Goal: Information Seeking & Learning: Learn about a topic

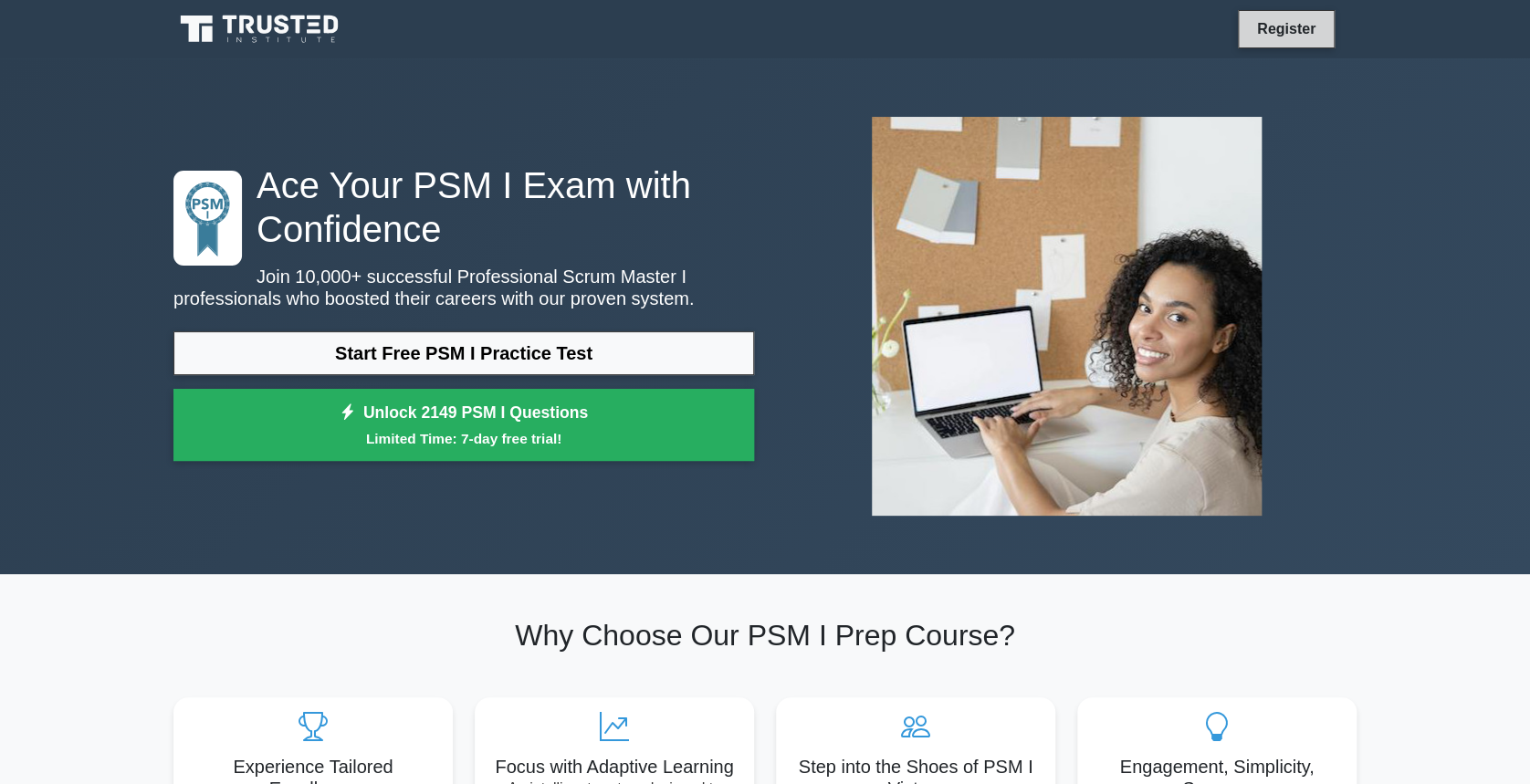
click at [1293, 24] on link "Register" at bounding box center [1286, 29] width 80 height 23
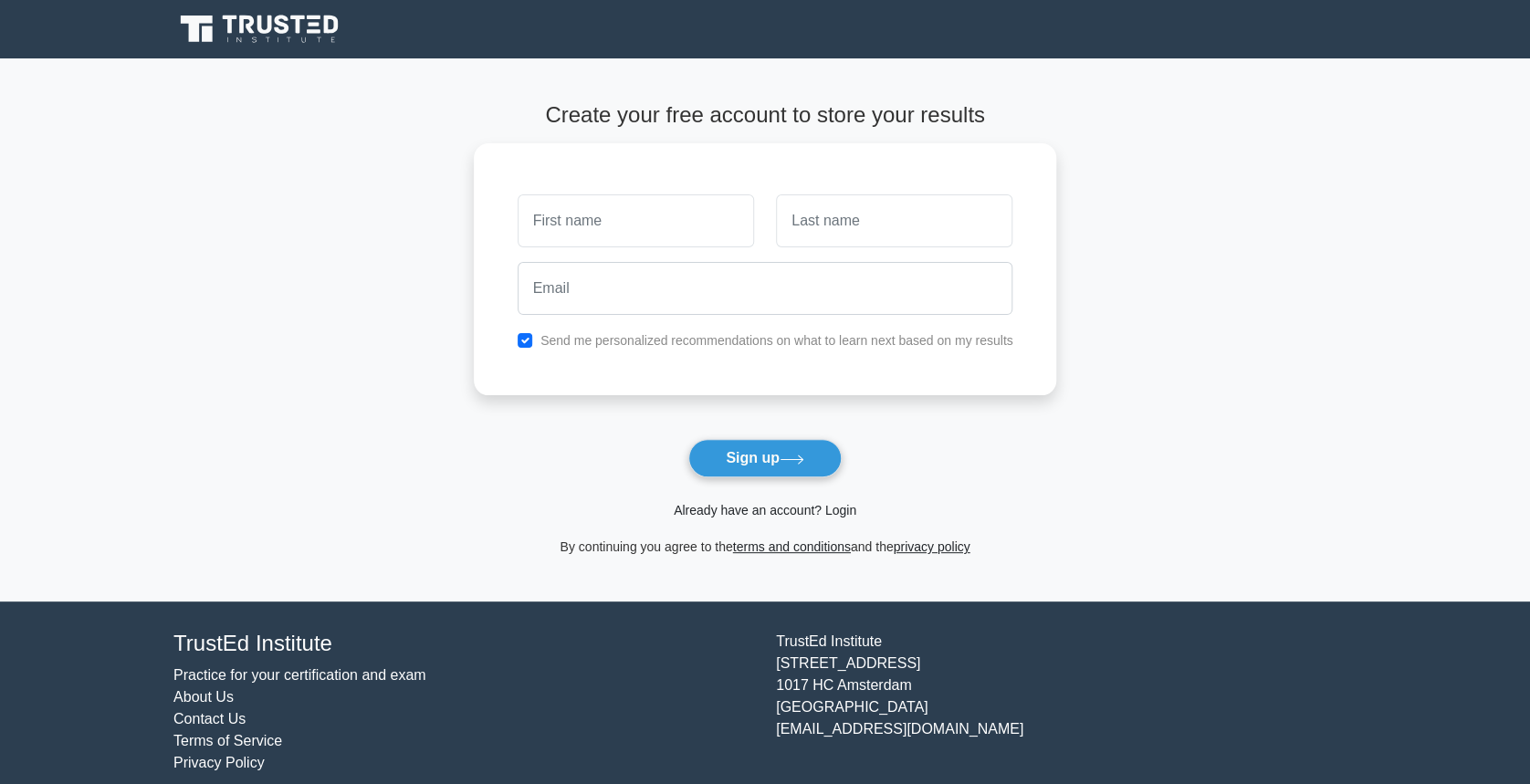
click at [774, 506] on link "Already have an account? Login" at bounding box center [765, 510] width 183 height 15
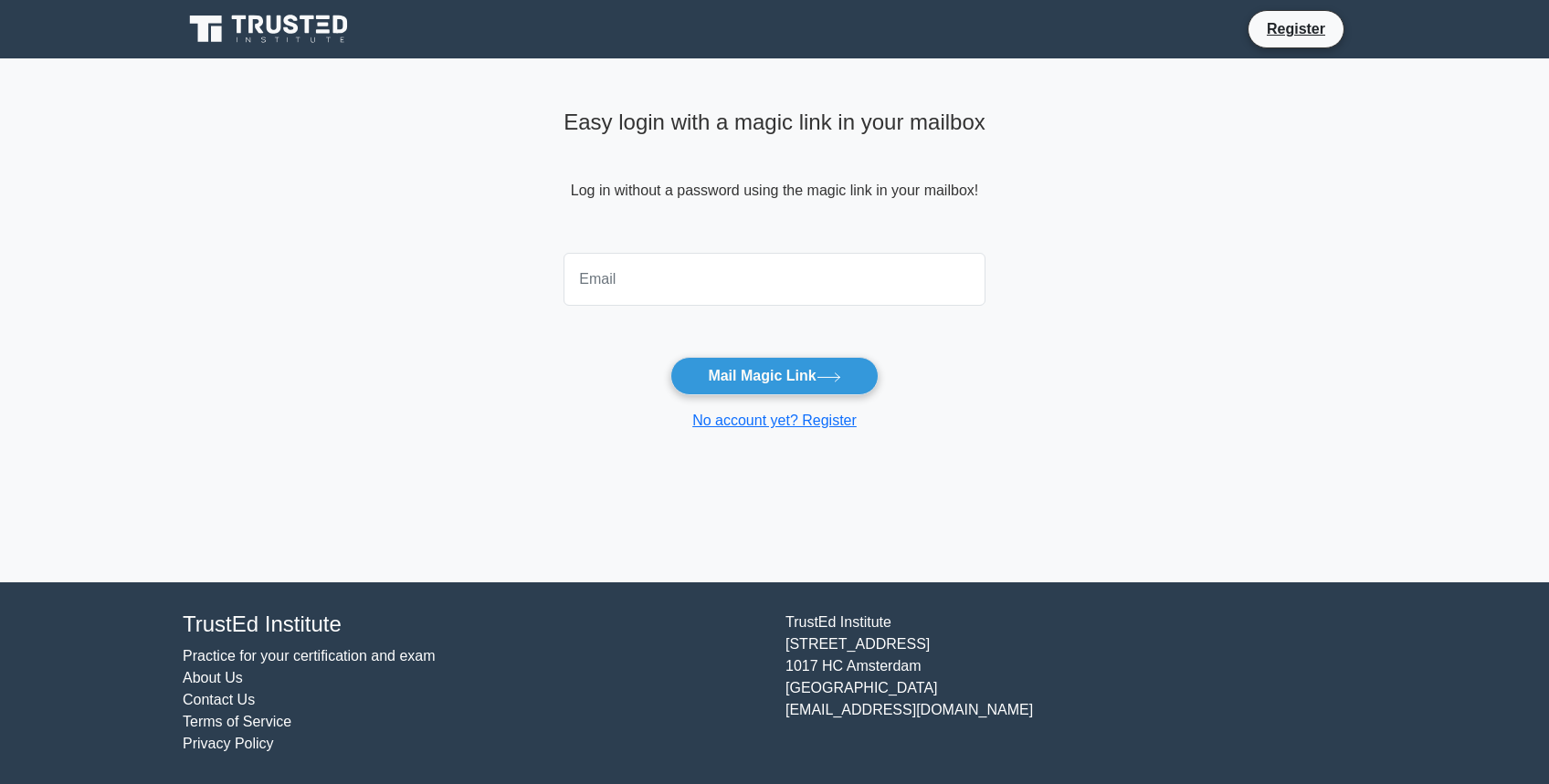
click at [701, 280] on input "email" at bounding box center [774, 279] width 422 height 53
type input "mvalerio.com@hotmail.com"
click at [818, 380] on button "Mail Magic Link" at bounding box center [774, 375] width 207 height 39
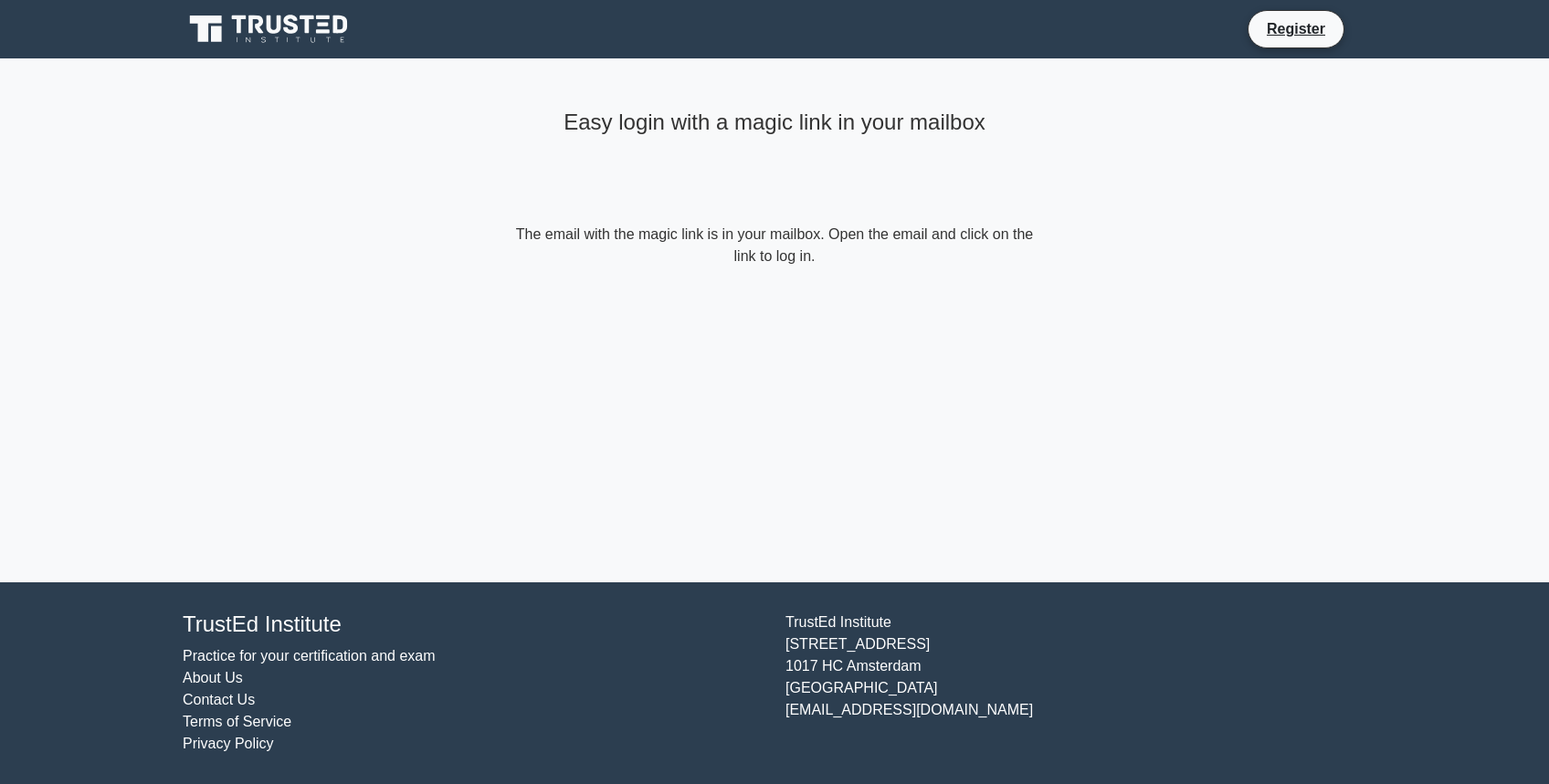
click at [927, 351] on div "Easy login with a magic link in your mailbox The email with the magic link is i…" at bounding box center [774, 320] width 548 height 524
click at [1300, 33] on link "Register" at bounding box center [1295, 29] width 80 height 23
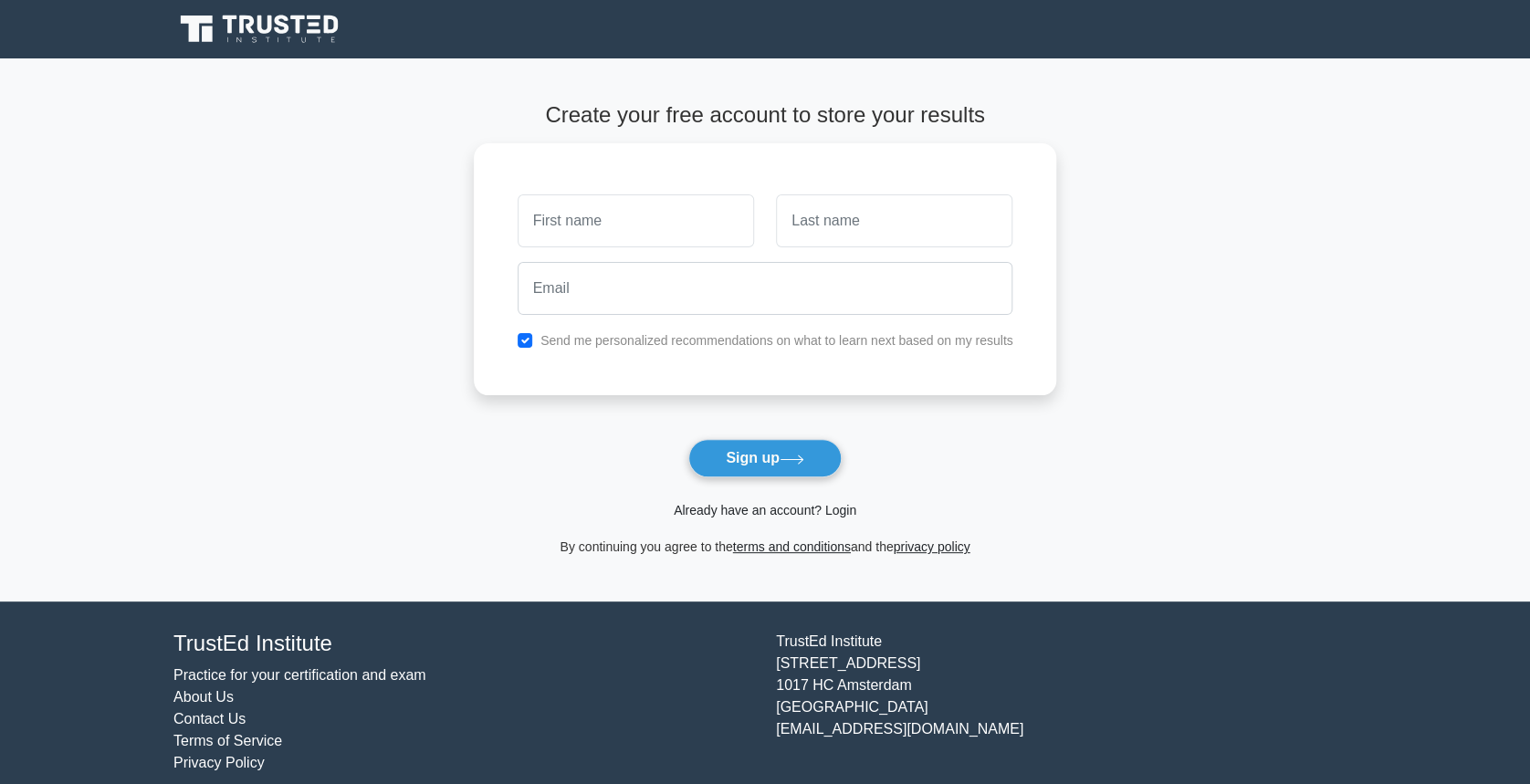
click at [785, 508] on link "Already have an account? Login" at bounding box center [765, 510] width 183 height 15
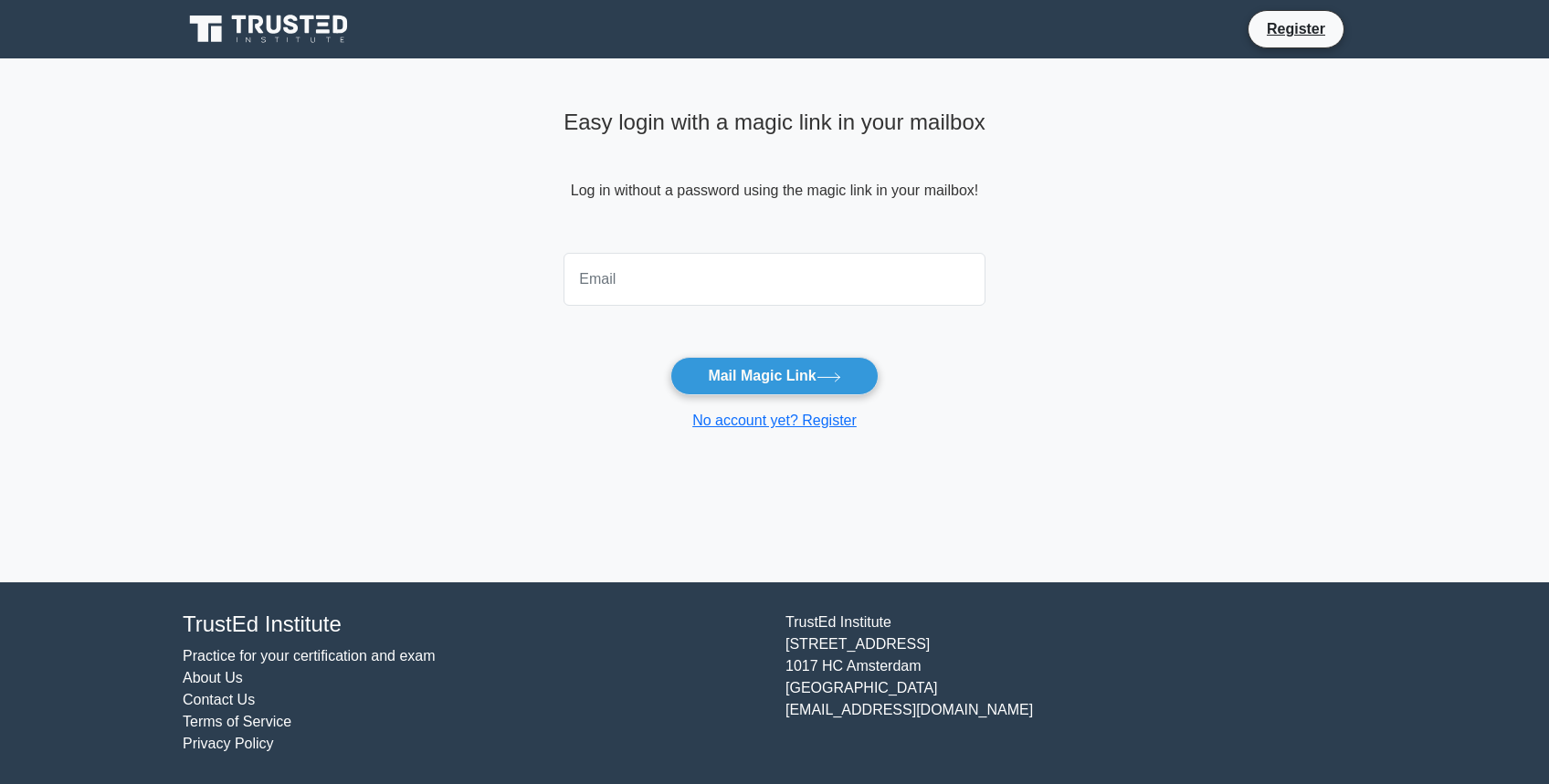
click at [635, 279] on input "email" at bounding box center [774, 279] width 422 height 53
type input "mvalerio.com@hotmail.com"
click at [827, 373] on icon at bounding box center [829, 377] width 25 height 10
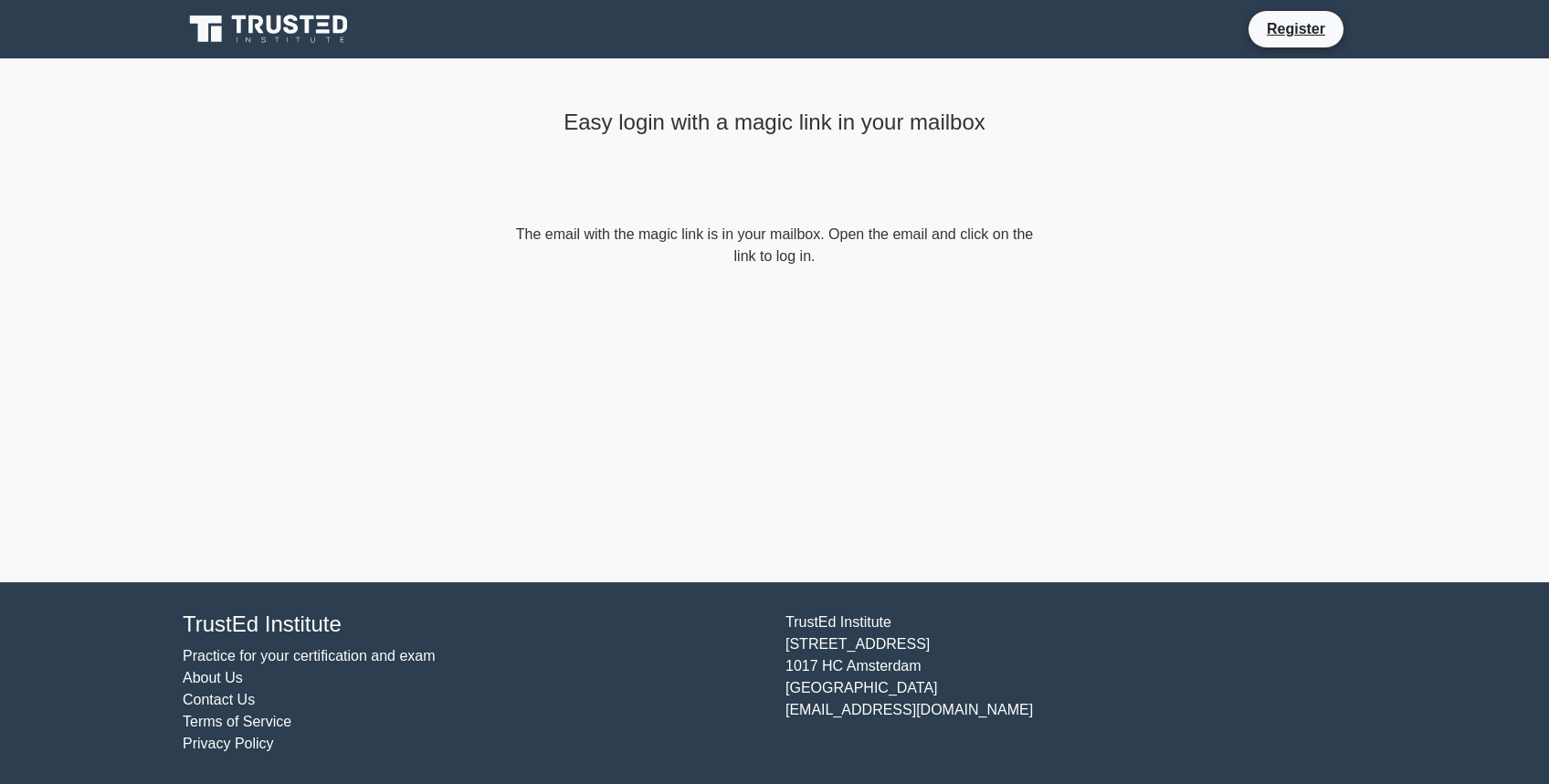
click at [825, 341] on div "Easy login with a magic link in your mailbox The email with the magic link is i…" at bounding box center [774, 320] width 548 height 524
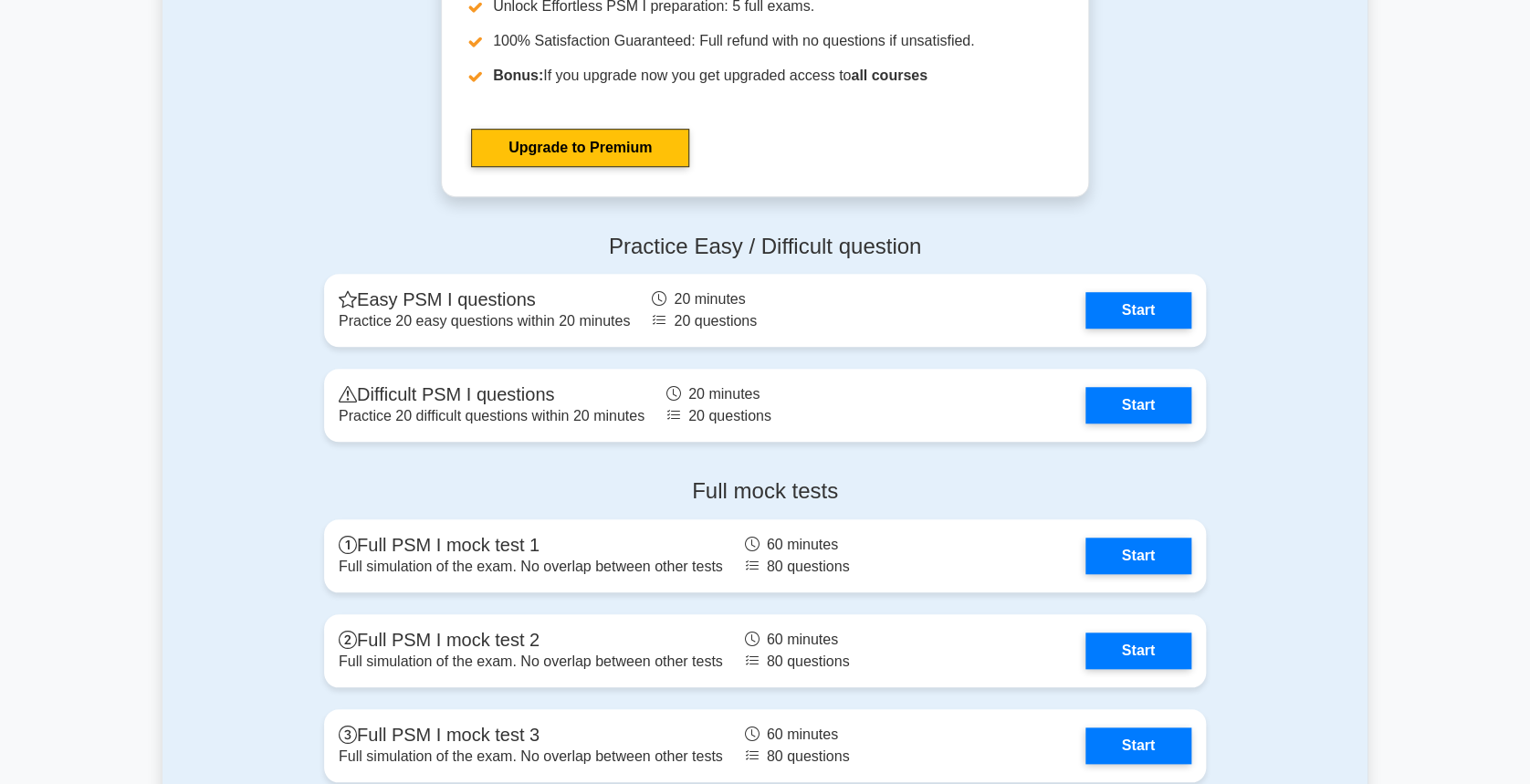
scroll to position [3791, 0]
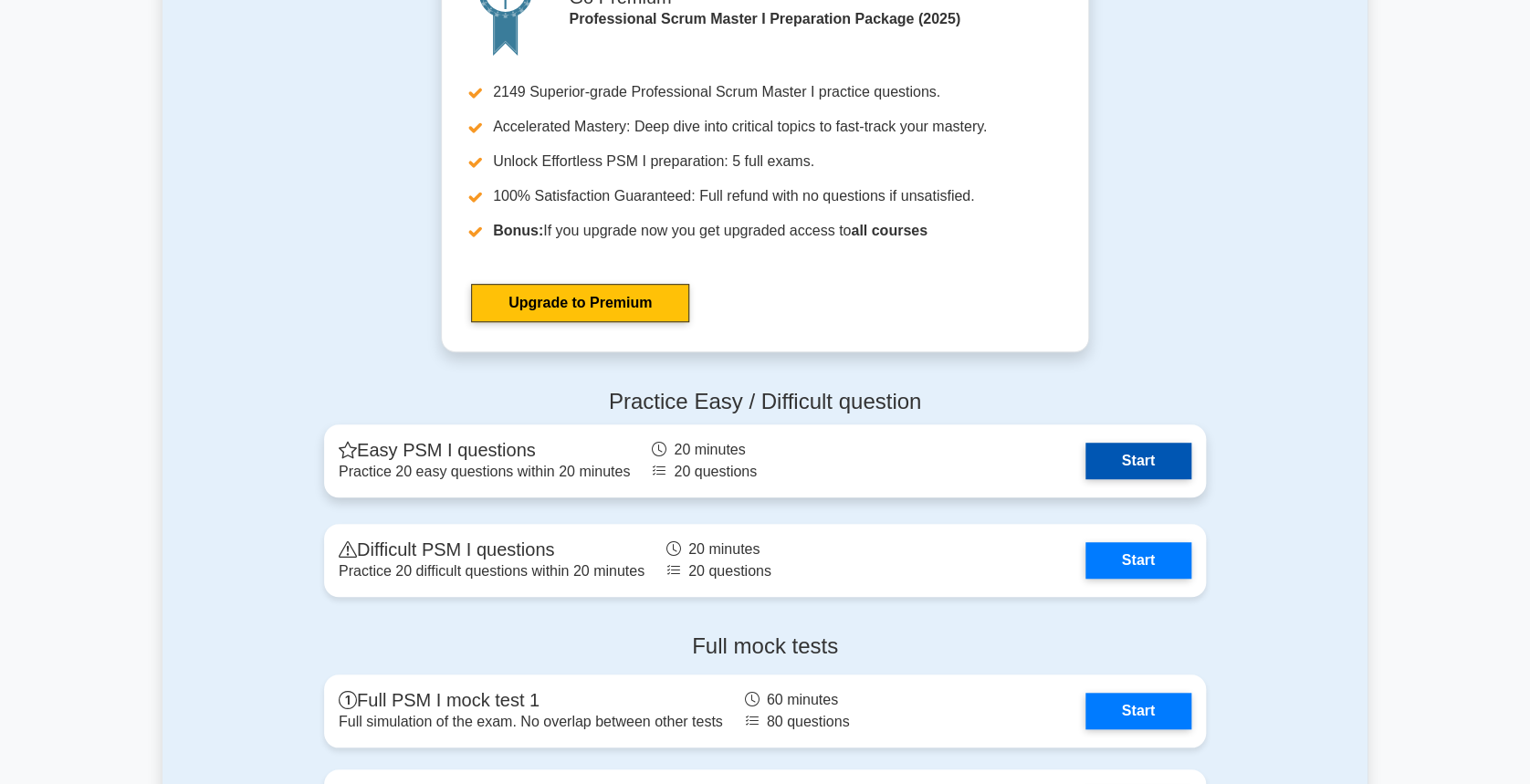
click at [1152, 450] on link "Start" at bounding box center [1138, 460] width 106 height 37
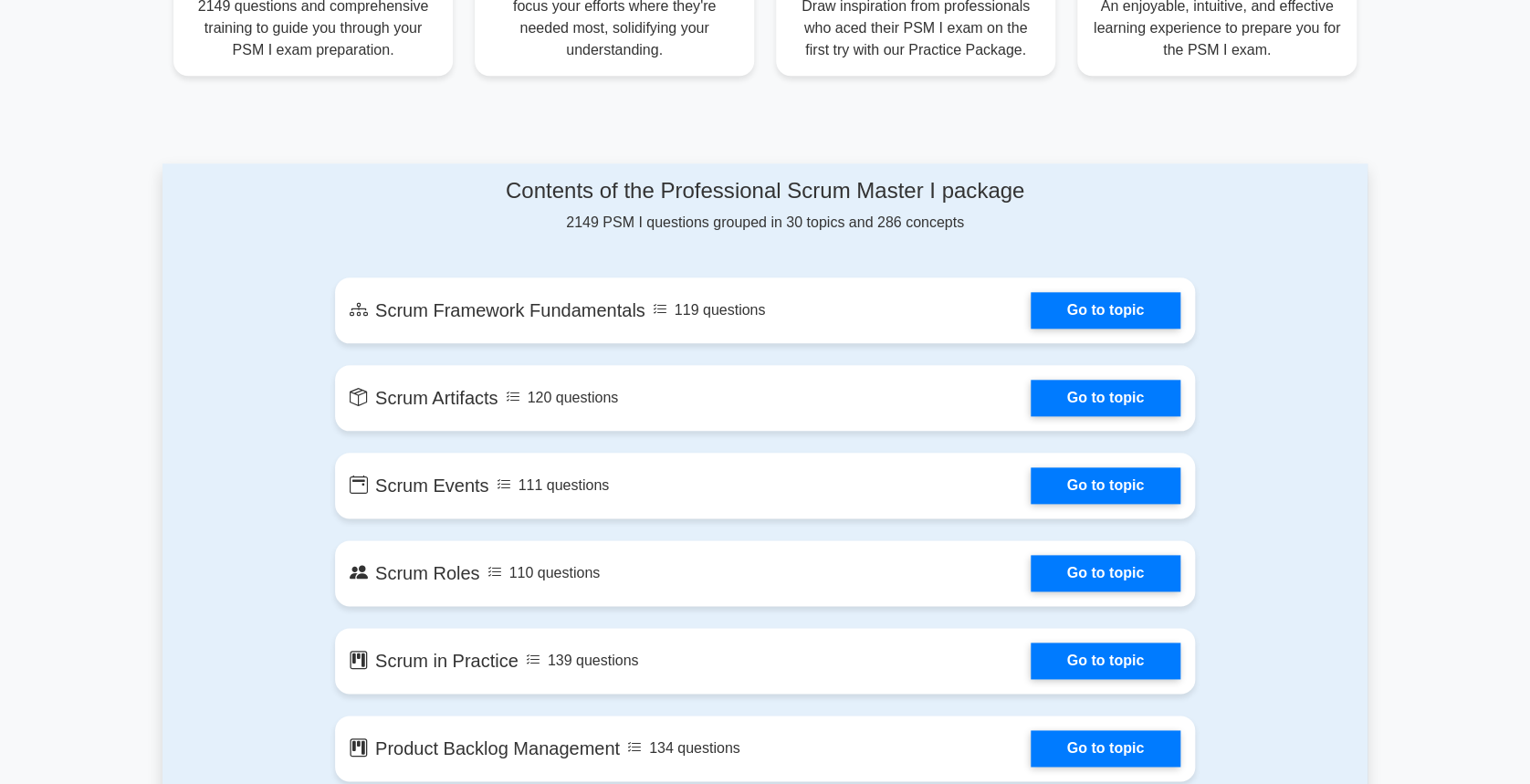
scroll to position [845, 0]
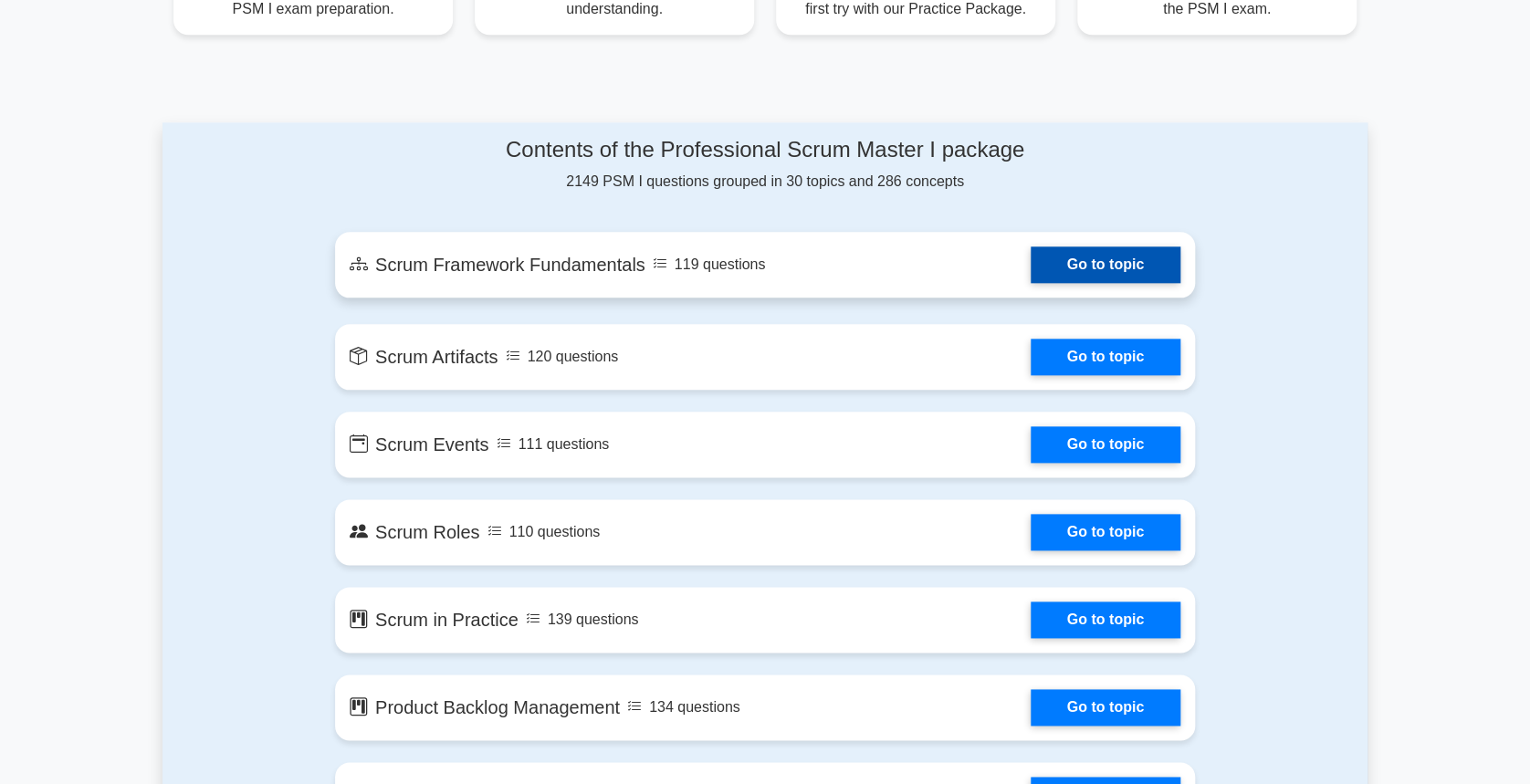
click at [1122, 271] on link "Go to topic" at bounding box center [1106, 265] width 150 height 37
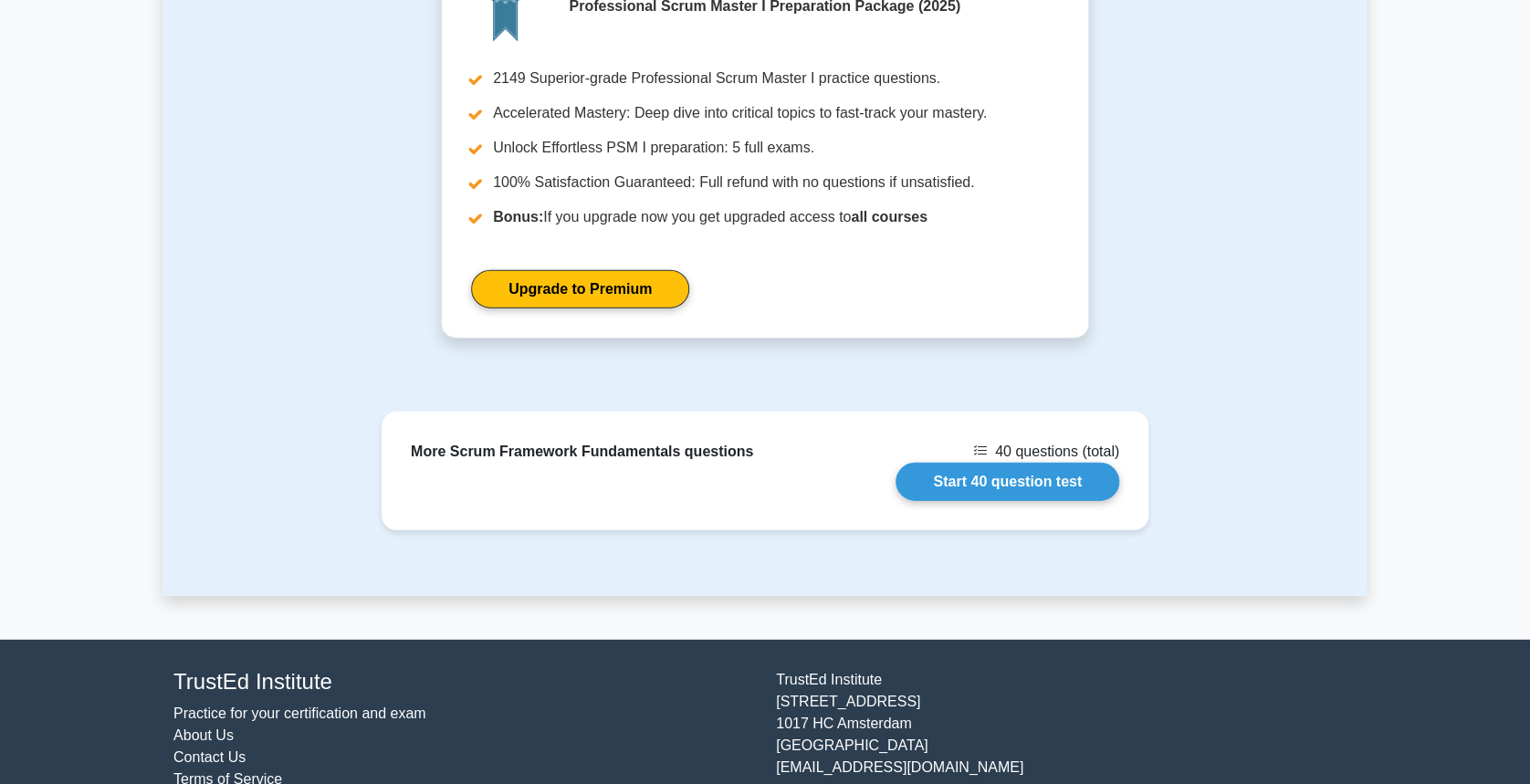
scroll to position [2171, 0]
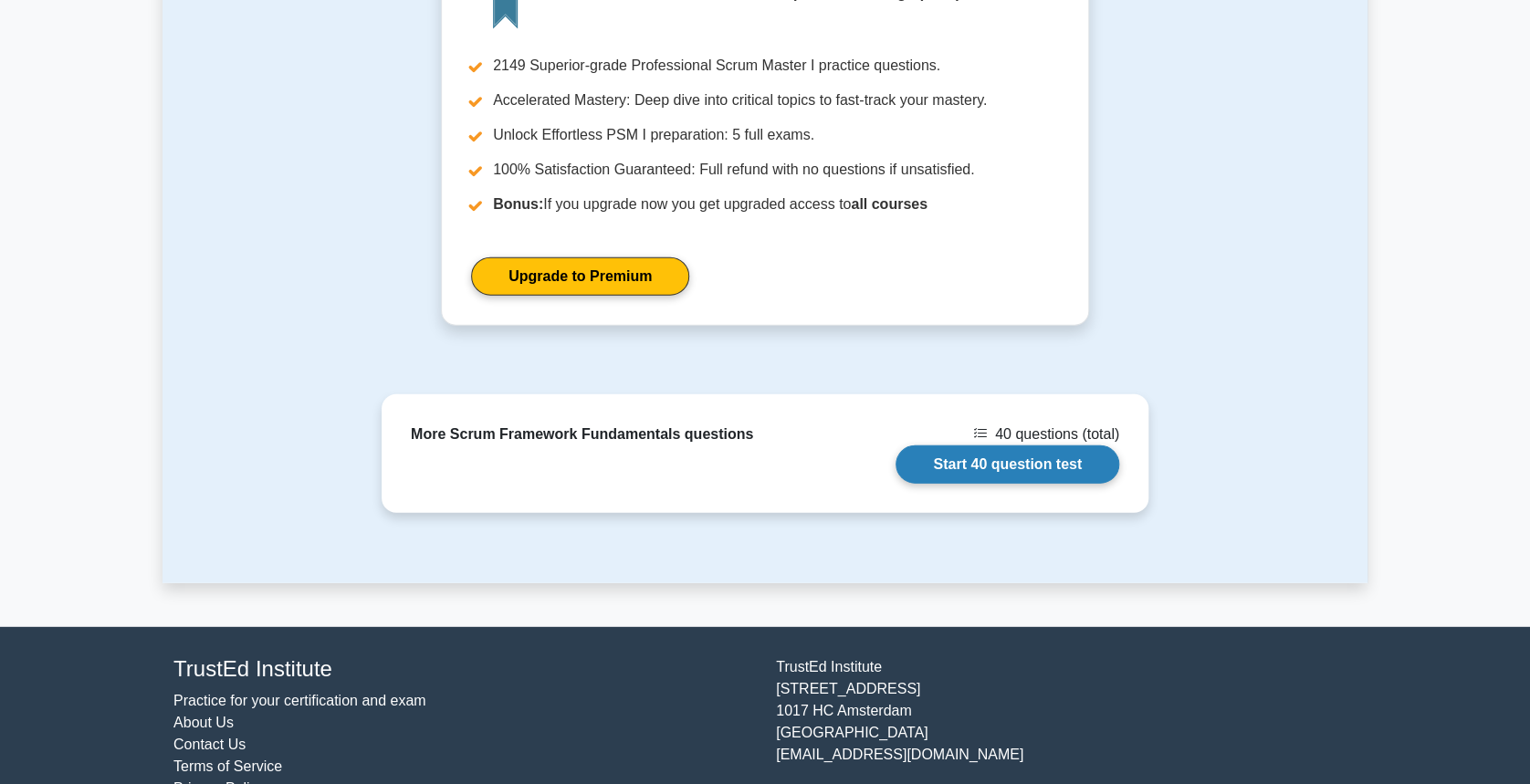
click at [992, 459] on link "Start 40 question test" at bounding box center [1007, 464] width 224 height 39
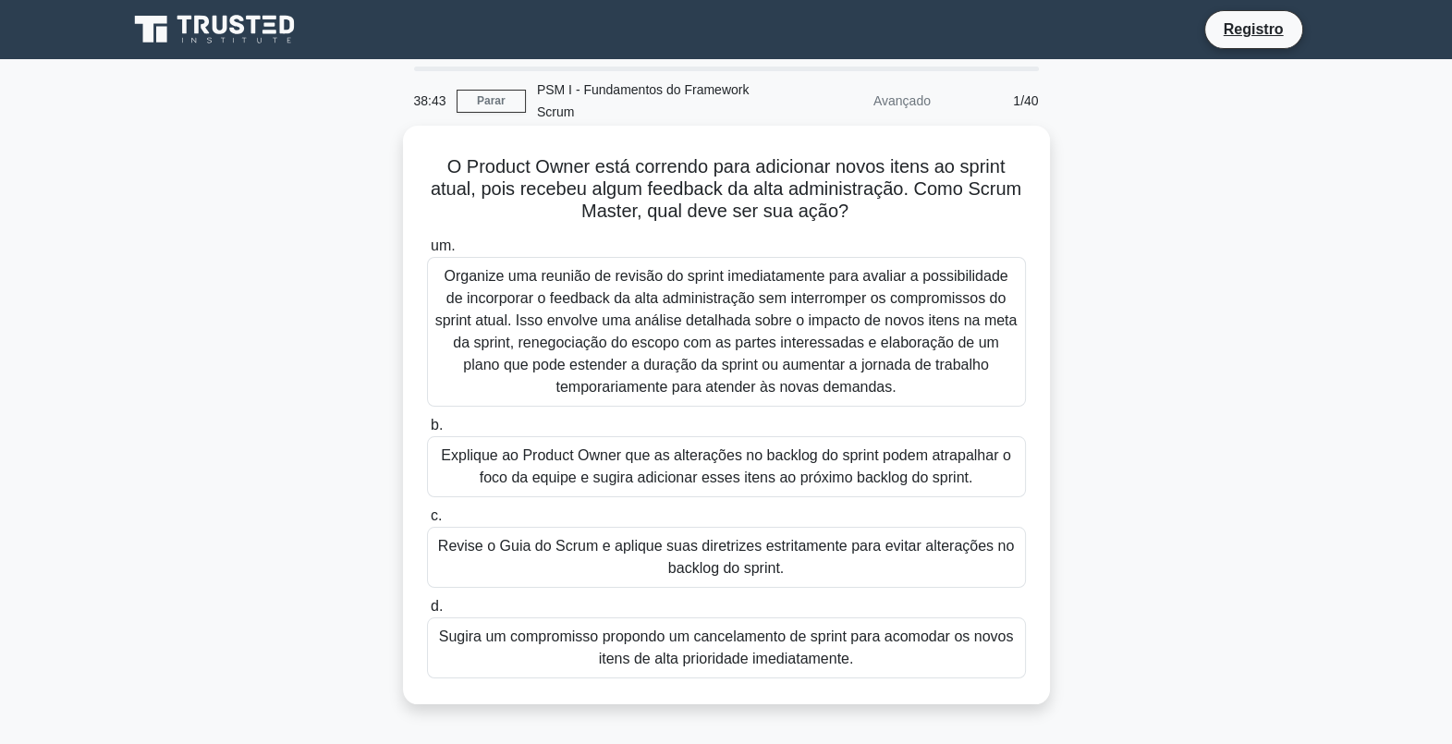
click at [778, 471] on div "Explique ao Product Owner que as alterações no backlog do sprint podem atrapalh…" at bounding box center [726, 466] width 599 height 61
click at [427, 432] on input "b. Explique ao Product Owner que as alterações no backlog do sprint podem atrap…" at bounding box center [427, 426] width 0 height 12
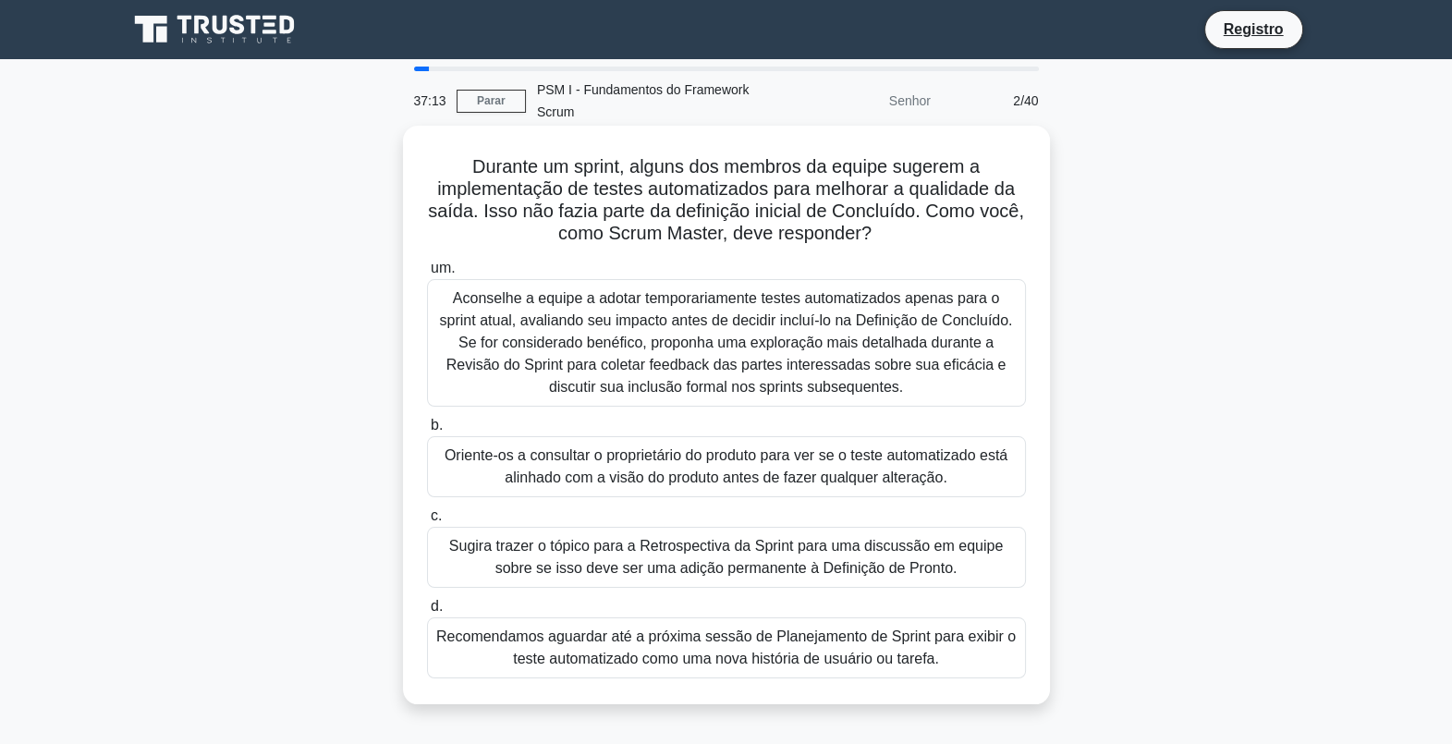
click at [670, 474] on div "Oriente-os a consultar o proprietário do produto para ver se o teste automatiza…" at bounding box center [726, 466] width 599 height 61
click at [427, 432] on input "b. Oriente-os a consultar o proprietário do produto para ver se o teste automat…" at bounding box center [427, 426] width 0 height 12
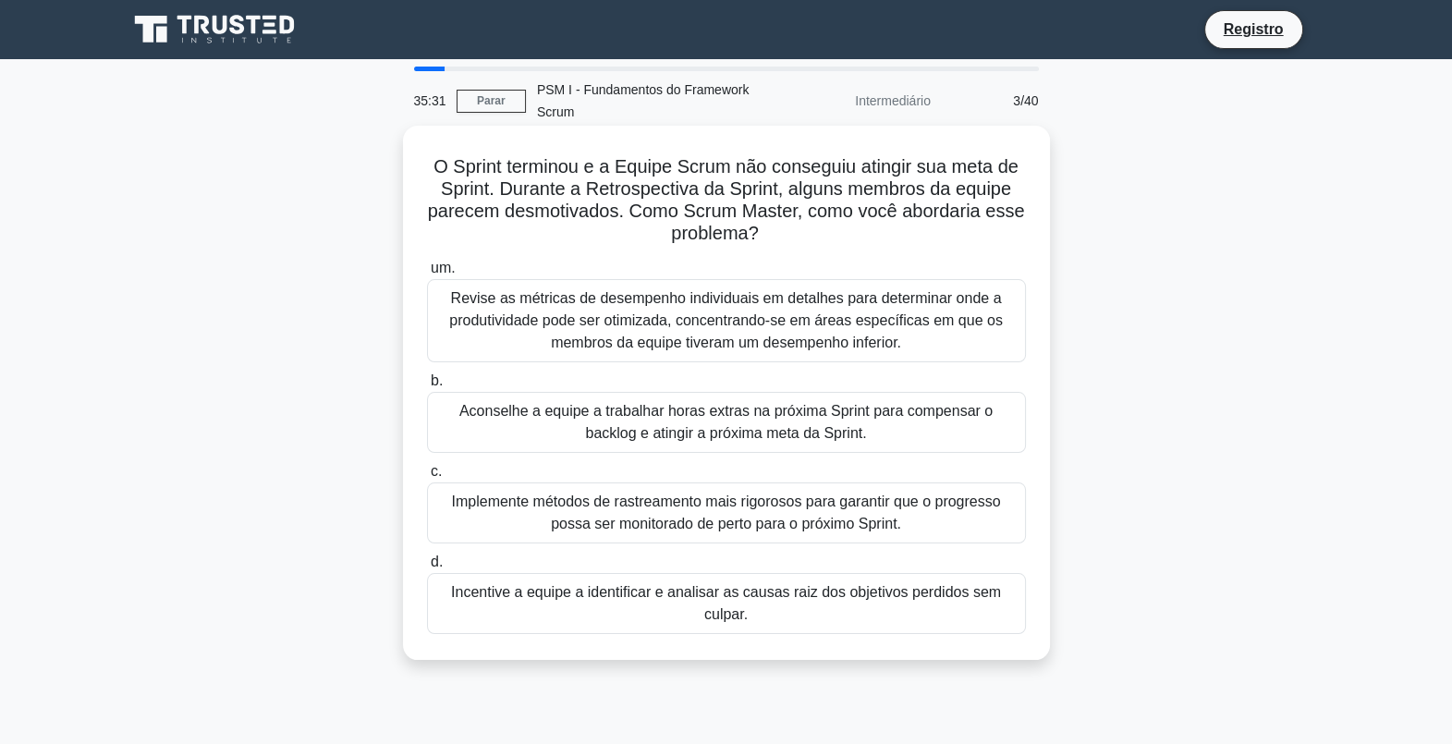
click at [762, 606] on div "Incentive a equipe a identificar e analisar as causas raiz dos objetivos perdid…" at bounding box center [726, 603] width 599 height 61
click at [427, 569] on input "d. Incentive a equipe a identificar e analisar as causas raiz dos objetivos per…" at bounding box center [427, 563] width 0 height 12
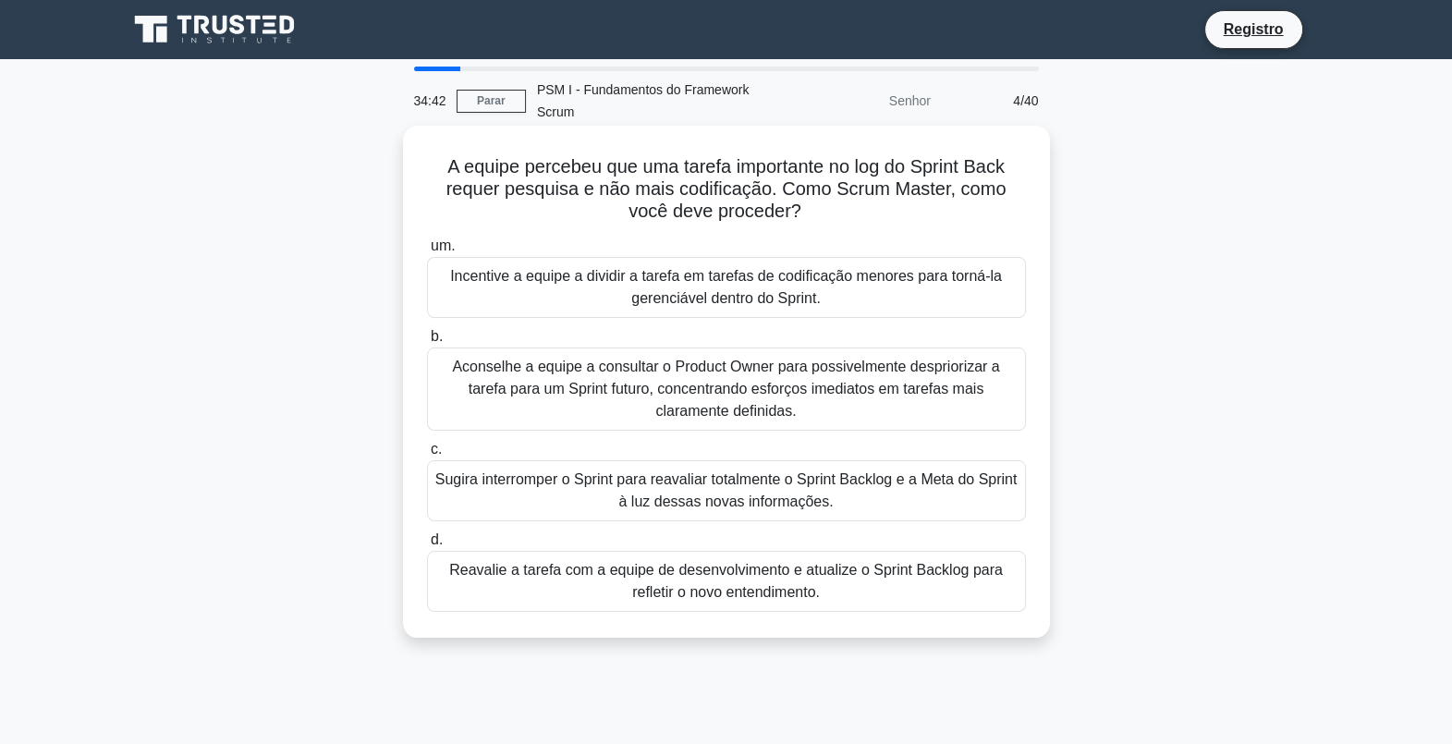
click at [763, 582] on div "Reavalie a tarefa com a equipe de desenvolvimento e atualize o Sprint Backlog p…" at bounding box center [726, 581] width 599 height 61
click at [427, 546] on input "d. Reavalie a tarefa com a equipe de desenvolvimento e atualize o Sprint Backlo…" at bounding box center [427, 540] width 0 height 12
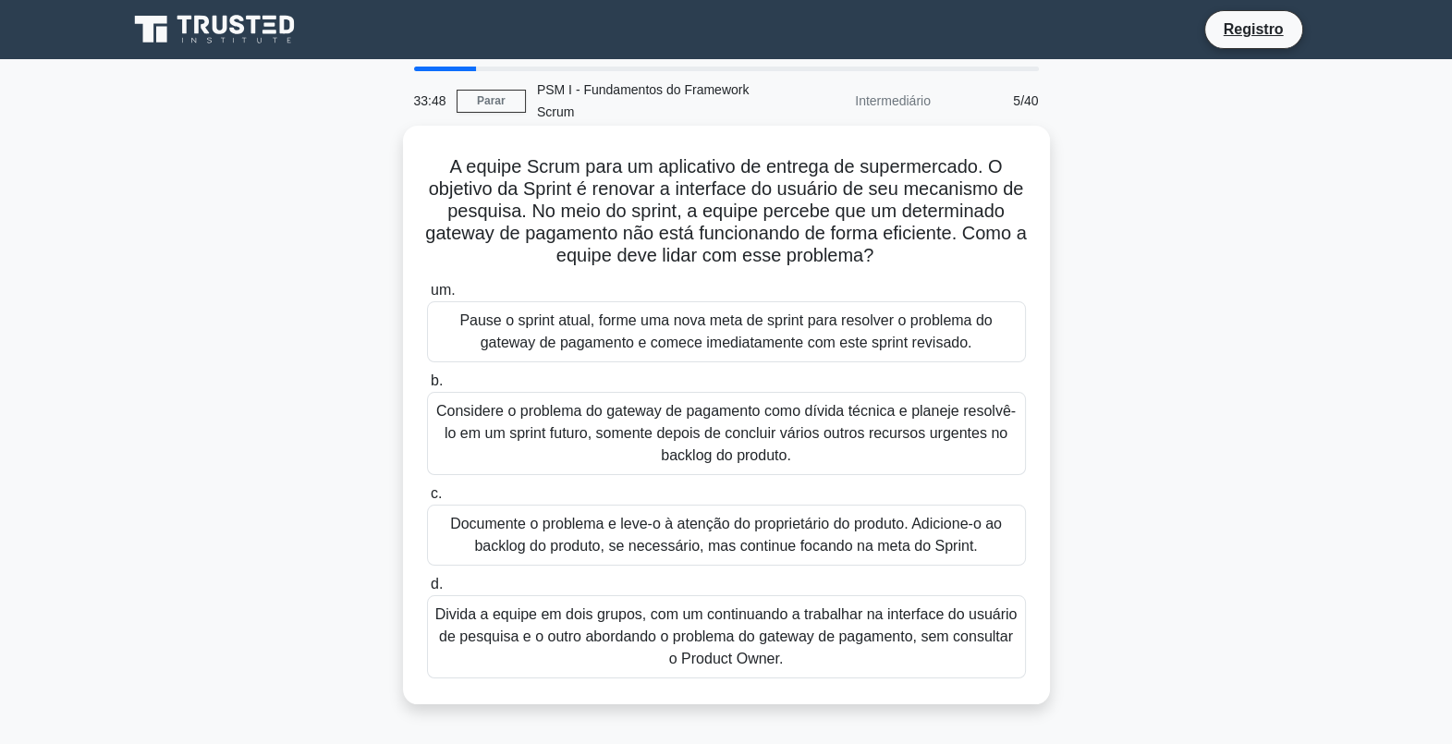
click at [778, 524] on div "Documente o problema e leve-o à atenção do proprietário do produto. Adicione-o …" at bounding box center [726, 535] width 599 height 61
click at [427, 500] on input "c. Documente o problema e leve-o à atenção do proprietário do produto. Adicione…" at bounding box center [427, 494] width 0 height 12
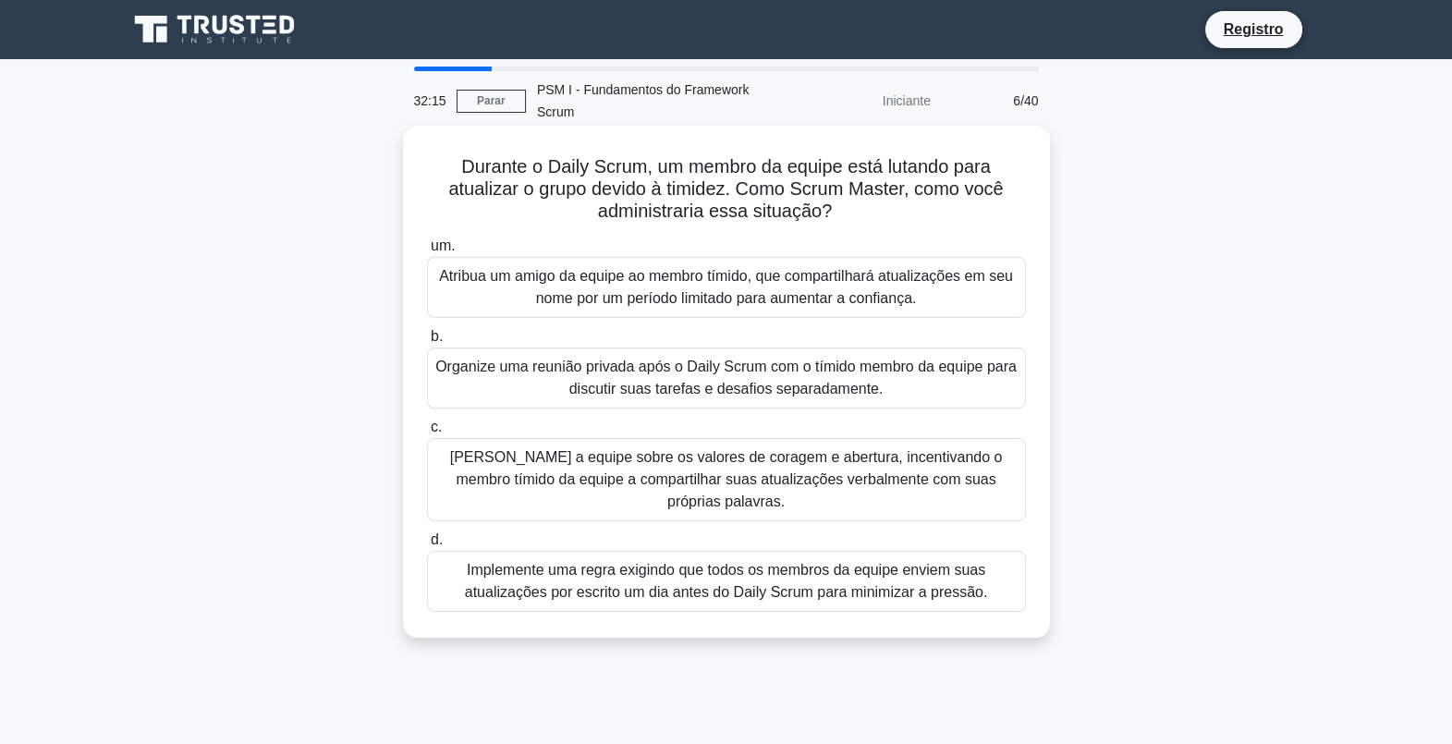
click at [655, 472] on div "Treine a equipe sobre os valores de coragem e abertura, incentivando o membro t…" at bounding box center [726, 479] width 599 height 83
click at [427, 434] on input "c. Treine a equipe sobre os valores de coragem e abertura, incentivando o membr…" at bounding box center [427, 428] width 0 height 12
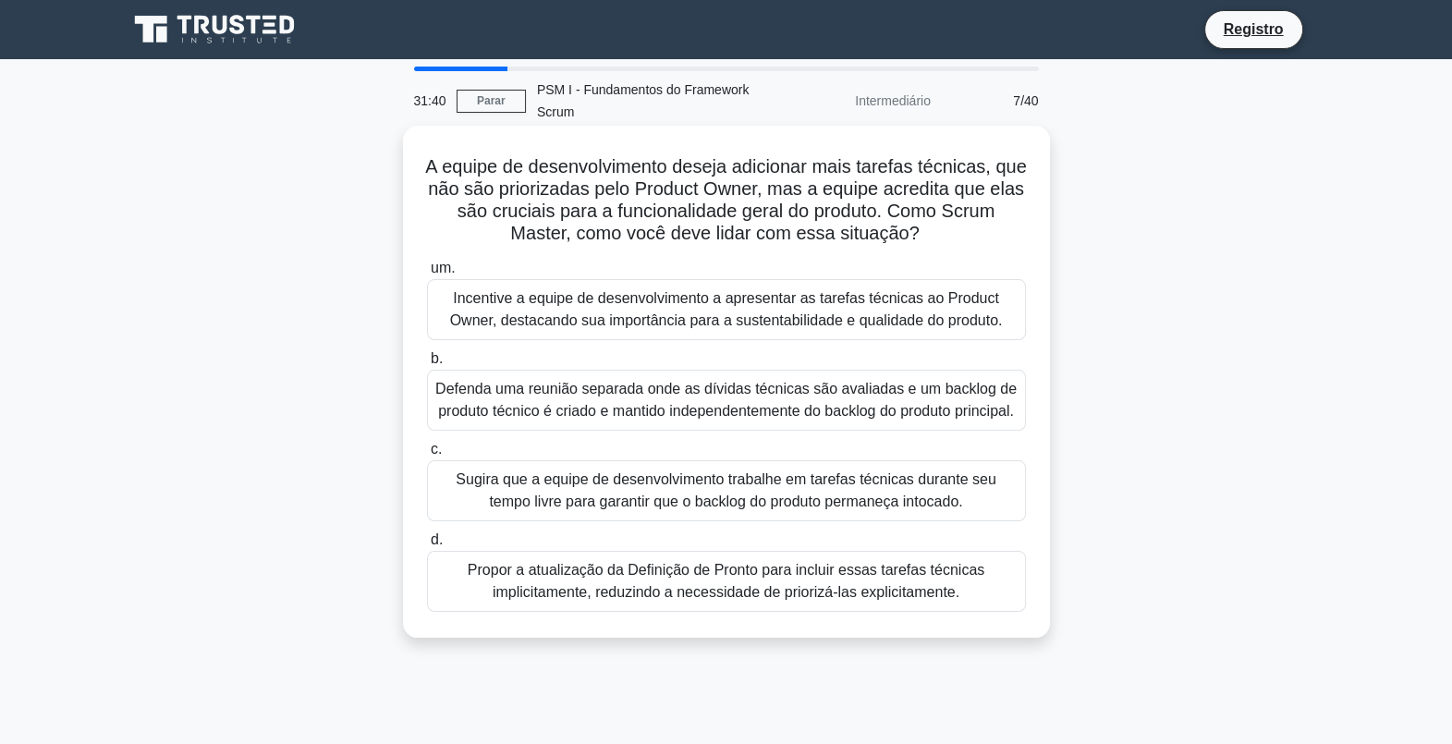
click at [722, 305] on div "Incentive a equipe de desenvolvimento a apresentar as tarefas técnicas ao Produ…" at bounding box center [726, 309] width 599 height 61
click at [427, 275] on input "um. Incentive a equipe de desenvolvimento a apresentar as tarefas técnicas ao P…" at bounding box center [427, 269] width 0 height 12
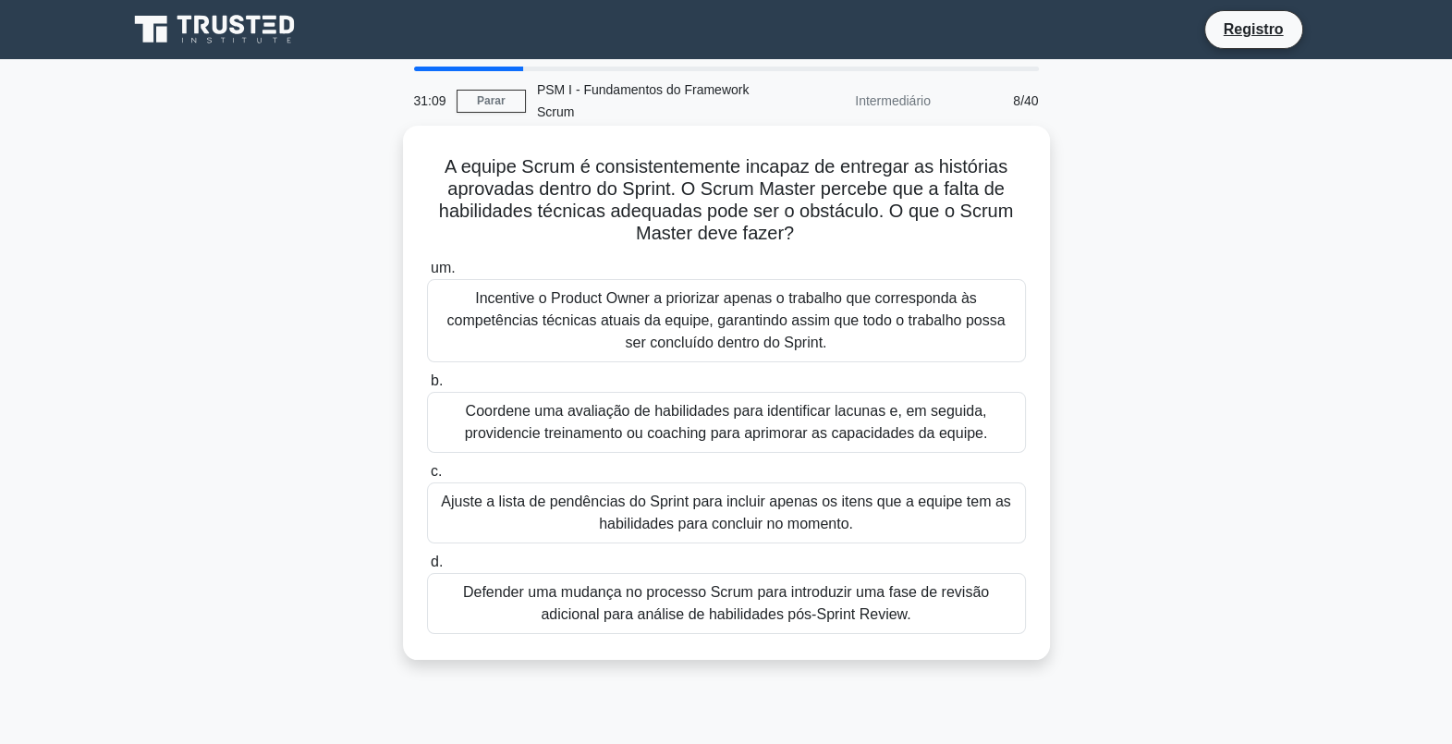
click at [665, 417] on div "Coordene uma avaliação de habilidades para identificar lacunas e, em seguida, p…" at bounding box center [726, 422] width 599 height 61
click at [427, 387] on input "b. Coordene uma avaliação de habilidades para identificar lacunas e, em seguida…" at bounding box center [427, 381] width 0 height 12
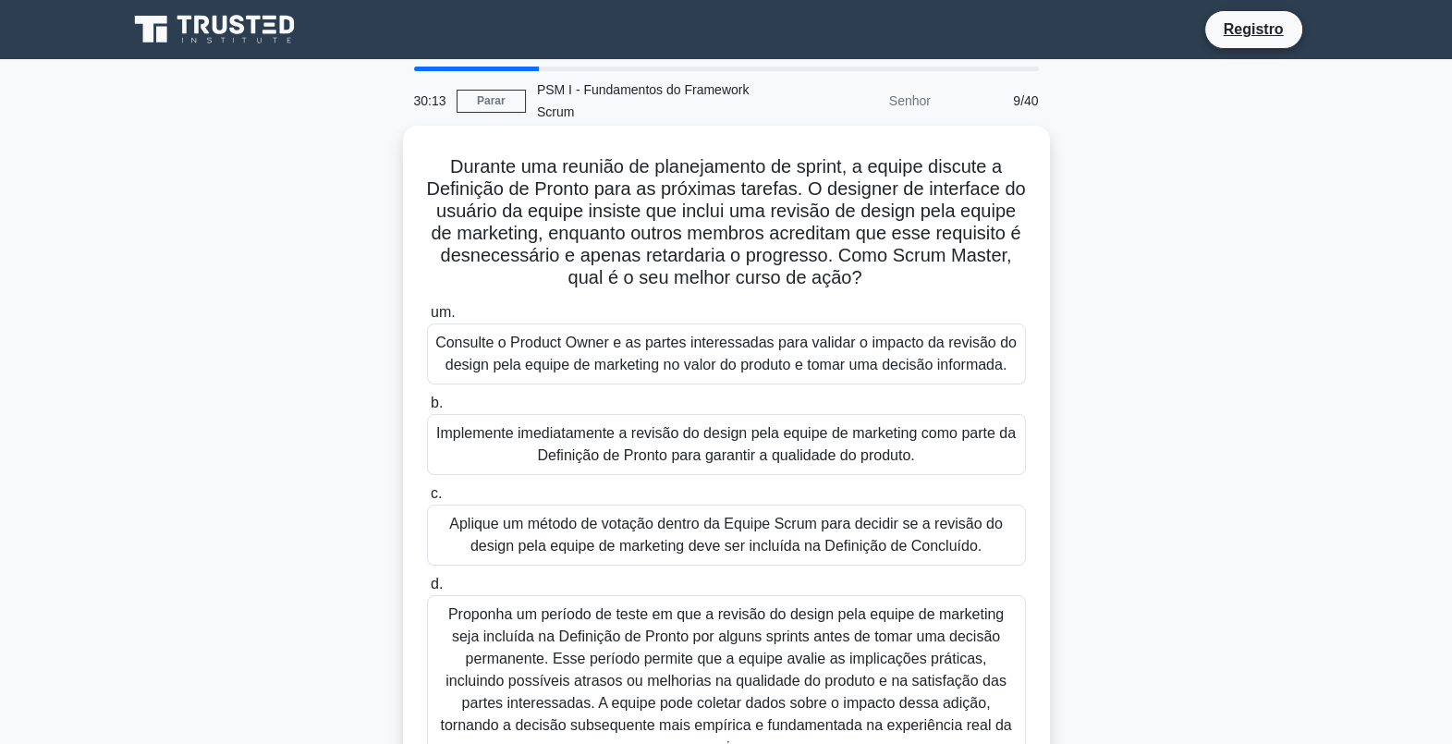
click at [655, 354] on div "Consulte o Product Owner e as partes interessadas para validar o impacto da rev…" at bounding box center [726, 354] width 599 height 61
click at [427, 319] on input "um. Consulte o Product Owner e as partes interessadas para validar o impacto da…" at bounding box center [427, 313] width 0 height 12
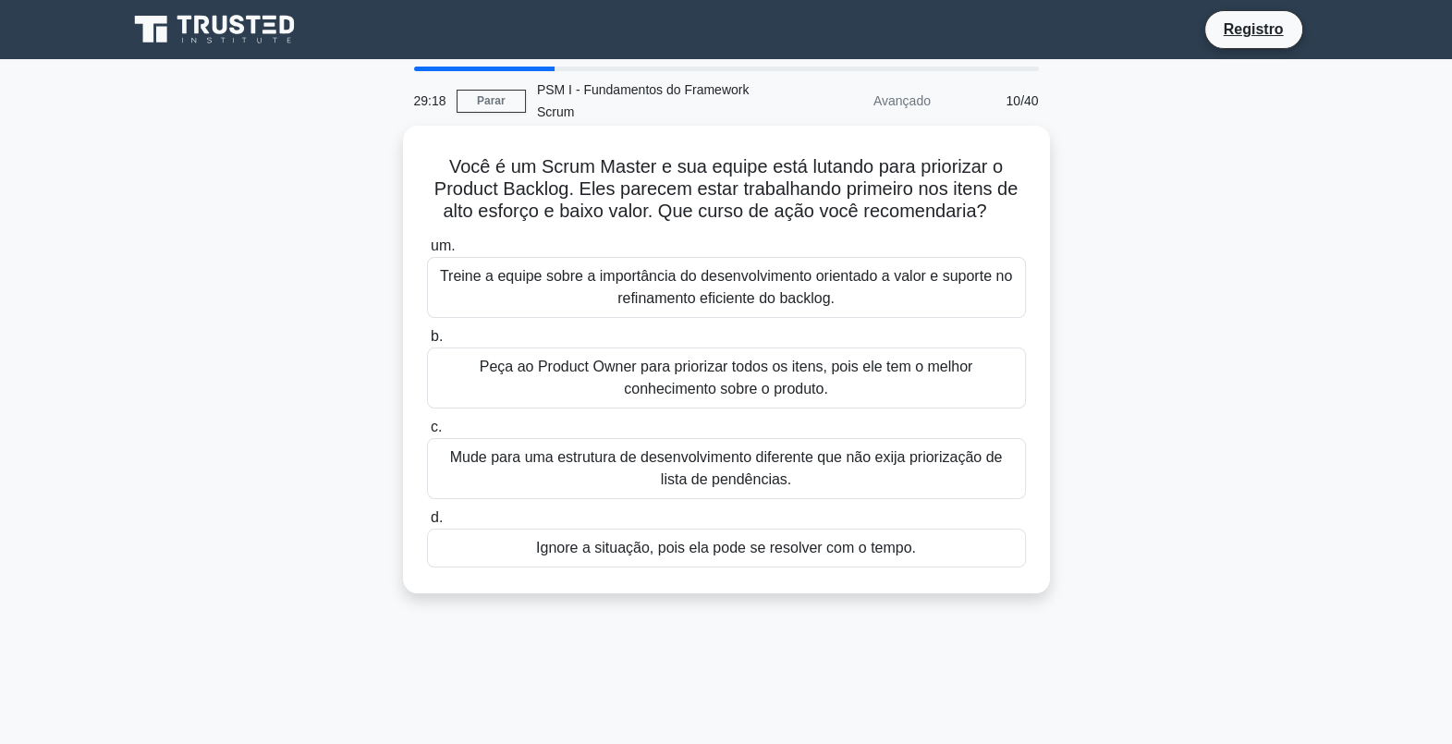
click at [704, 377] on div "Peça ao Product Owner para priorizar todos os itens, pois ele tem o melhor conh…" at bounding box center [726, 378] width 599 height 61
click at [427, 343] on input "b. Peça ao Product Owner para priorizar todos os itens, pois ele tem o melhor c…" at bounding box center [427, 337] width 0 height 12
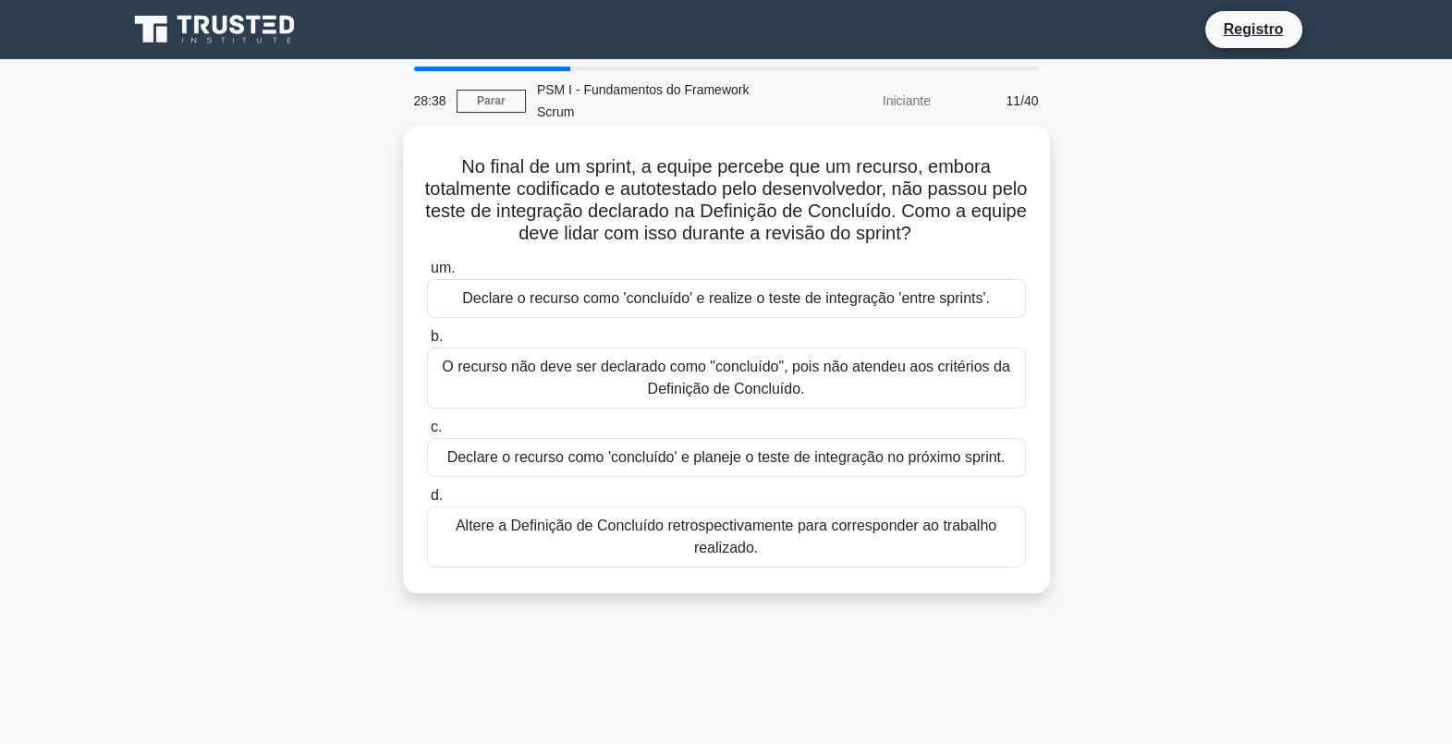
click at [897, 376] on div "O recurso não deve ser declarado como "concluído", pois não atendeu aos critéri…" at bounding box center [726, 378] width 599 height 61
click at [427, 343] on input "b. O recurso não deve ser declarado como "concluído", pois não atendeu aos crit…" at bounding box center [427, 337] width 0 height 12
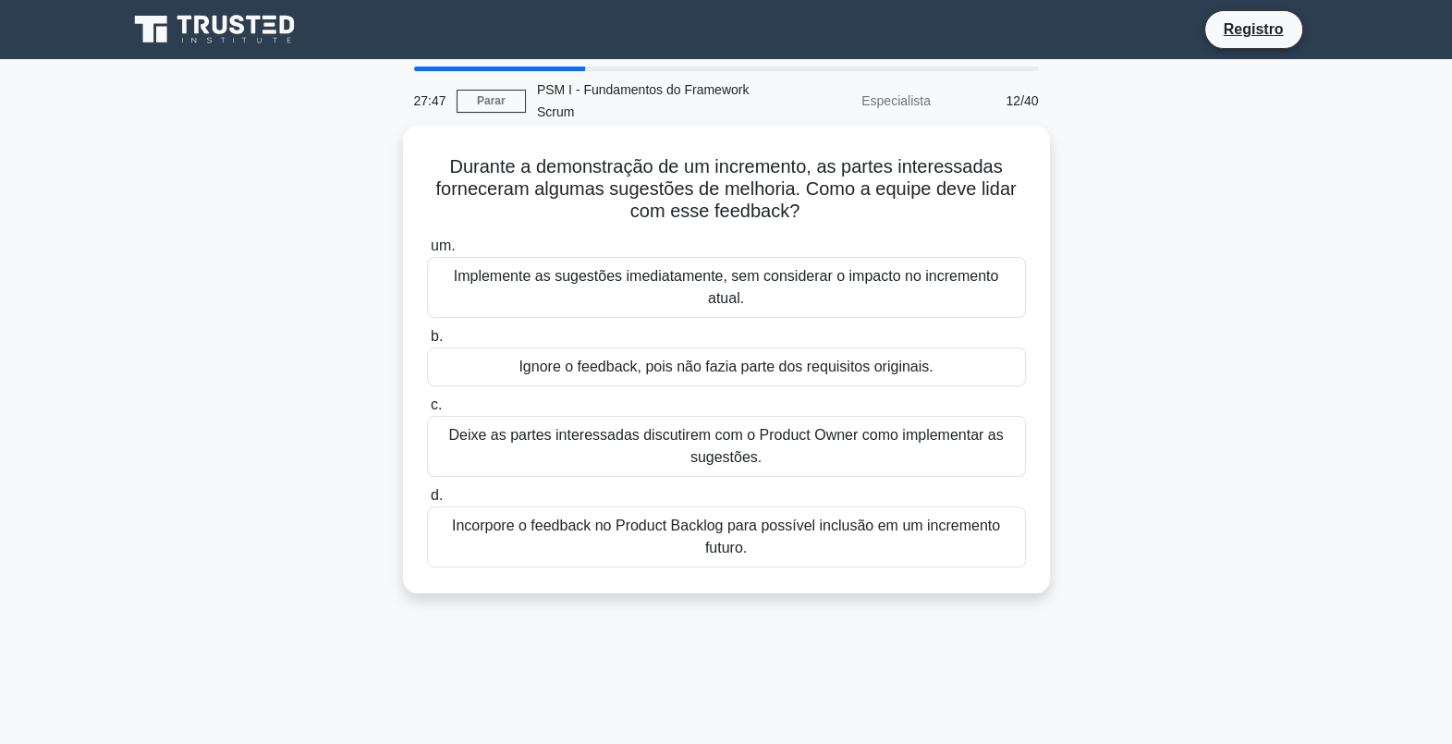
click at [716, 427] on div "Deixe as partes interessadas discutirem com o Product Owner como implementar as…" at bounding box center [726, 446] width 599 height 61
click at [427, 411] on input "c. Deixe as partes interessadas discutirem com o Product Owner como implementar…" at bounding box center [427, 405] width 0 height 12
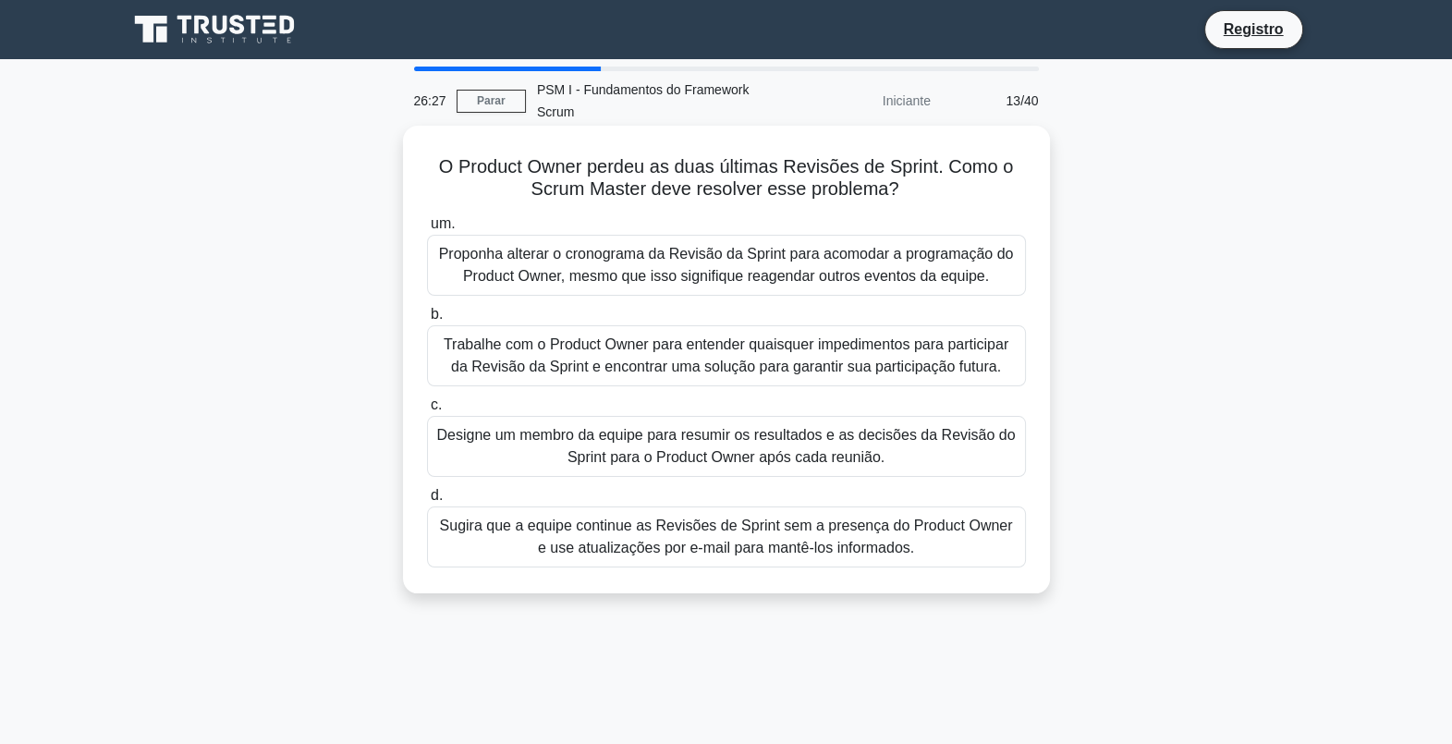
click at [751, 539] on div "Sugira que a equipe continue as Revisões de Sprint sem a presença do Product Ow…" at bounding box center [726, 537] width 599 height 61
click at [427, 502] on input "d. Sugira que a equipe continue as Revisões de Sprint sem a presença do Product…" at bounding box center [427, 496] width 0 height 12
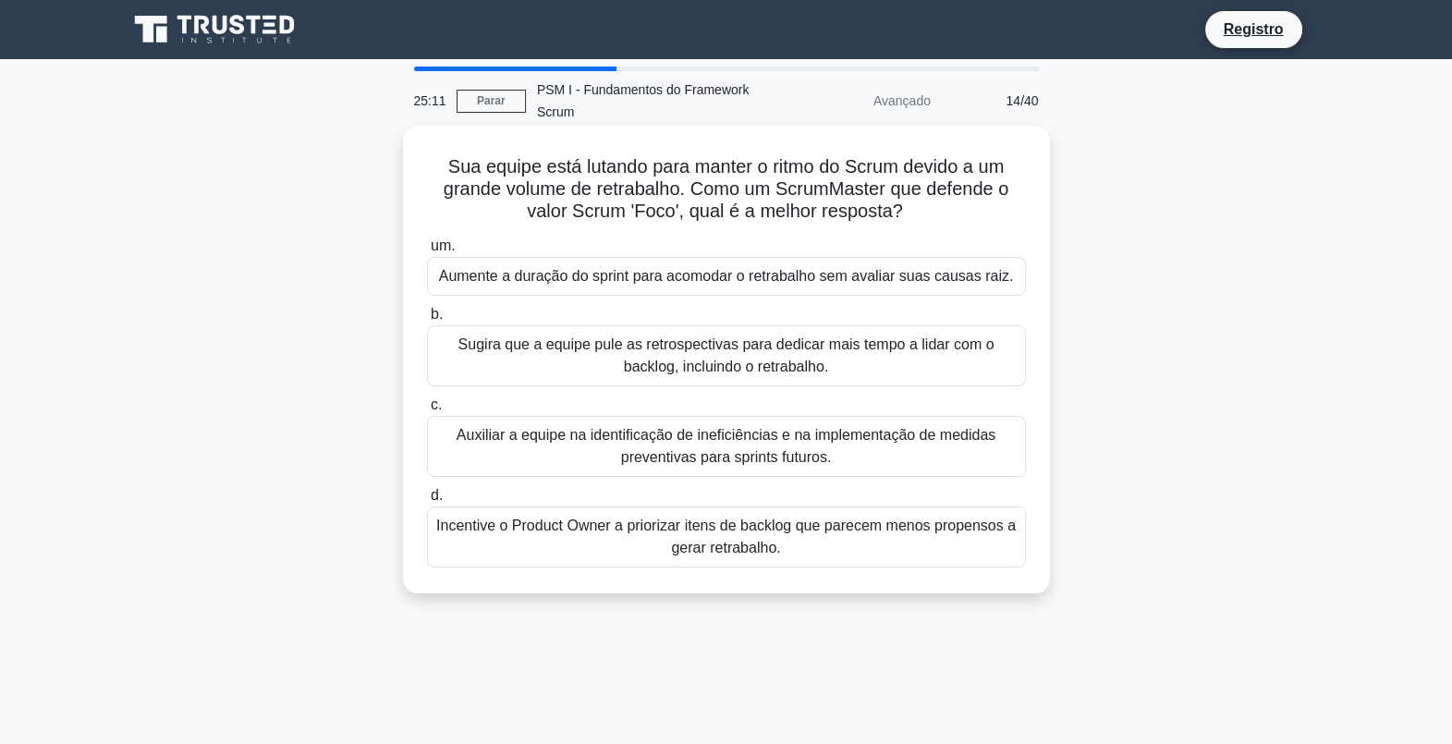
click at [740, 547] on div "Incentive o Product Owner a priorizar itens de backlog que parecem menos propen…" at bounding box center [726, 537] width 599 height 61
click at [427, 502] on input "d. Incentive o Product Owner a priorizar itens de backlog que parecem menos pro…" at bounding box center [427, 496] width 0 height 12
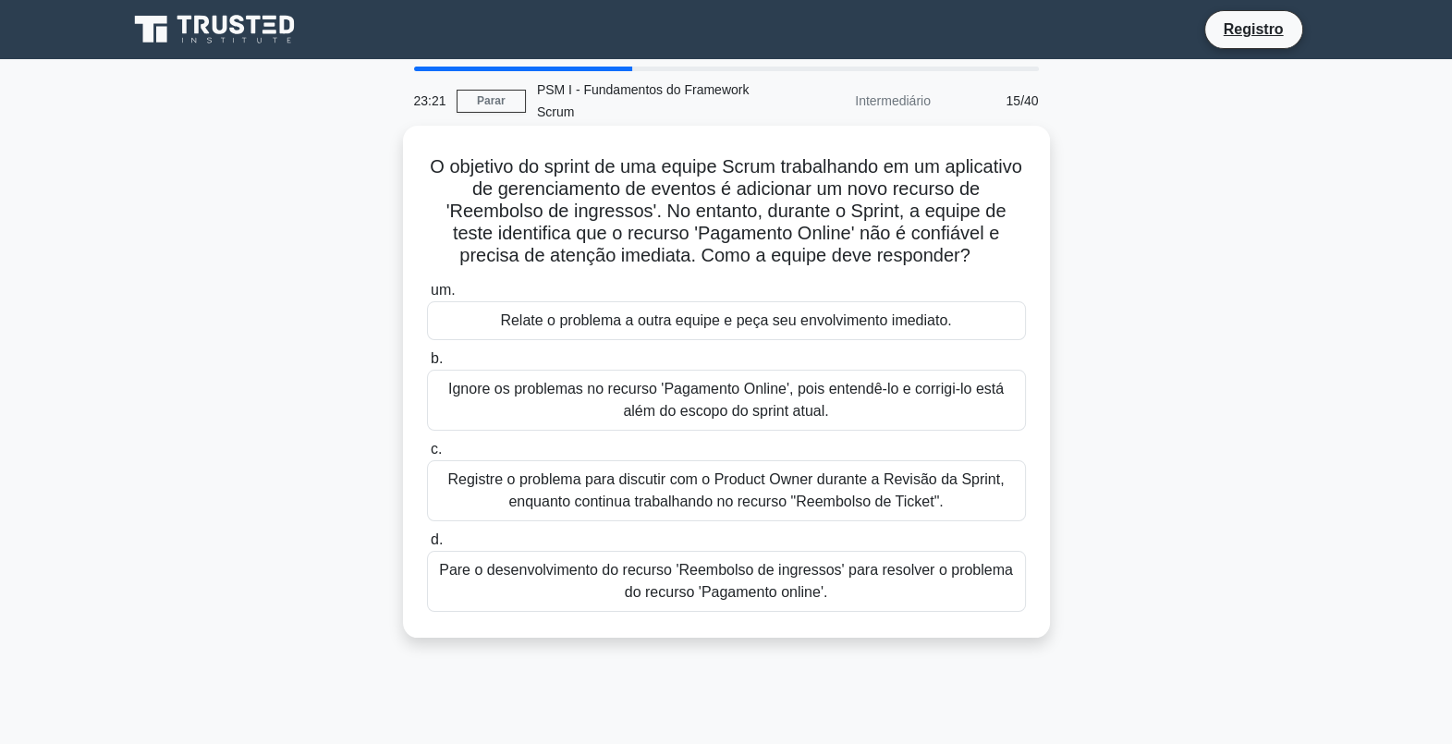
click at [674, 323] on div "Relate o problema a outra equipe e peça seu envolvimento imediato." at bounding box center [726, 320] width 599 height 39
click at [427, 297] on input "um. Relate o problema a outra equipe e peça seu envolvimento imediato." at bounding box center [427, 291] width 0 height 12
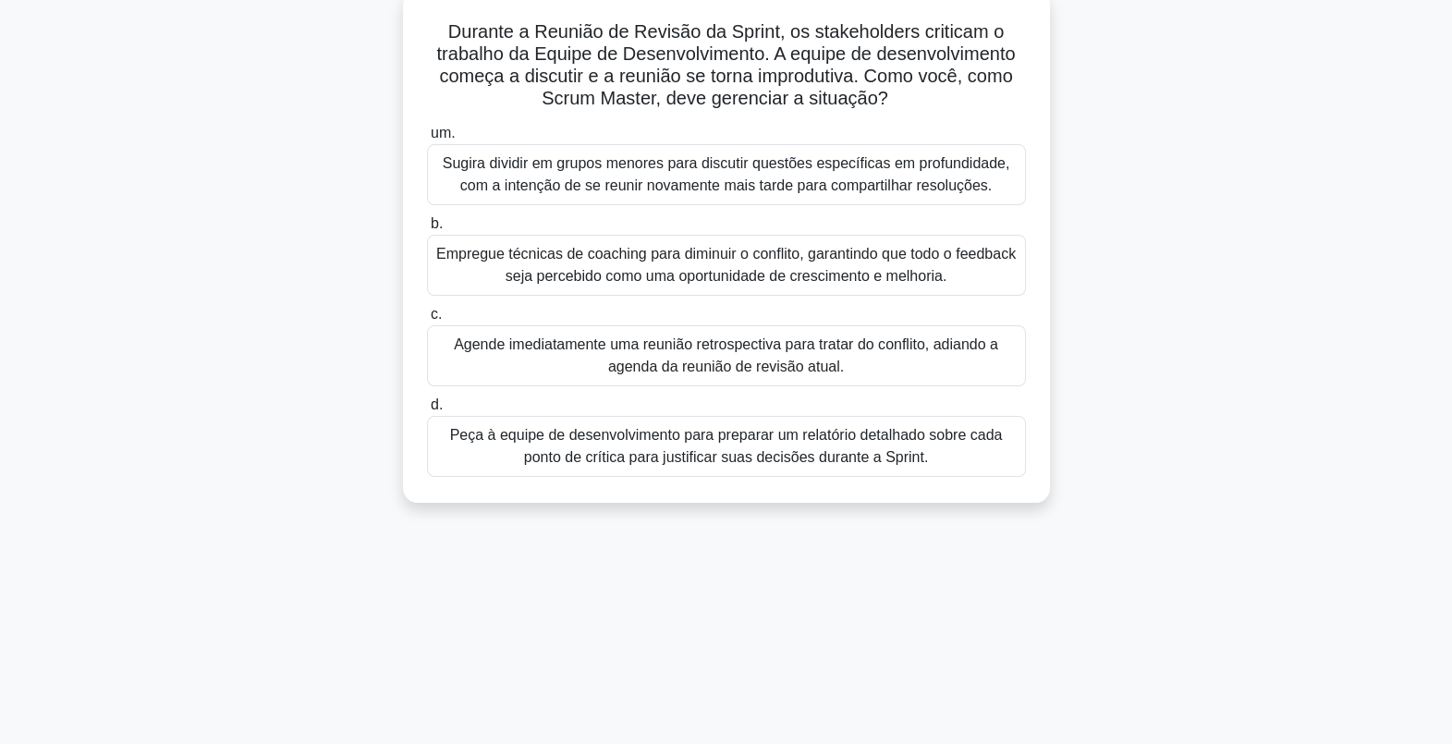
scroll to position [23, 0]
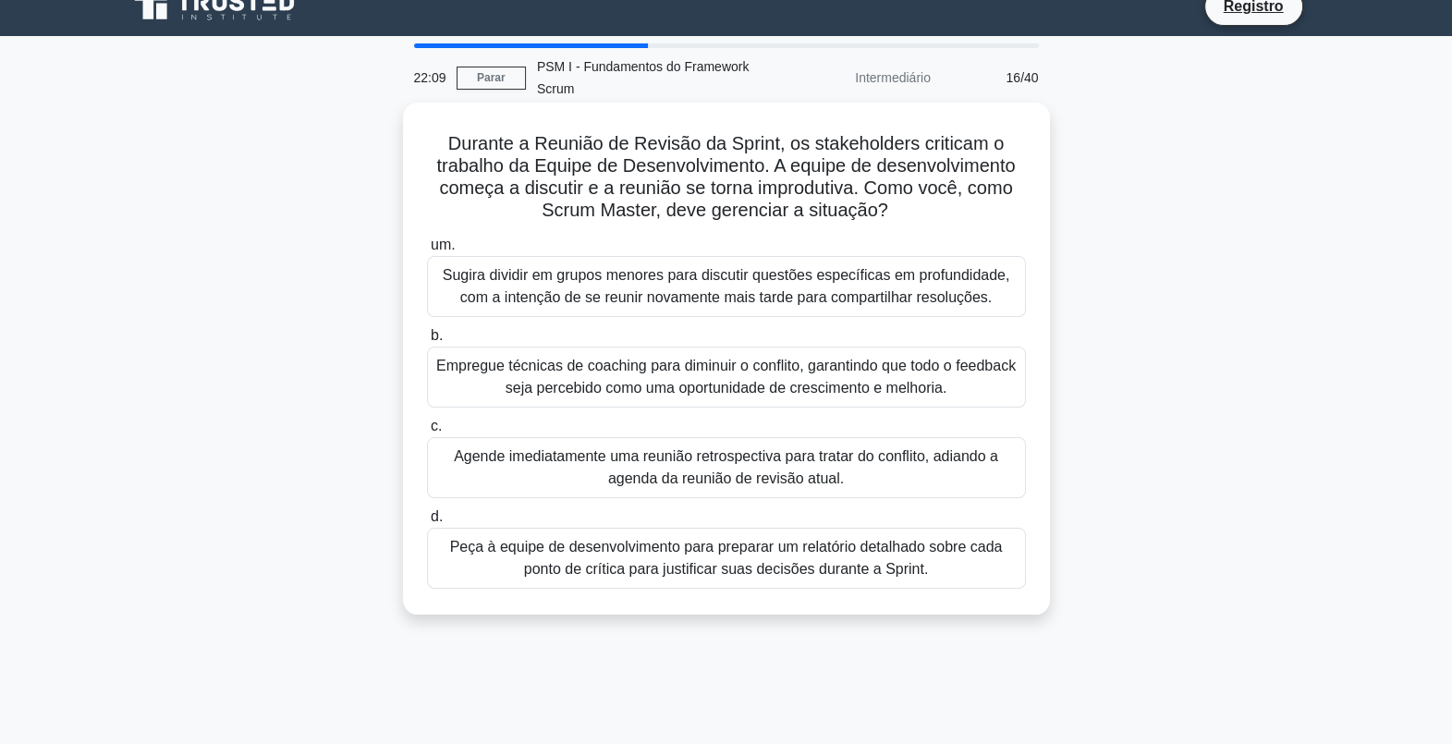
click at [675, 369] on div "Empregue técnicas de coaching para diminuir o conflito, garantindo que todo o f…" at bounding box center [726, 377] width 599 height 61
click at [427, 342] on input "b. Empregue técnicas de coaching para diminuir o conflito, garantindo que todo …" at bounding box center [427, 336] width 0 height 12
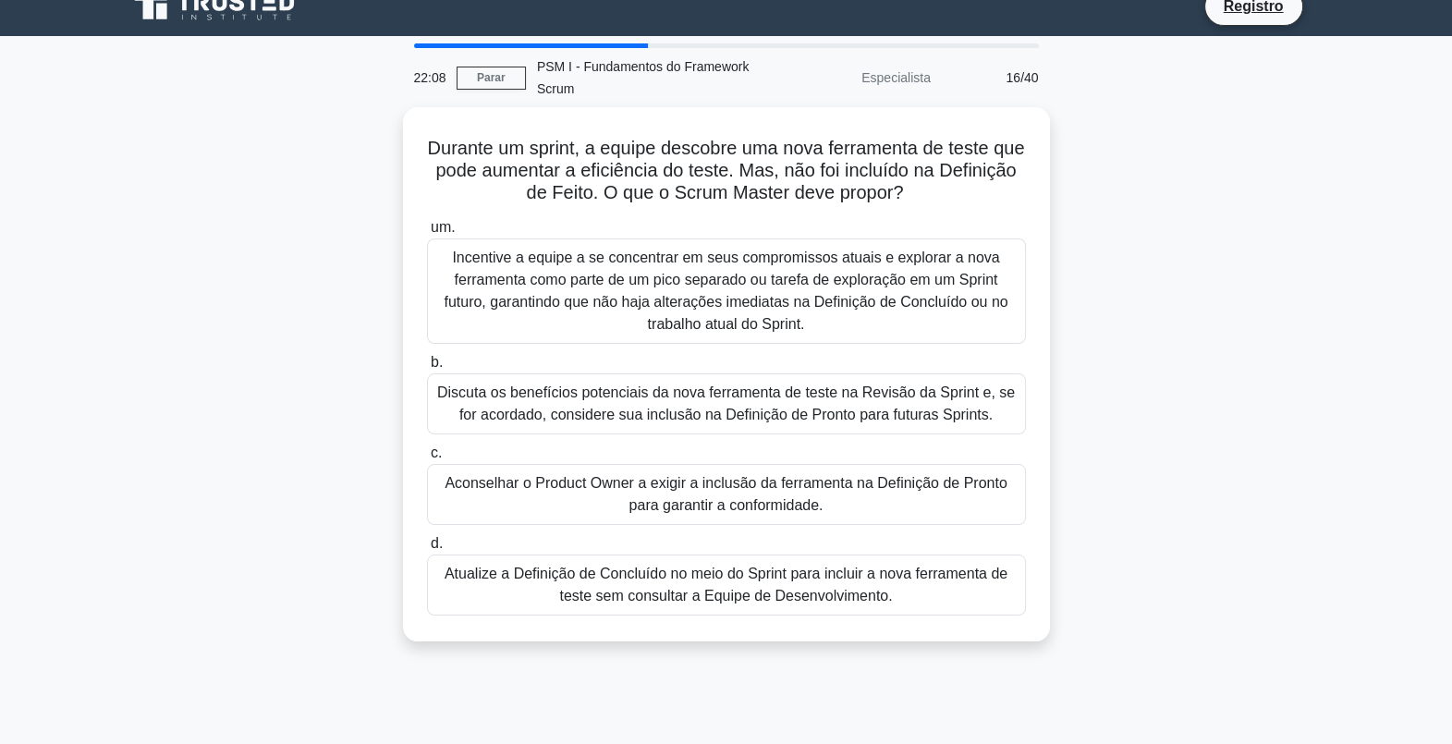
scroll to position [0, 0]
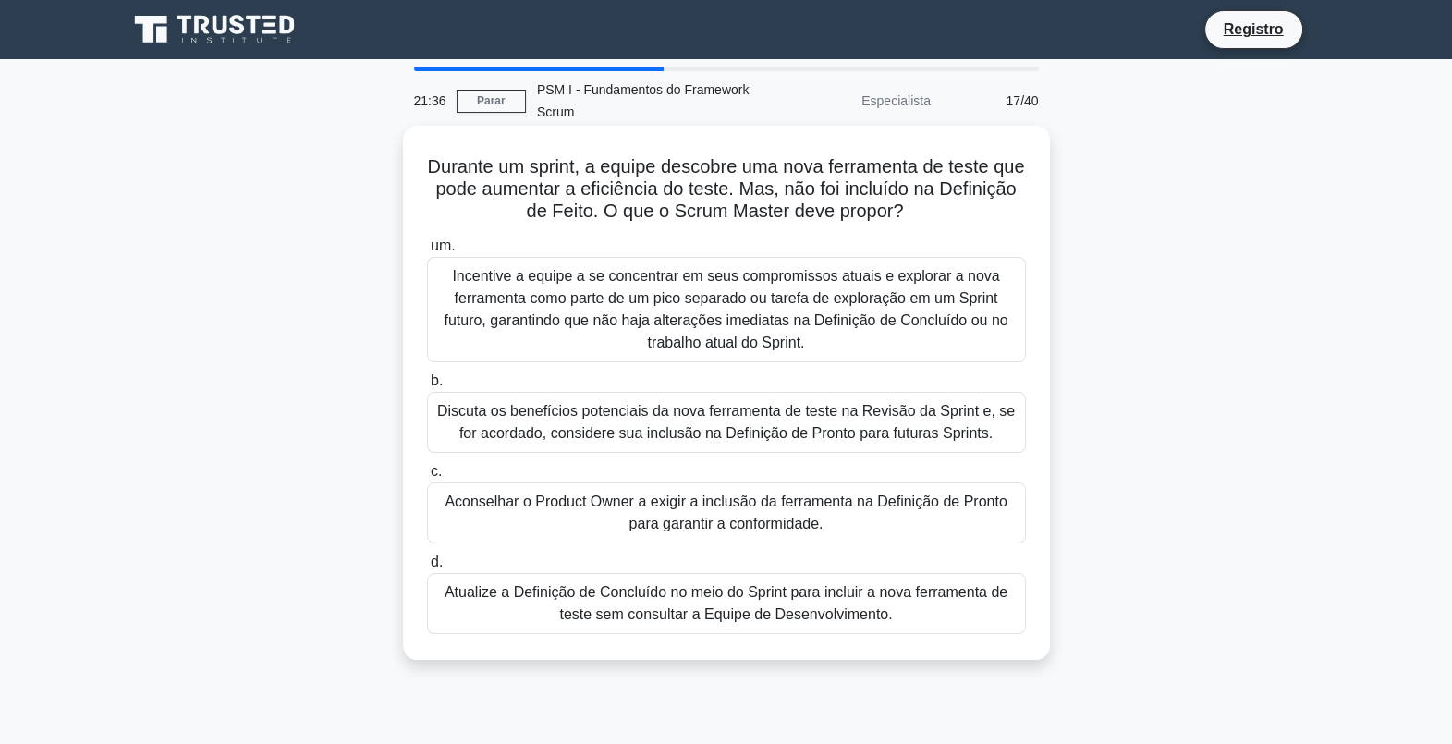
click at [656, 437] on div "Discuta os benefícios potenciais da nova ferramenta de teste na Revisão da Spri…" at bounding box center [726, 422] width 599 height 61
click at [427, 387] on input "b. Discuta os benefícios potenciais da nova ferramenta de teste na Revisão da S…" at bounding box center [427, 381] width 0 height 12
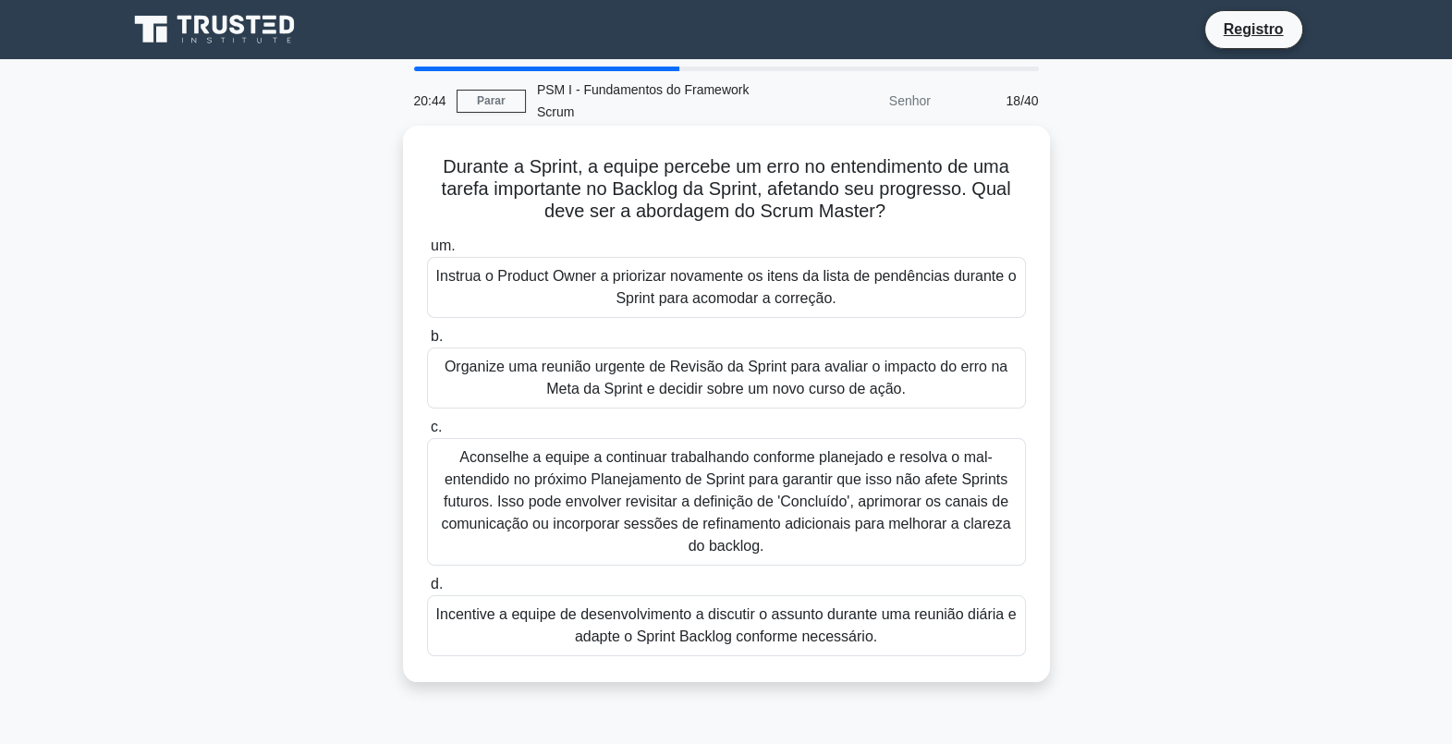
click at [760, 633] on div "Incentive a equipe de desenvolvimento a discutir o assunto durante uma reunião …" at bounding box center [726, 625] width 599 height 61
click at [427, 591] on input "d. Incentive a equipe de desenvolvimento a discutir o assunto durante uma reuni…" at bounding box center [427, 585] width 0 height 12
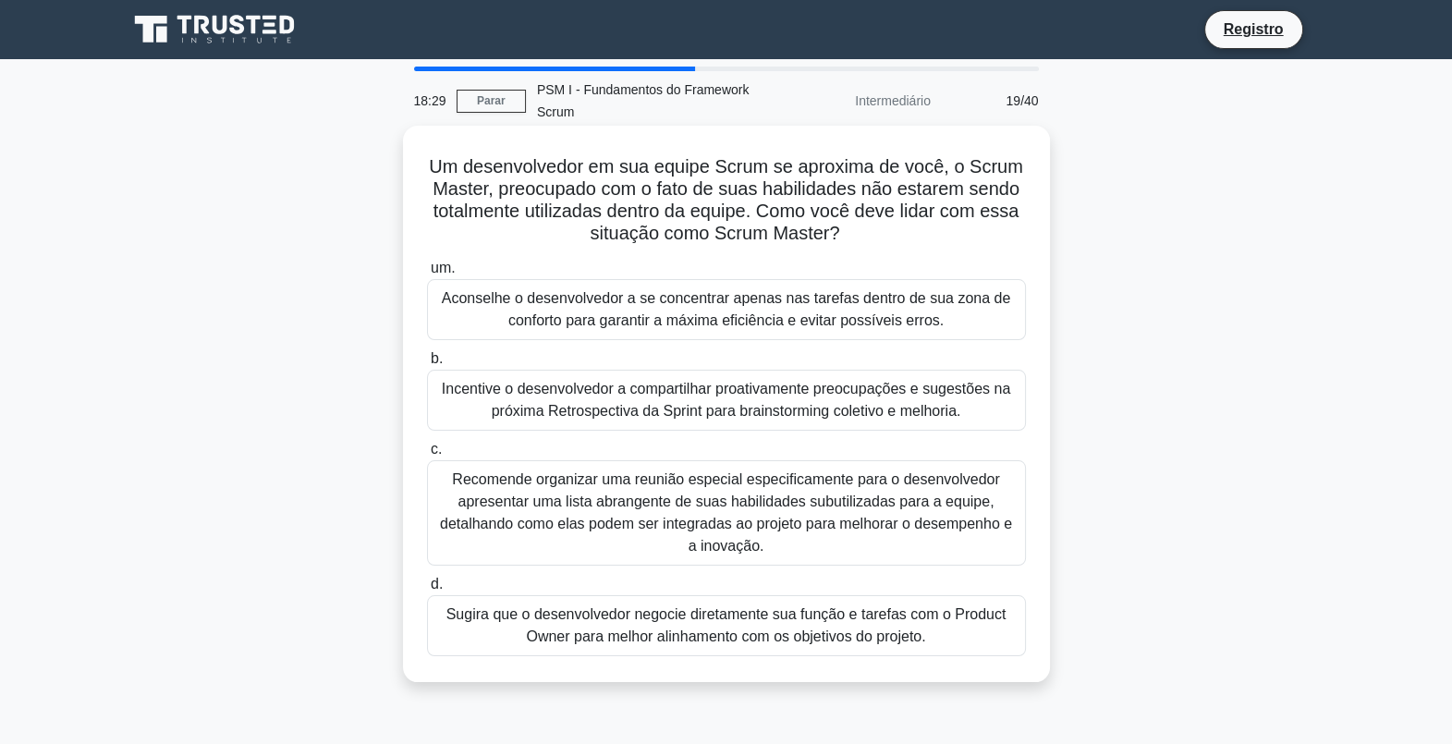
click at [741, 398] on div "Incentive o desenvolvedor a compartilhar proativamente preocupações e sugestões…" at bounding box center [726, 400] width 599 height 61
click at [427, 365] on input "b. Incentive o desenvolvedor a compartilhar proativamente preocupações e sugest…" at bounding box center [427, 359] width 0 height 12
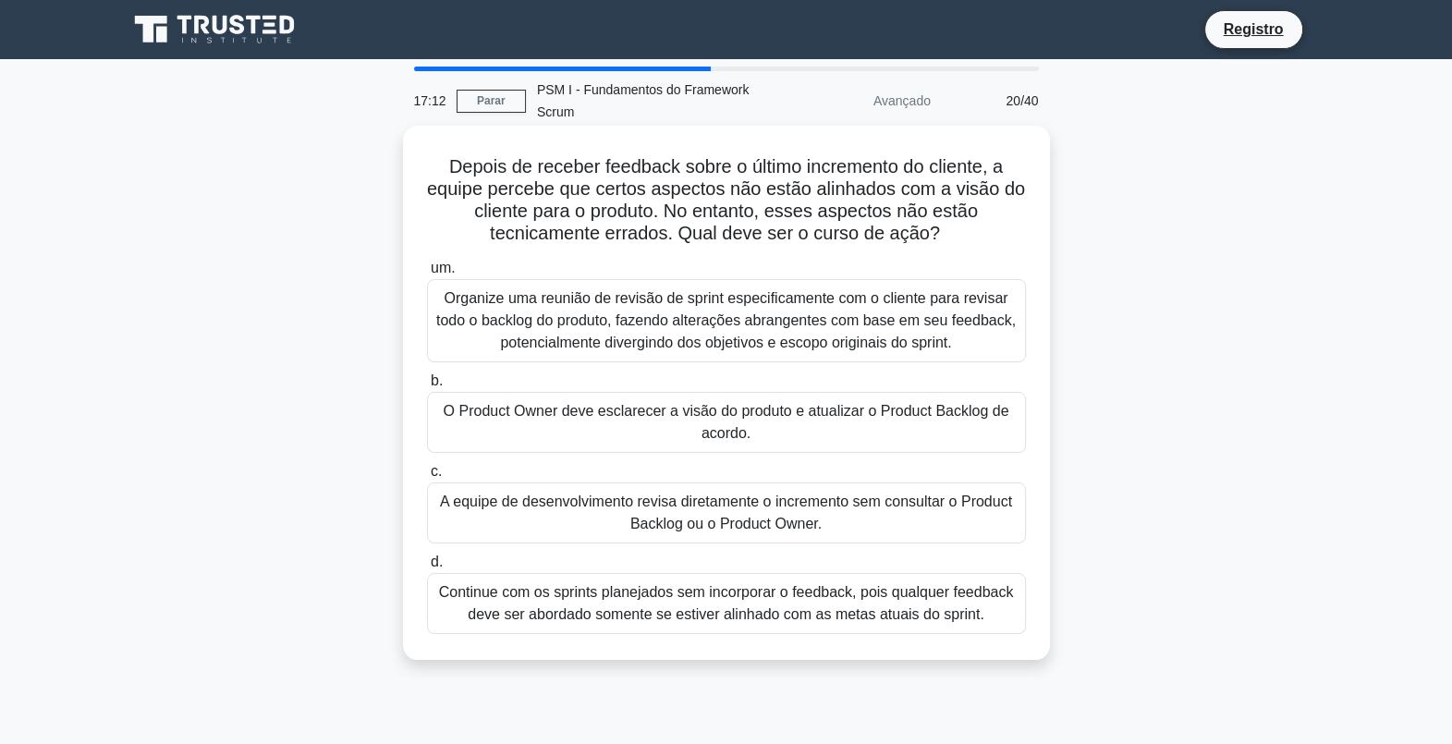
click at [718, 429] on div "O Product Owner deve esclarecer a visão do produto e atualizar o Product Backlo…" at bounding box center [726, 422] width 599 height 61
click at [427, 387] on input "b. O Product Owner deve esclarecer a visão do produto e atualizar o Product Bac…" at bounding box center [427, 381] width 0 height 12
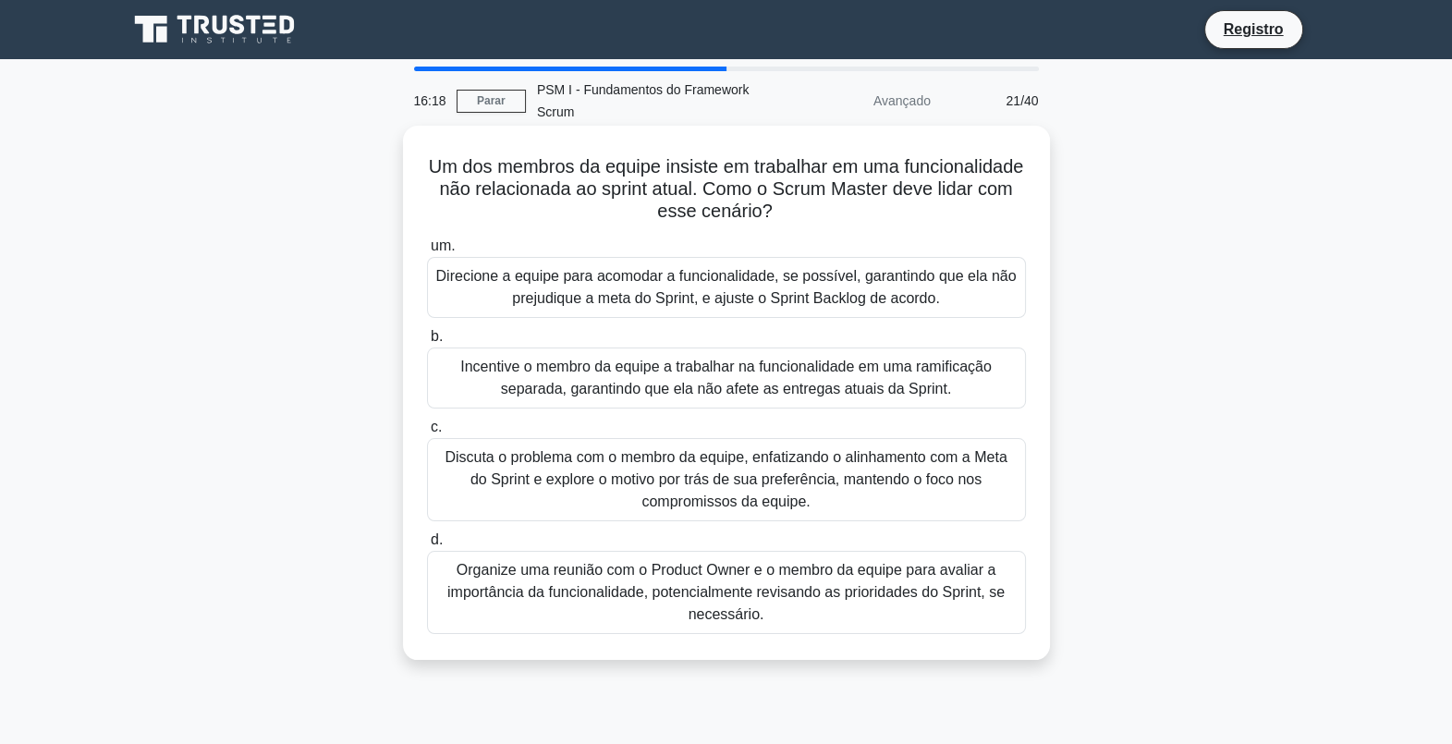
click at [722, 484] on div "Discuta o problema com o membro da equipe, enfatizando o alinhamento com a Meta…" at bounding box center [726, 479] width 599 height 83
click at [427, 434] on input "c. Discuta o problema com o membro da equipe, enfatizando o alinhamento com a M…" at bounding box center [427, 428] width 0 height 12
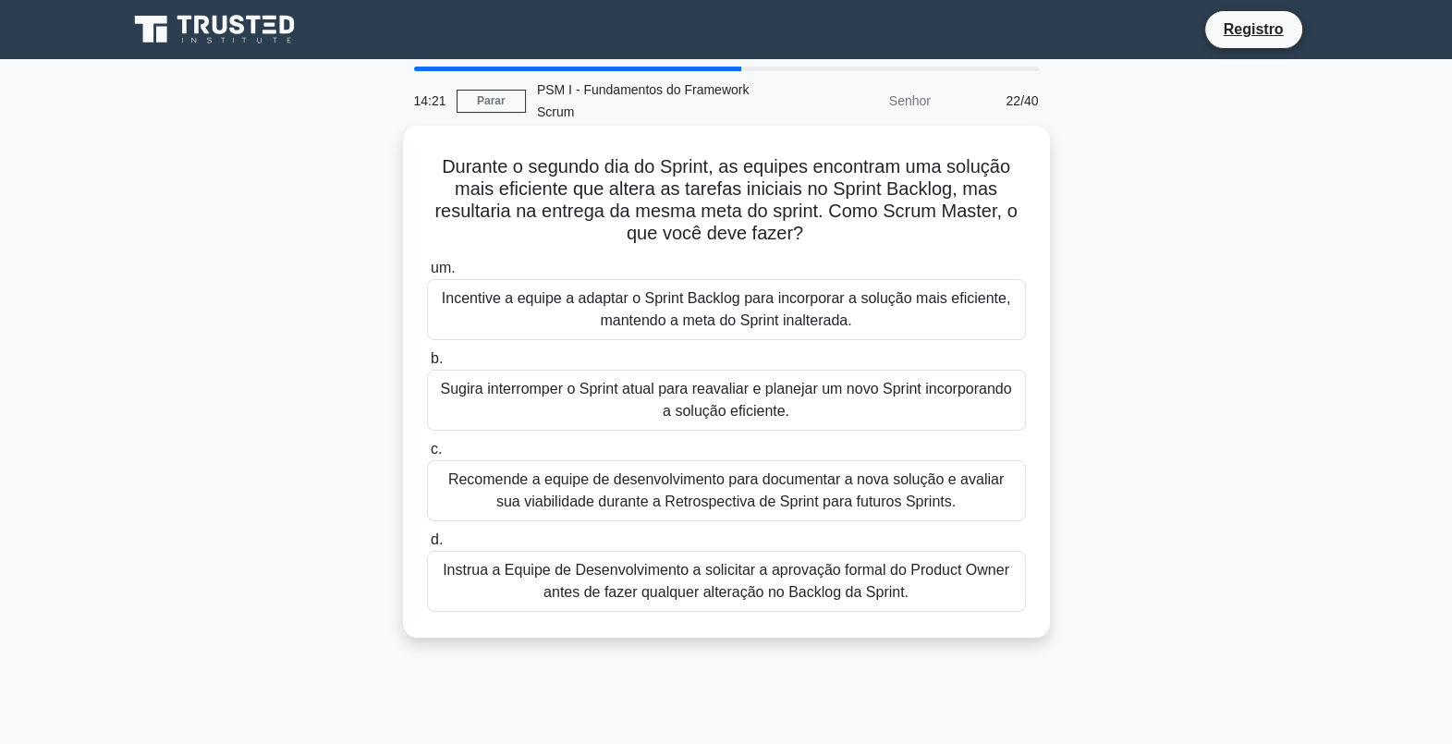
click at [684, 592] on div "Instrua a Equipe de Desenvolvimento a solicitar a aprovação formal do Product O…" at bounding box center [726, 581] width 599 height 61
click at [427, 546] on input "d. Instrua a Equipe de Desenvolvimento a solicitar a aprovação formal do Produc…" at bounding box center [427, 540] width 0 height 12
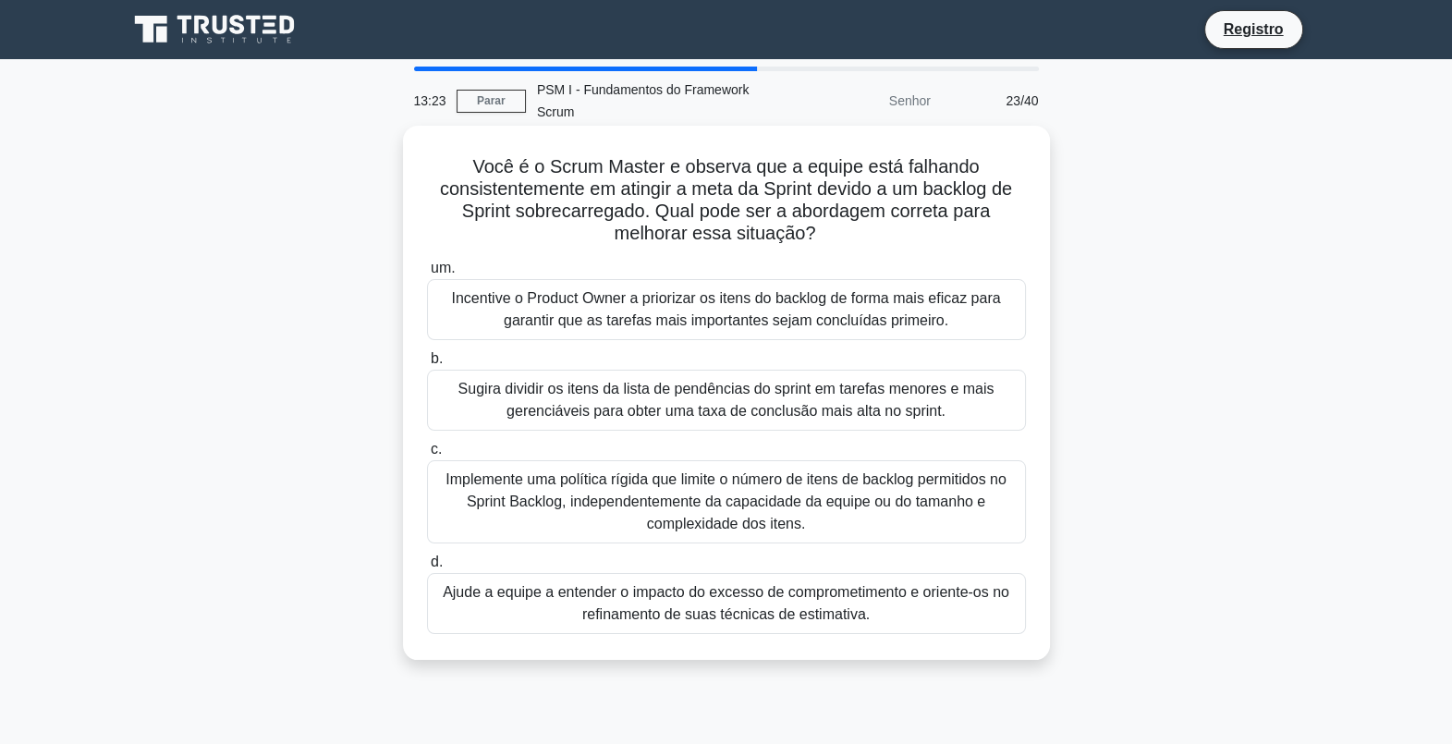
click at [765, 312] on div "Incentive o Product Owner a priorizar os itens do backlog de forma mais eficaz …" at bounding box center [726, 309] width 599 height 61
click at [427, 275] on input "um. Incentive o Product Owner a priorizar os itens do backlog de forma mais efi…" at bounding box center [427, 269] width 0 height 12
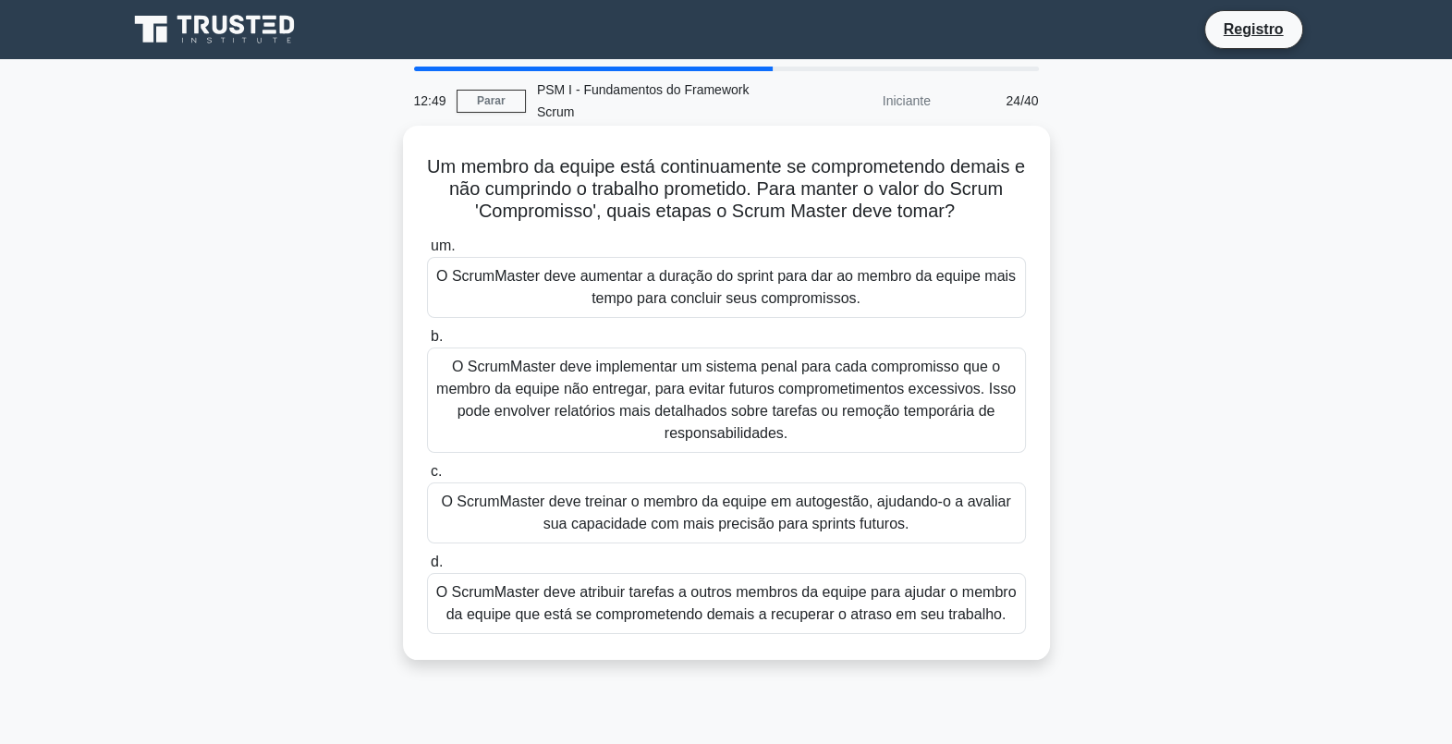
click at [803, 496] on div "O ScrumMaster deve treinar o membro da equipe em autogestão, ajudando-o a avali…" at bounding box center [726, 513] width 599 height 61
click at [427, 478] on input "c. O ScrumMaster deve treinar o membro da equipe em autogestão, ajudando-o a av…" at bounding box center [427, 472] width 0 height 12
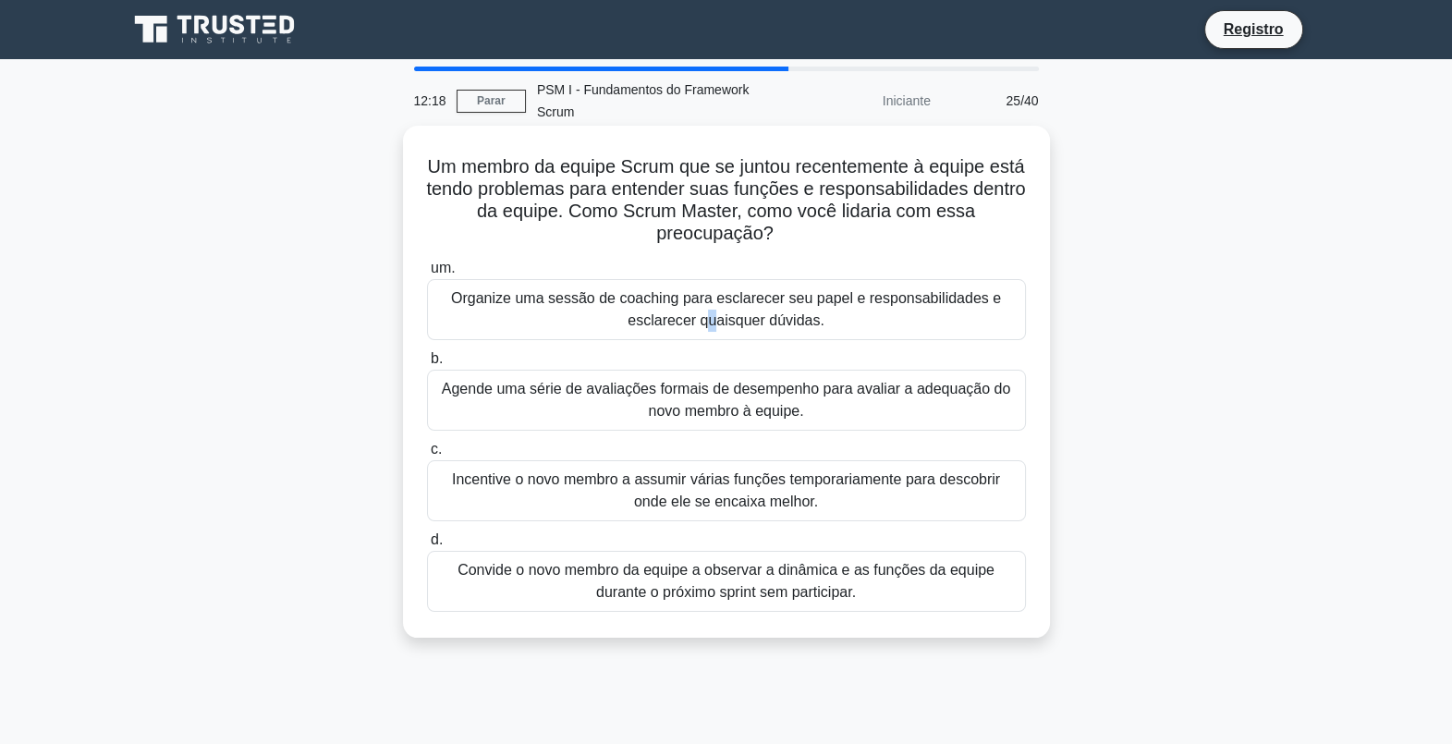
click at [703, 312] on div "Organize uma sessão de coaching para esclarecer seu papel e responsabilidades e…" at bounding box center [726, 309] width 599 height 61
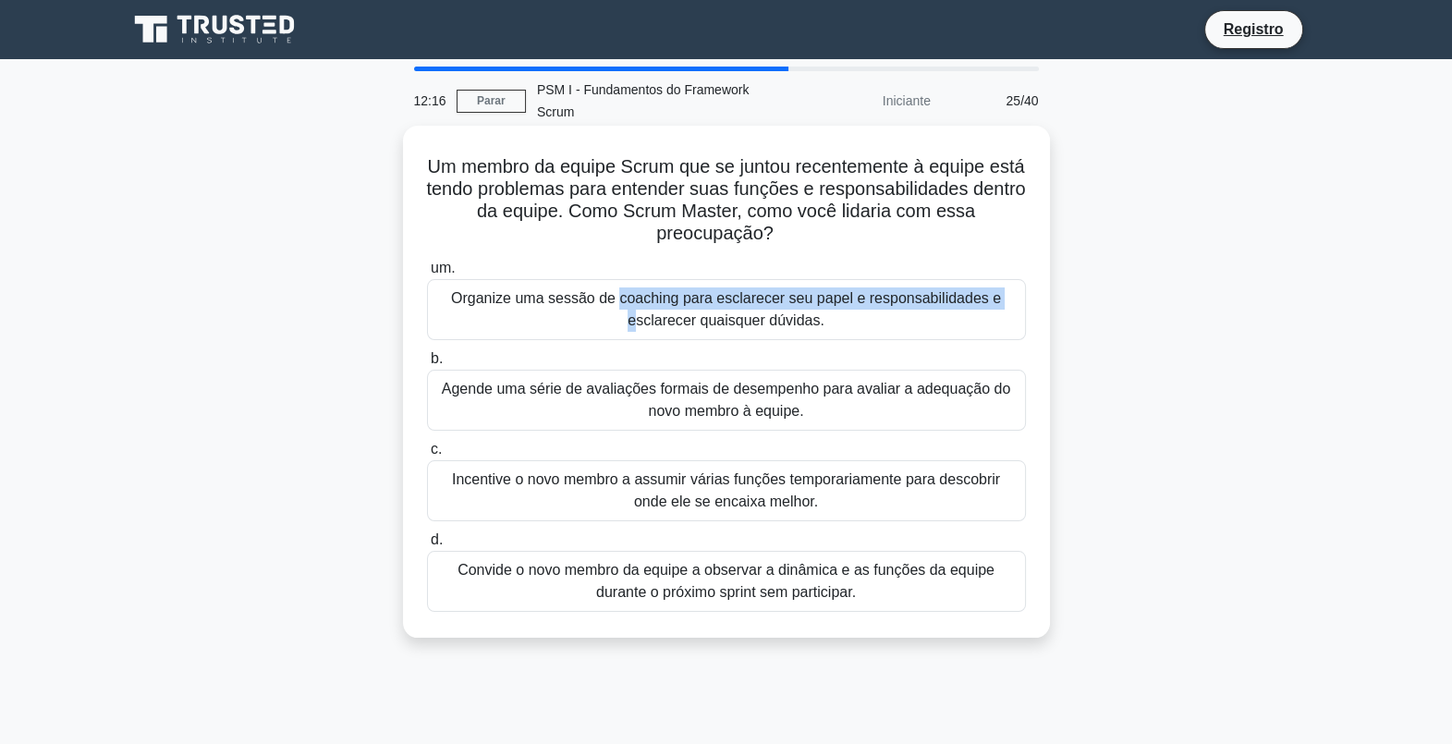
drag, startPoint x: 703, startPoint y: 312, endPoint x: 619, endPoint y: 315, distance: 83.3
click at [619, 315] on div "Organize uma sessão de coaching para esclarecer seu papel e responsabilidades e…" at bounding box center [726, 309] width 599 height 61
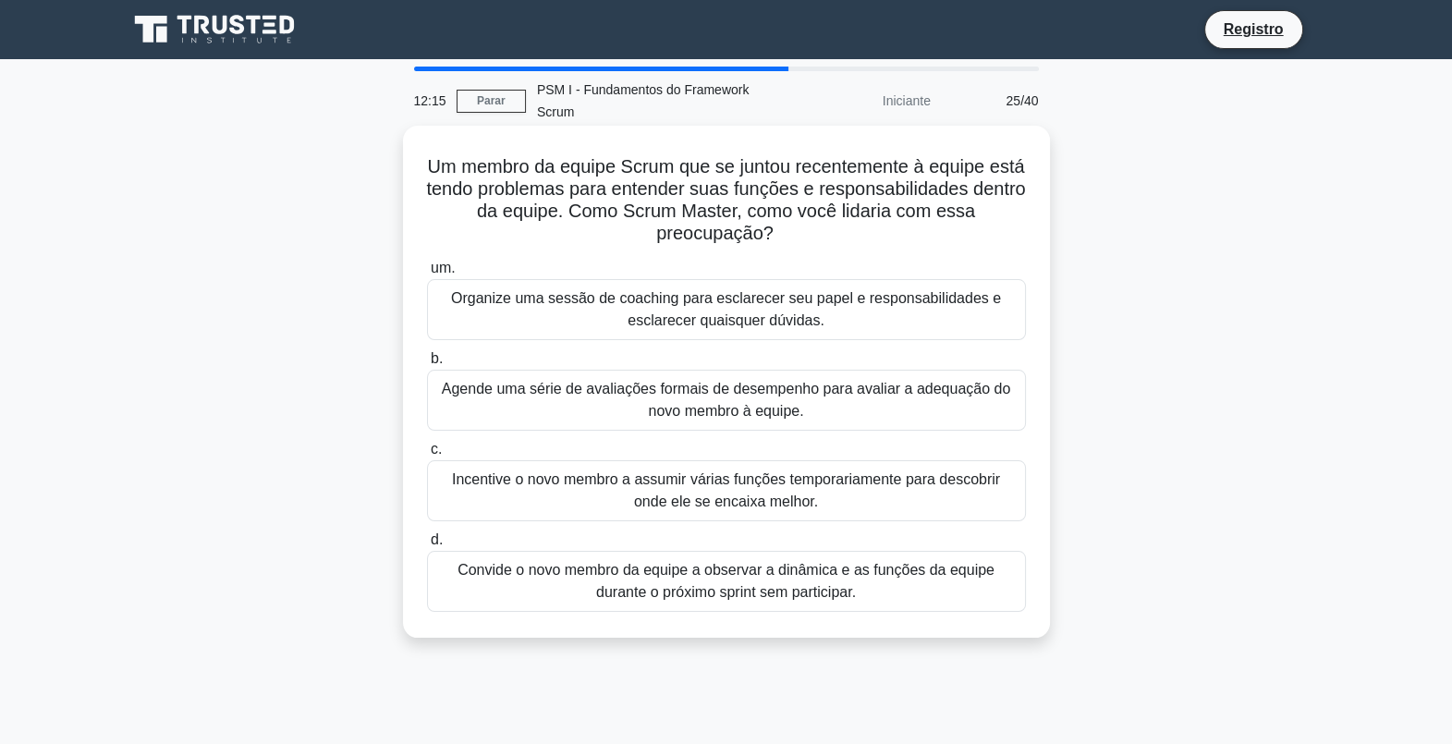
drag, startPoint x: 619, startPoint y: 315, endPoint x: 561, endPoint y: 307, distance: 58.8
click at [561, 307] on div "Organize uma sessão de coaching para esclarecer seu papel e responsabilidades e…" at bounding box center [726, 309] width 599 height 61
click at [427, 275] on input "um. Organize uma sessão de coaching para esclarecer seu papel e responsabilidad…" at bounding box center [427, 269] width 0 height 12
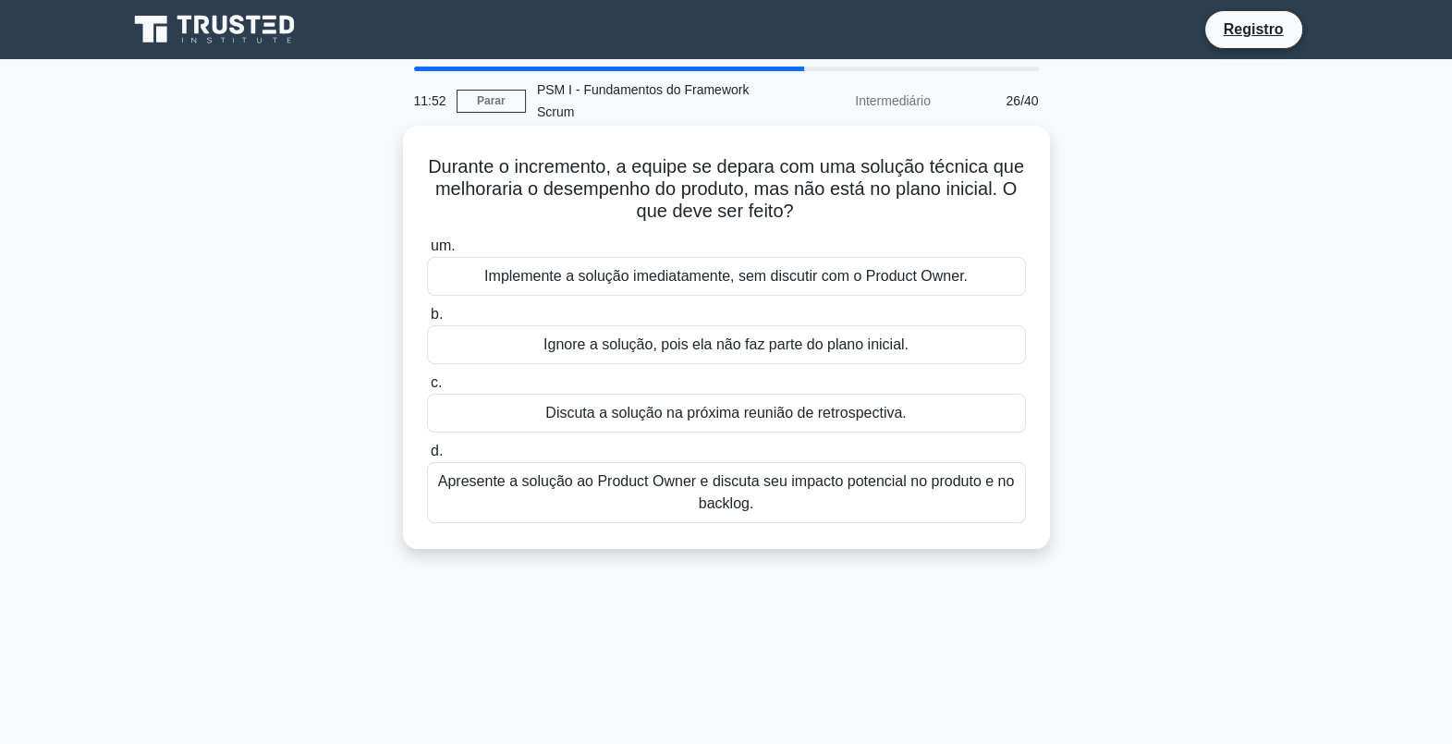
click at [633, 497] on div "Apresente a solução ao Product Owner e discuta seu impacto potencial no produto…" at bounding box center [726, 492] width 599 height 61
click at [427, 458] on input "d. Apresente a solução ao Product Owner e discuta seu impacto potencial no prod…" at bounding box center [427, 452] width 0 height 12
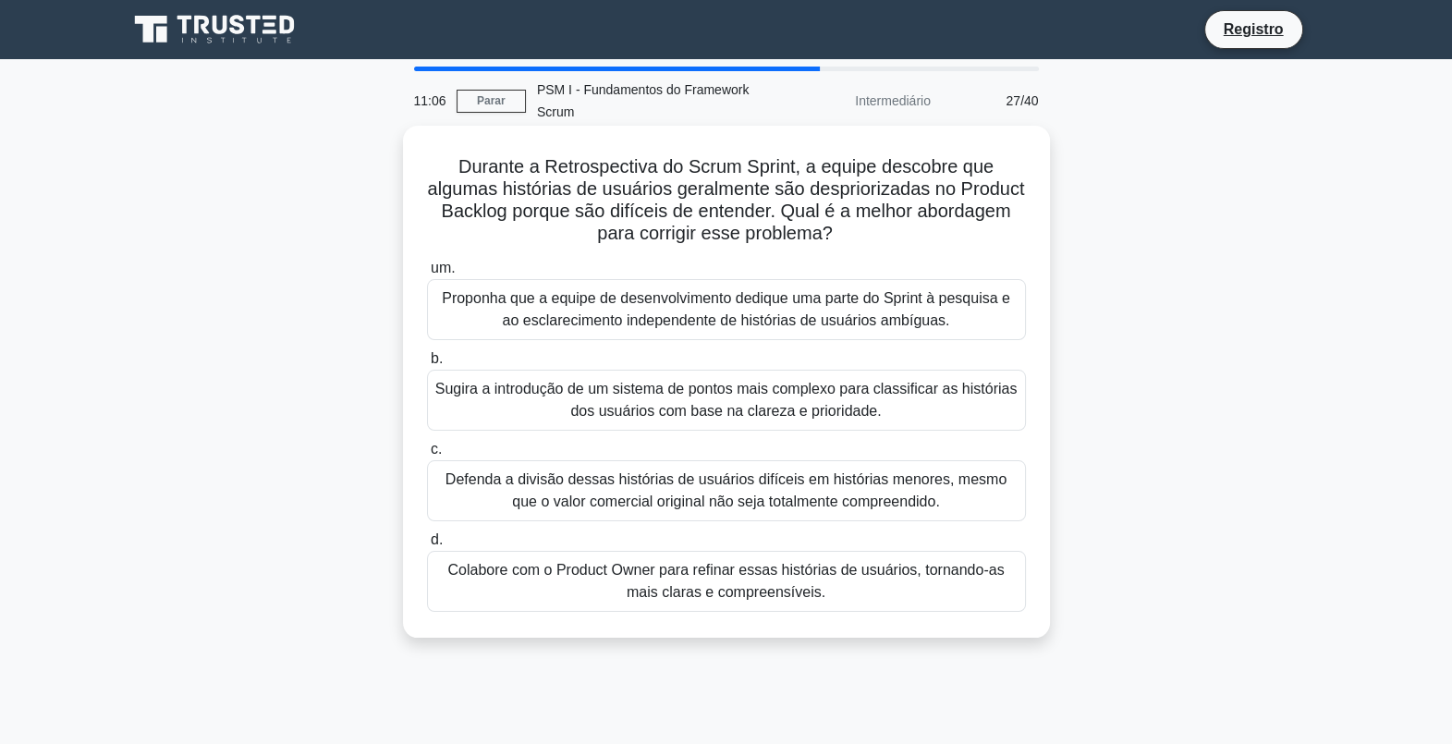
click at [569, 577] on div "Colabore com o Product Owner para refinar essas histórias de usuários, tornando…" at bounding box center [726, 581] width 599 height 61
drag, startPoint x: 569, startPoint y: 577, endPoint x: 603, endPoint y: 582, distance: 34.7
click at [603, 582] on div "Colabore com o Product Owner para refinar essas histórias de usuários, tornando…" at bounding box center [726, 581] width 599 height 61
click at [427, 546] on input "d. Colabore com o Product Owner para refinar essas histórias de usuários, torna…" at bounding box center [427, 540] width 0 height 12
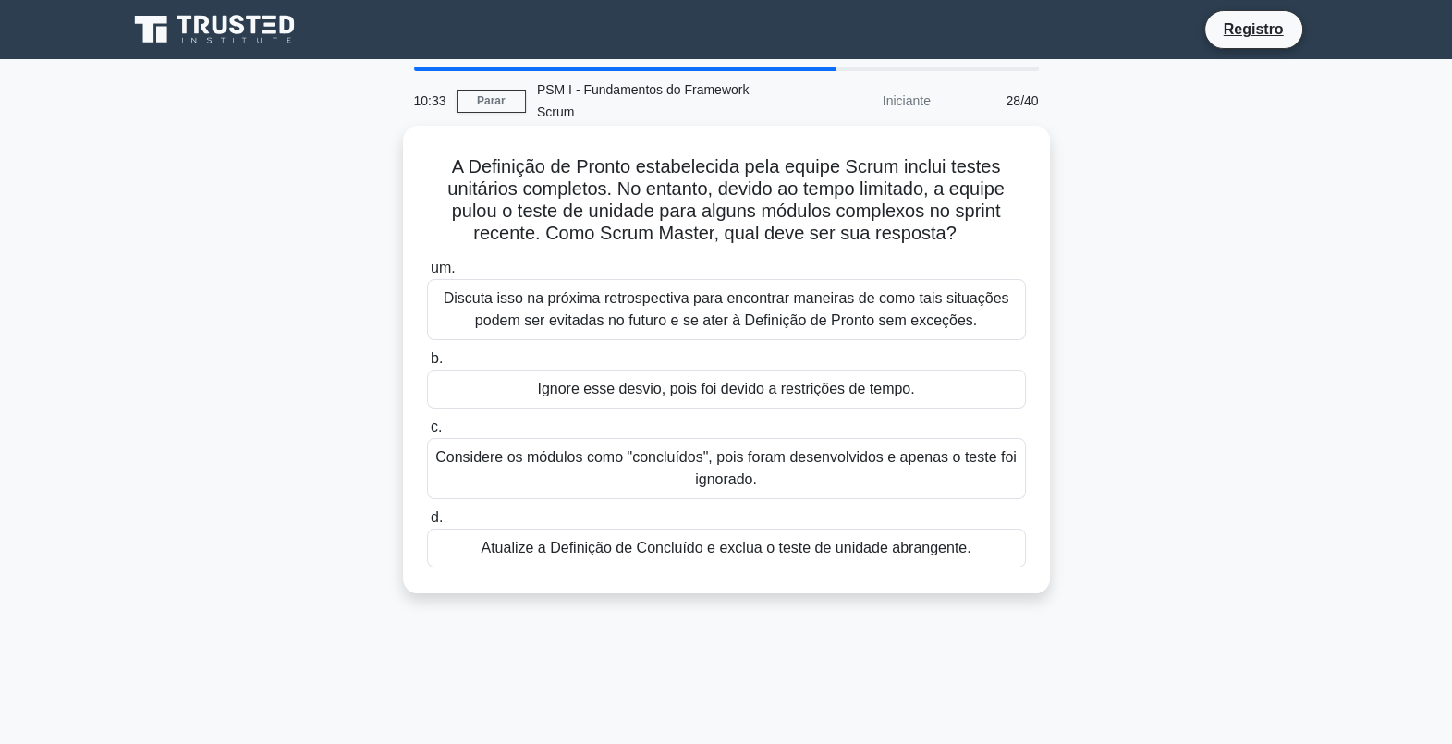
click at [717, 312] on div "Discuta isso na próxima retrospectiva para encontrar maneiras de como tais situ…" at bounding box center [726, 309] width 599 height 61
click at [427, 275] on input "um. Discuta isso na próxima retrospectiva para encontrar maneiras de como tais …" at bounding box center [427, 269] width 0 height 12
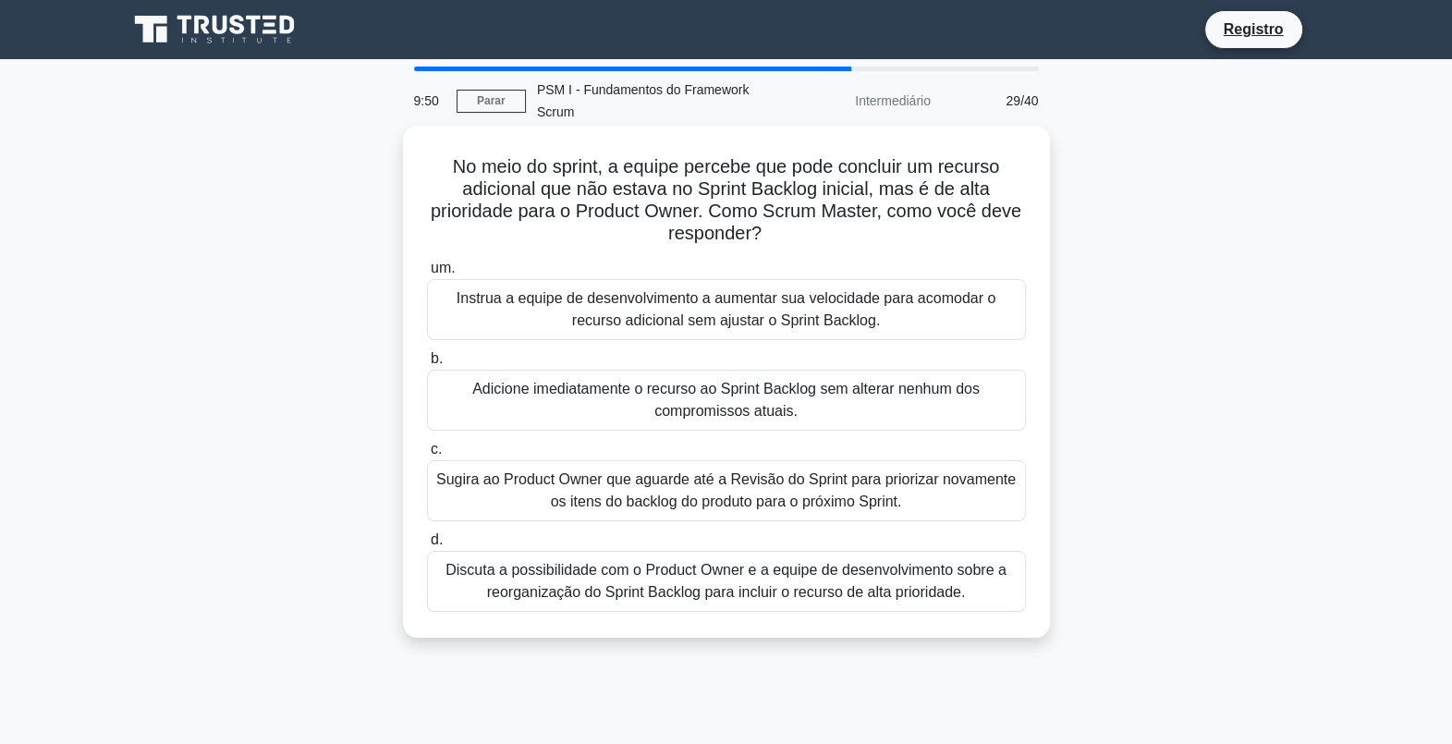
click at [718, 587] on div "Discuta a possibilidade com o Product Owner e a equipe de desenvolvimento sobre…" at bounding box center [726, 581] width 599 height 61
click at [427, 546] on input "d. Discuta a possibilidade com o Product Owner e a equipe de desenvolvimento so…" at bounding box center [427, 540] width 0 height 12
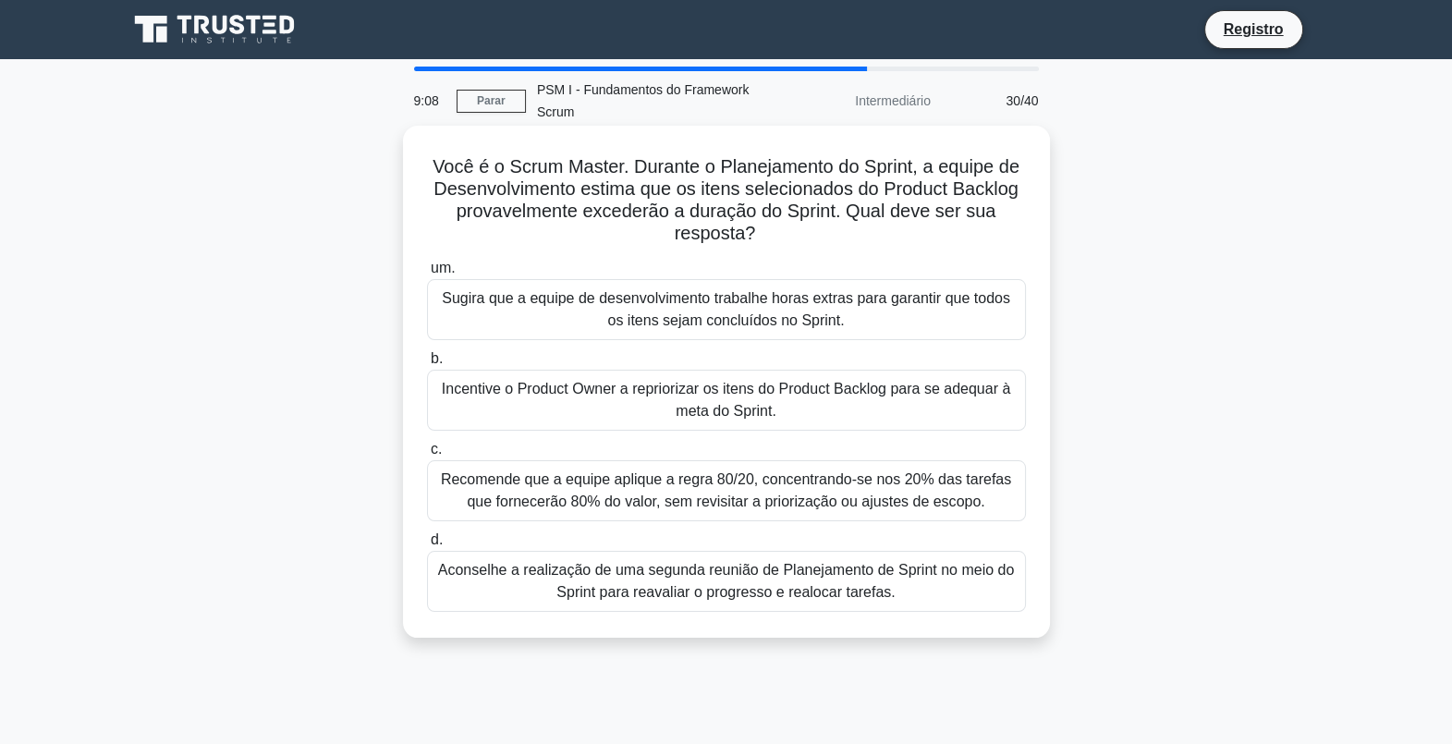
click at [707, 410] on div "Incentive o Product Owner a repriorizar os itens do Product Backlog para se ade…" at bounding box center [726, 400] width 599 height 61
click at [427, 365] on input "b. Incentive o Product Owner a repriorizar os itens do Product Backlog para se …" at bounding box center [427, 359] width 0 height 12
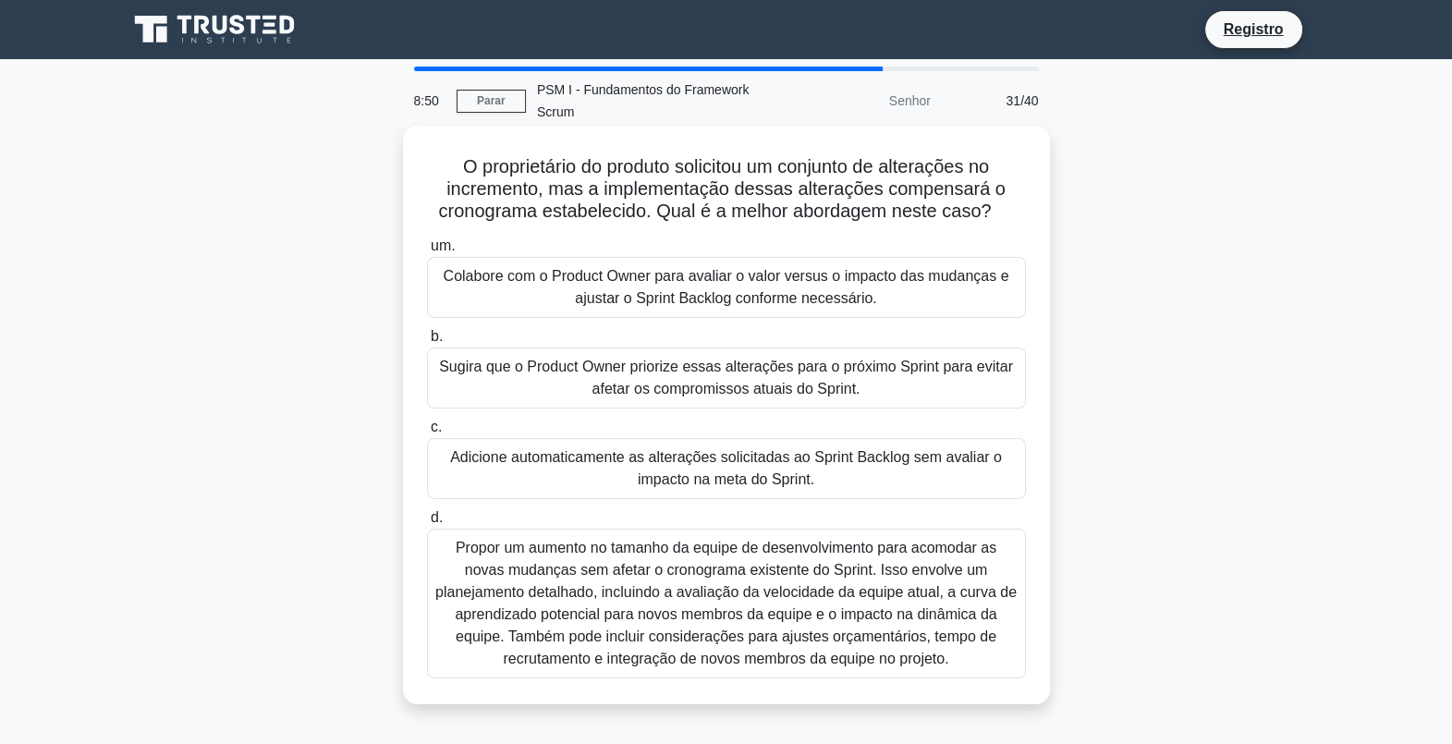
click at [661, 283] on div "Colabore com o Product Owner para avaliar o valor versus o impacto das mudanças…" at bounding box center [726, 287] width 599 height 61
click at [427, 252] on input "um. Colabore com o Product Owner para avaliar o valor versus o impacto das muda…" at bounding box center [427, 246] width 0 height 12
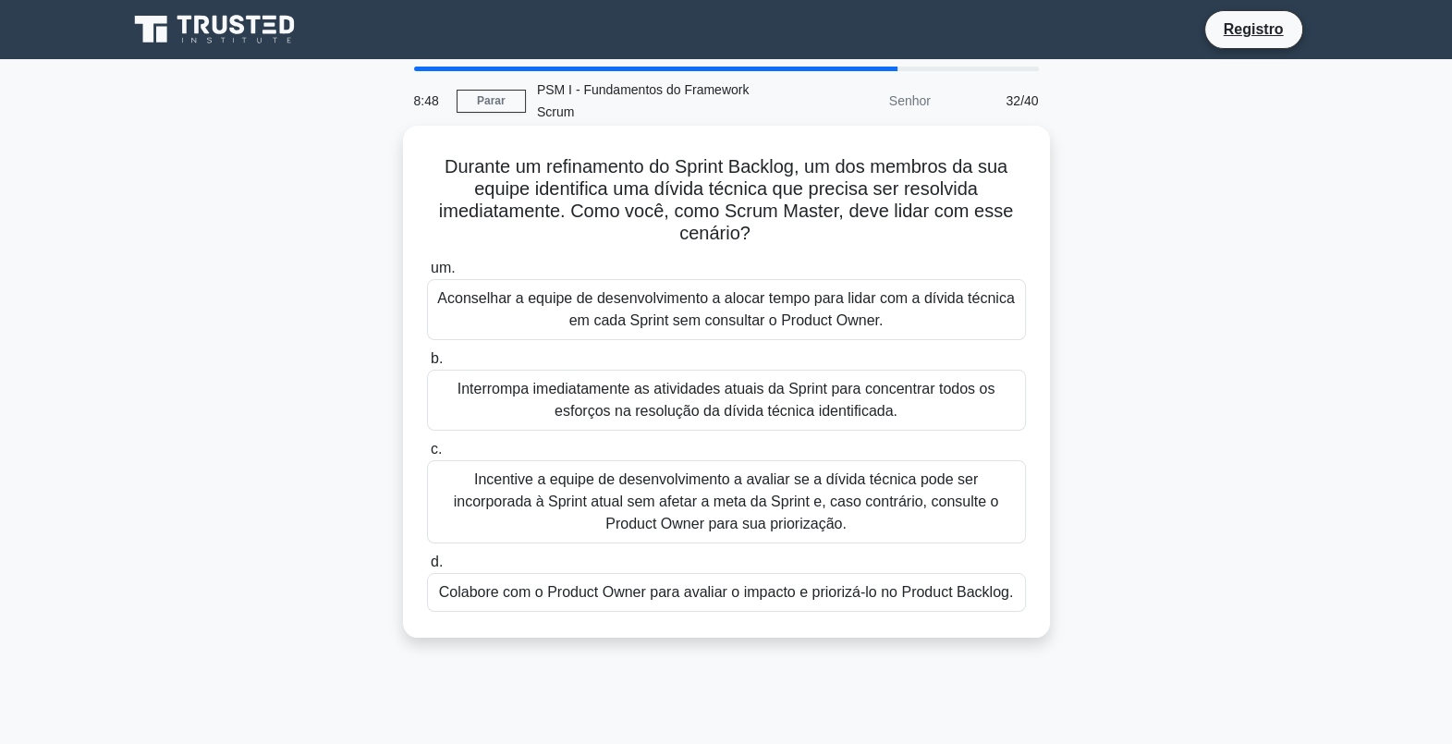
click at [655, 311] on div "Aconselhar a equipe de desenvolvimento a alocar tempo para lidar com a dívida t…" at bounding box center [726, 309] width 599 height 61
click at [427, 275] on input "um. Aconselhar a equipe de desenvolvimento a alocar tempo para lidar com a dívi…" at bounding box center [427, 269] width 0 height 12
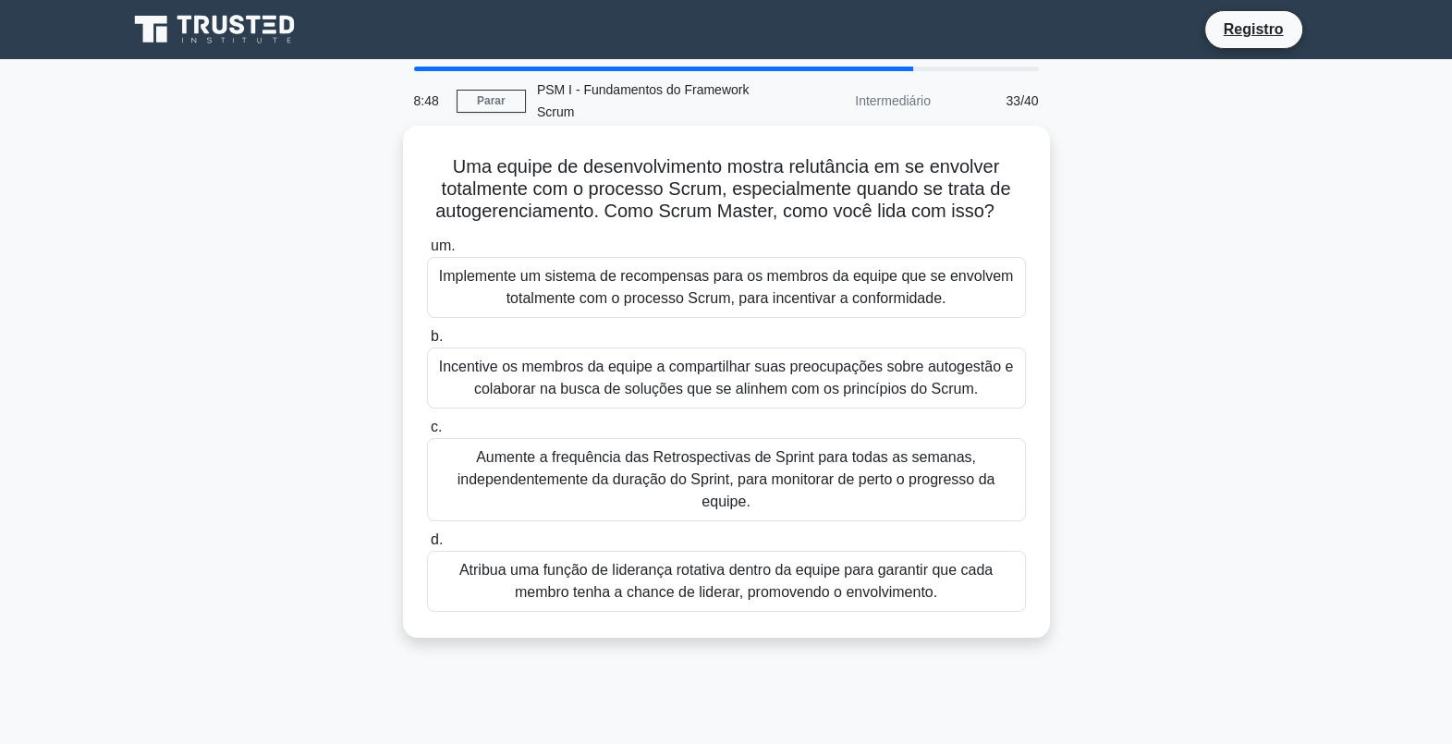
click at [661, 298] on div "Implemente um sistema de recompensas para os membros da equipe que se envolvem …" at bounding box center [726, 287] width 599 height 61
click at [427, 252] on input "um. Implemente um sistema de recompensas para os membros da equipe que se envol…" at bounding box center [427, 246] width 0 height 12
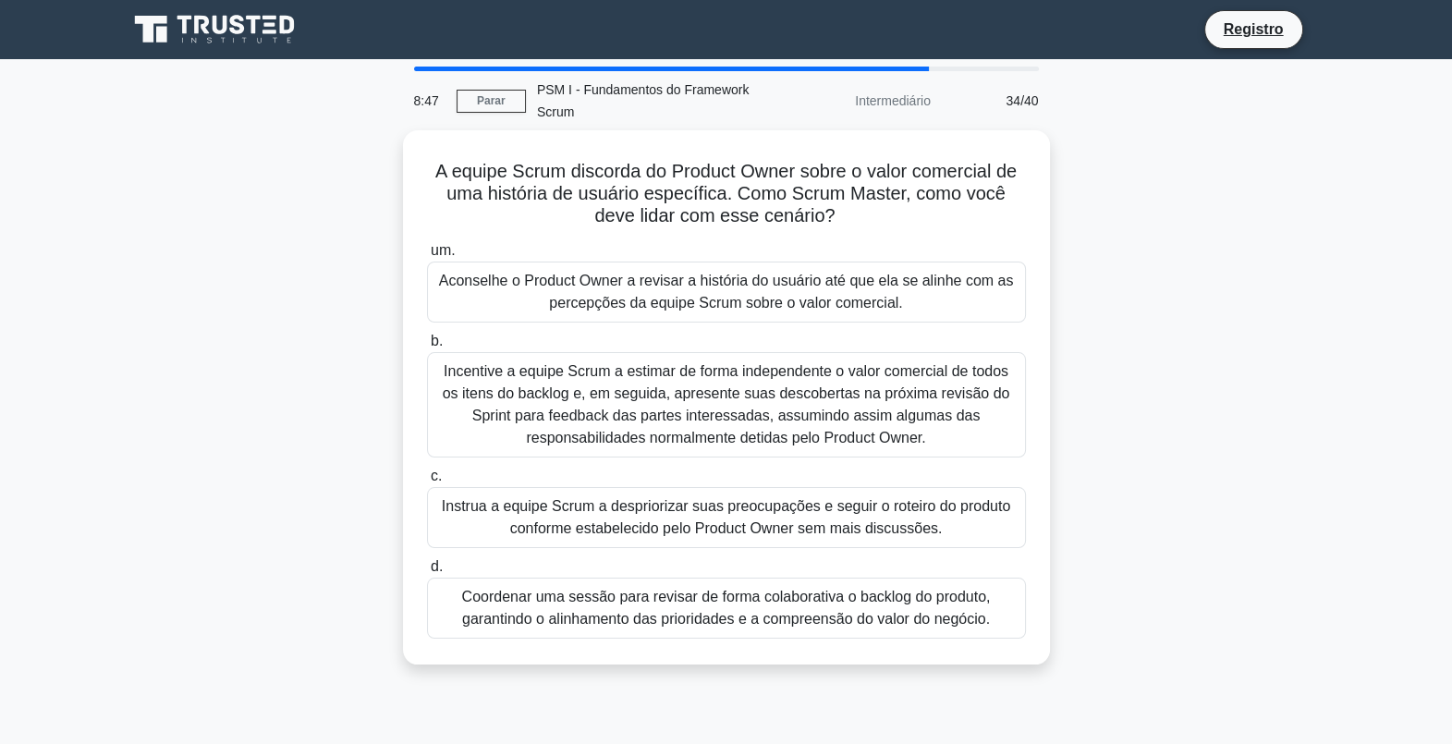
click at [661, 296] on div "Aconselhe o Product Owner a revisar a história do usuário até que ela se alinhe…" at bounding box center [726, 292] width 599 height 61
click at [427, 257] on input "um. Aconselhe o Product Owner a revisar a história do usuário até que ela se al…" at bounding box center [427, 251] width 0 height 12
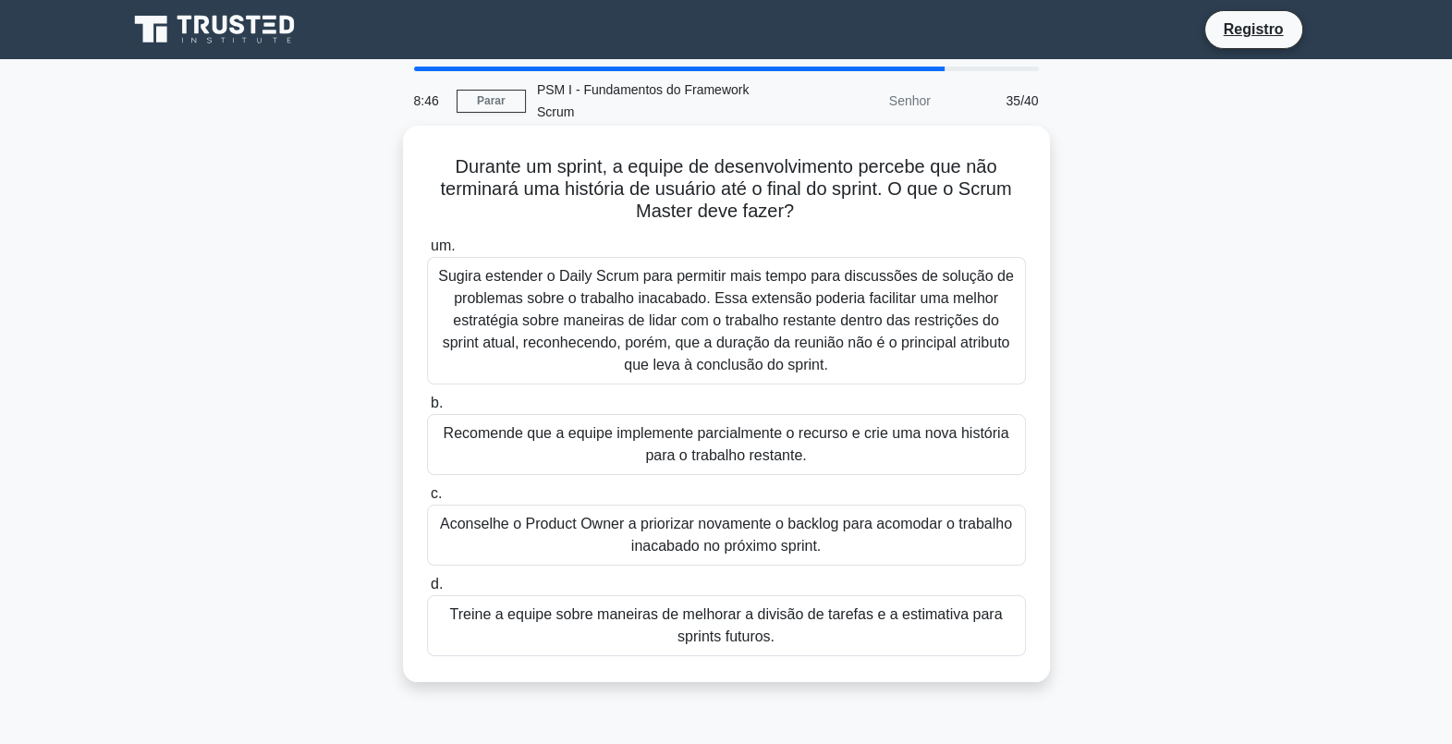
click at [661, 296] on div "Sugira estender o Daily Scrum para permitir mais tempo para discussões de soluç…" at bounding box center [726, 321] width 599 height 128
click at [427, 252] on input "um. Sugira estender o Daily Scrum para permitir mais tempo para discussões de s…" at bounding box center [427, 246] width 0 height 12
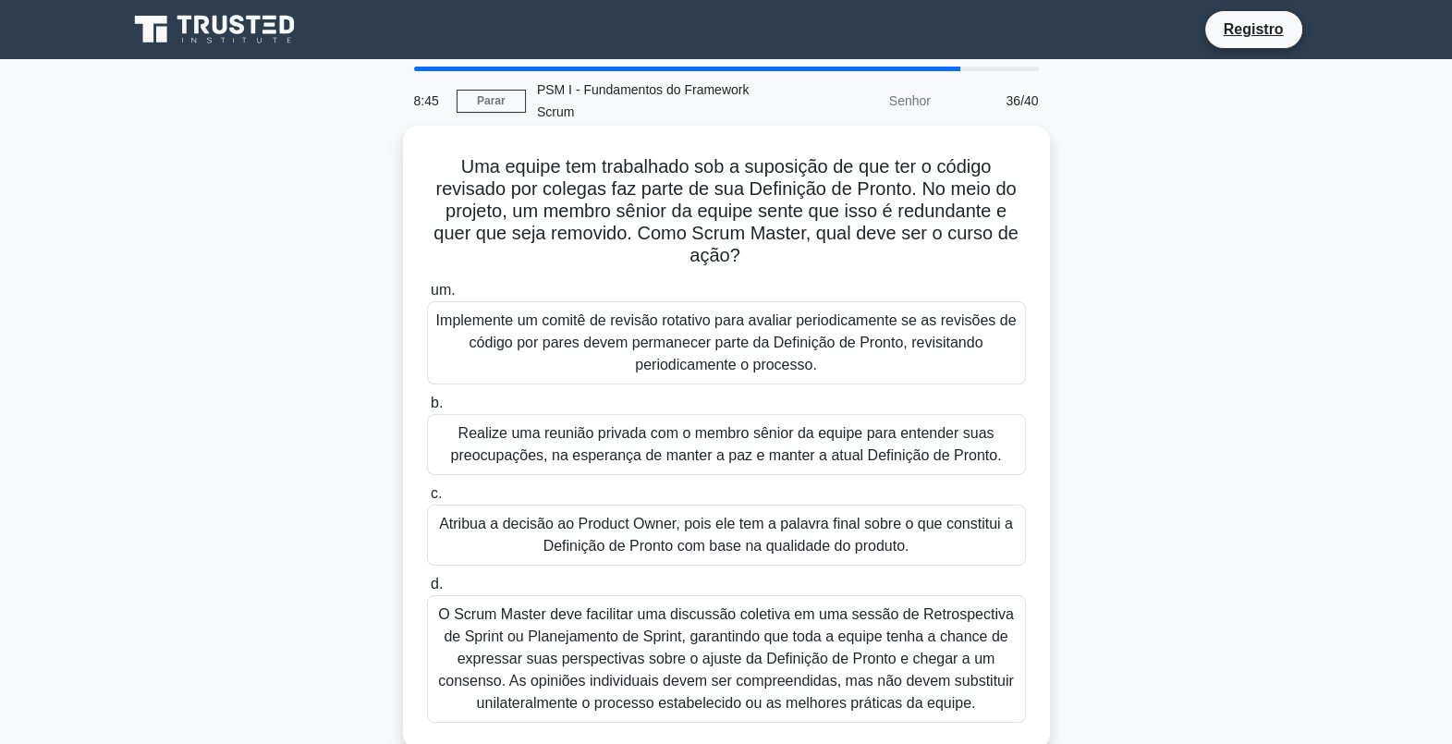
click at [659, 314] on div "Implemente um comitê de revisão rotativo para avaliar periodicamente se as revi…" at bounding box center [726, 342] width 599 height 83
click at [427, 297] on input "um. Implemente um comitê de revisão rotativo para avaliar periodicamente se as …" at bounding box center [427, 291] width 0 height 12
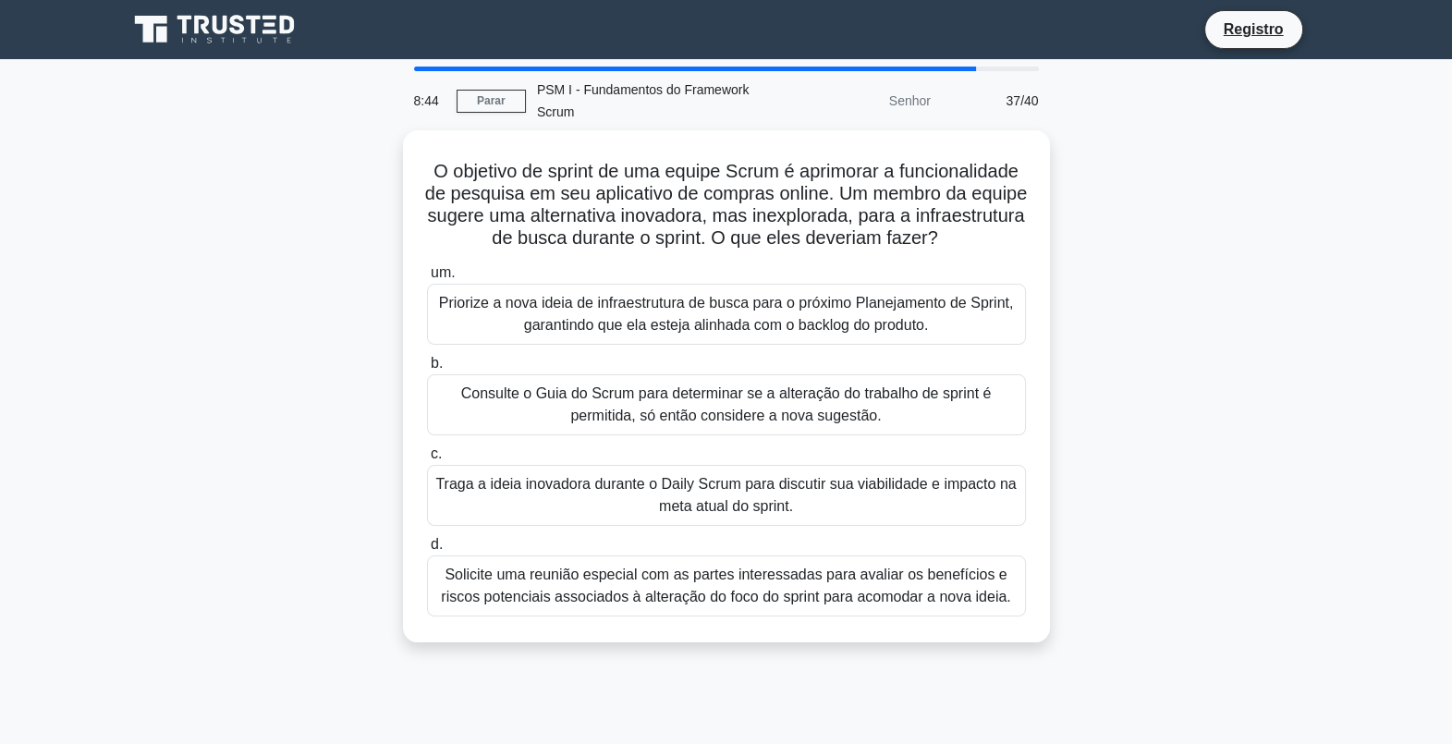
click at [659, 314] on div "Priorize a nova ideia de infraestrutura de busca para o próximo Planejamento de…" at bounding box center [726, 314] width 599 height 61
click at [427, 279] on input "um. Priorize a nova ideia de infraestrutura de busca para o próximo Planejament…" at bounding box center [427, 273] width 0 height 12
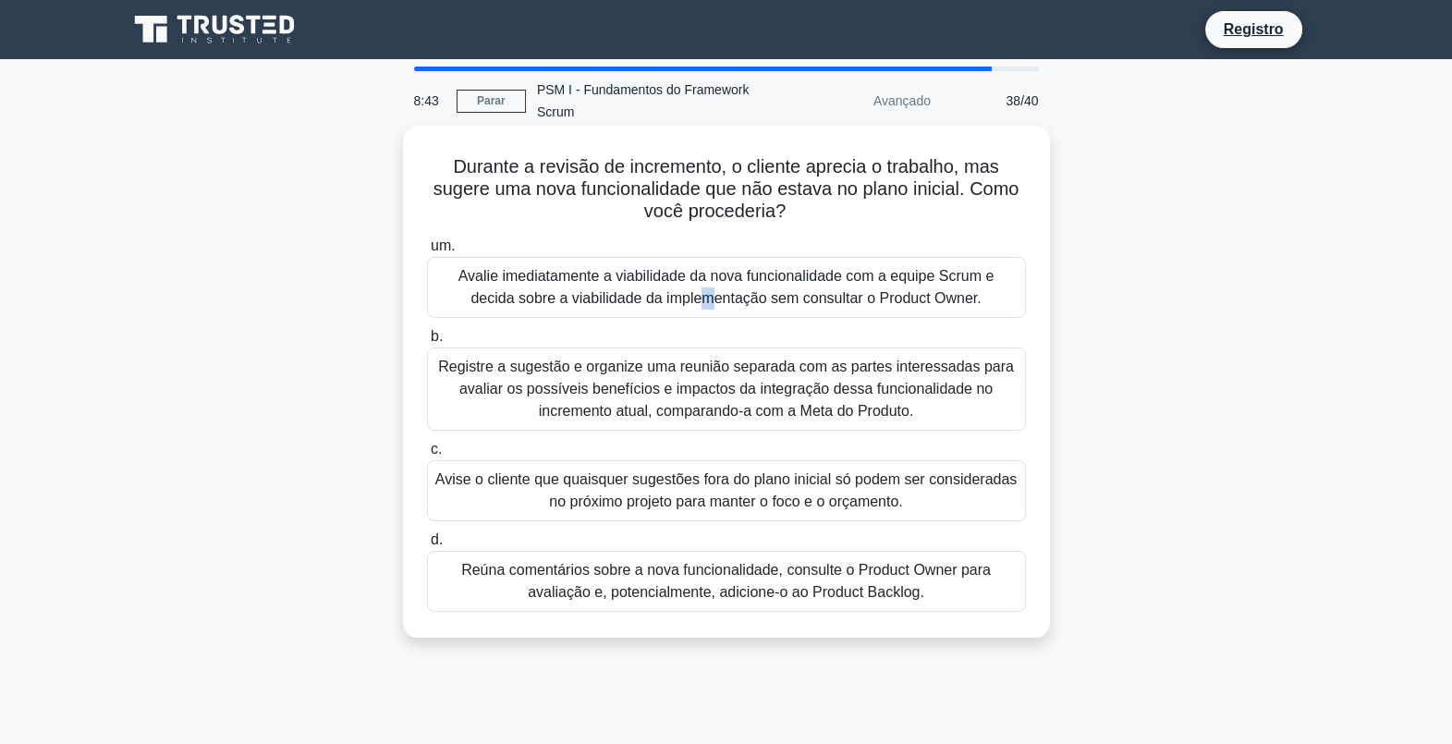
click at [675, 297] on div "Avalie imediatamente a viabilidade da nova funcionalidade com a equipe Scrum e …" at bounding box center [726, 287] width 599 height 61
drag, startPoint x: 675, startPoint y: 297, endPoint x: 650, endPoint y: 296, distance: 25.0
click at [650, 296] on div "Avalie imediatamente a viabilidade da nova funcionalidade com a equipe Scrum e …" at bounding box center [726, 287] width 599 height 61
click at [427, 252] on input "um. Avalie imediatamente a viabilidade da nova funcionalidade com a equipe Scru…" at bounding box center [427, 246] width 0 height 12
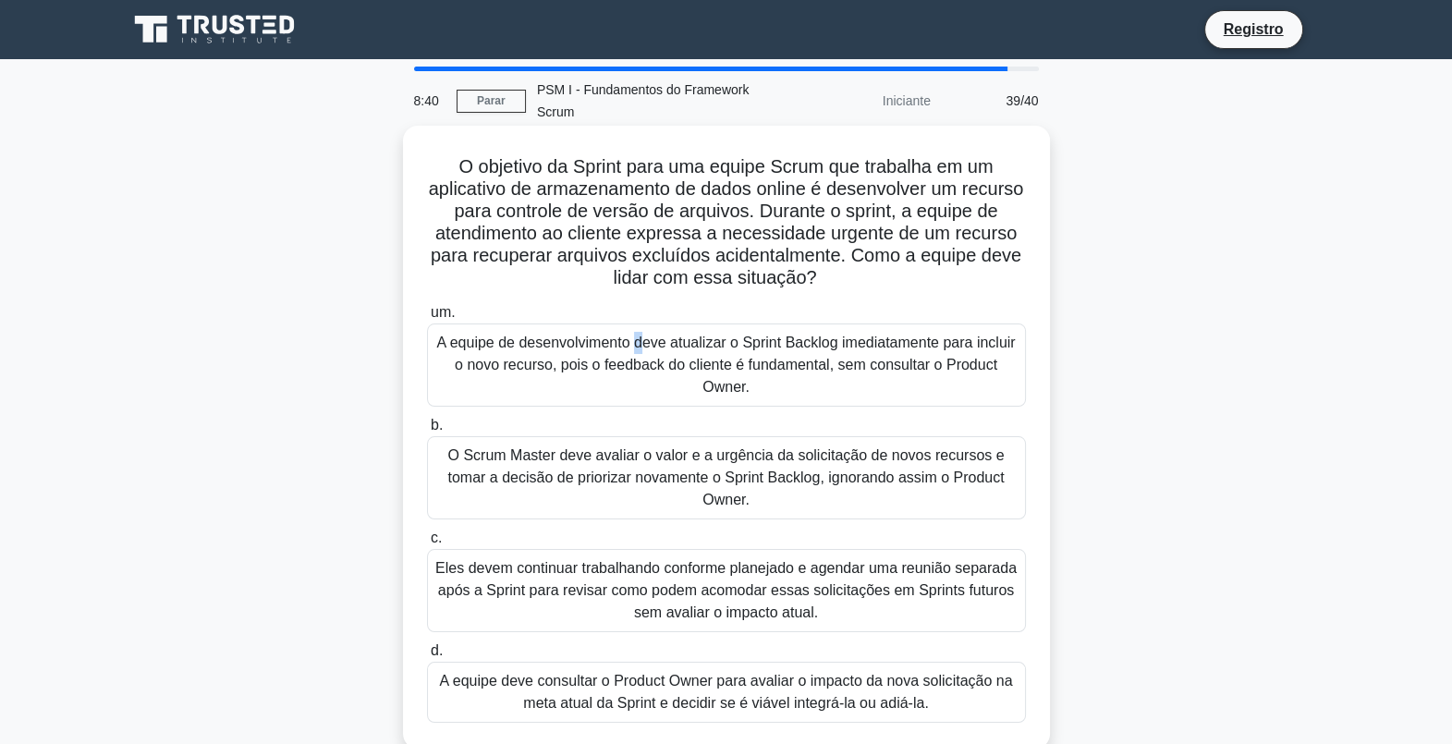
click at [633, 347] on div "A equipe de desenvolvimento deve atualizar o Sprint Backlog imediatamente para …" at bounding box center [726, 365] width 599 height 83
click at [604, 367] on div "A equipe de desenvolvimento deve atualizar o Sprint Backlog imediatamente para …" at bounding box center [726, 365] width 599 height 83
click at [427, 319] on input "um. A equipe de desenvolvimento deve atualizar o Sprint Backlog imediatamente p…" at bounding box center [427, 313] width 0 height 12
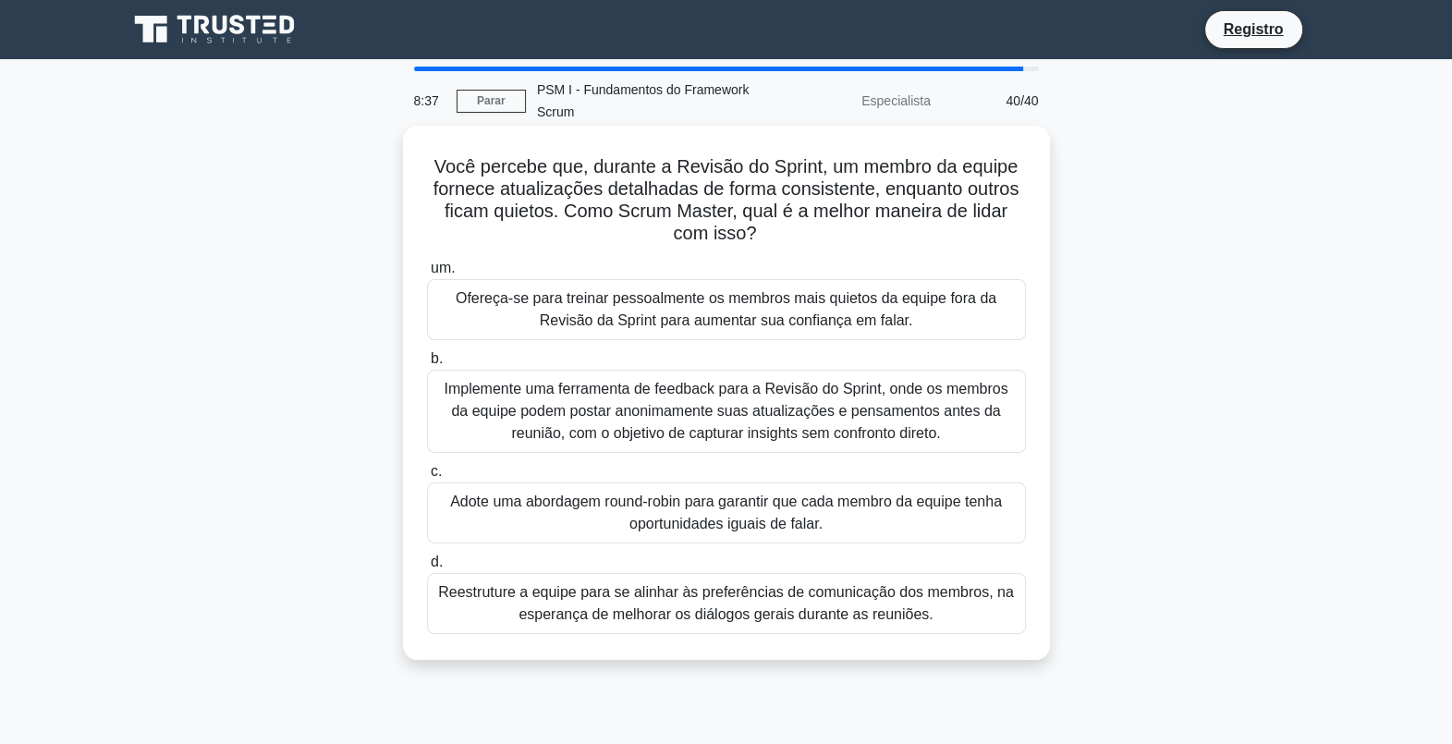
click at [643, 307] on div "Ofereça-se para treinar pessoalmente os membros mais quietos da equipe fora da …" at bounding box center [726, 309] width 599 height 61
click at [427, 275] on input "um. Ofereça-se para treinar pessoalmente os membros mais quietos da equipe fora…" at bounding box center [427, 269] width 0 height 12
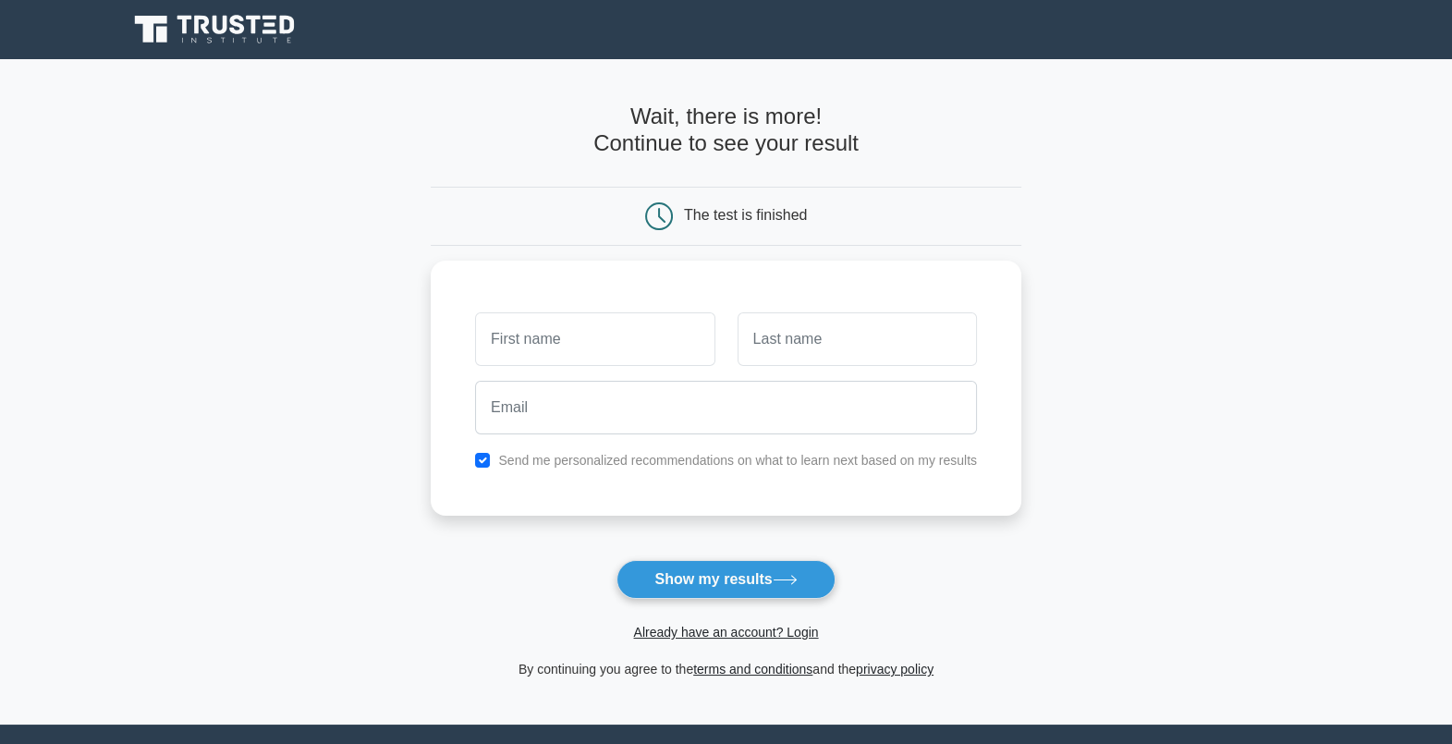
type input "v"
click at [862, 268] on div "[PERSON_NAME] Send me personalized recommendations on what to learn next based …" at bounding box center [726, 383] width 591 height 255
click at [726, 586] on button "Show my results" at bounding box center [726, 579] width 218 height 39
click at [649, 340] on input "marce" at bounding box center [594, 335] width 239 height 54
type input "[PERSON_NAME]"
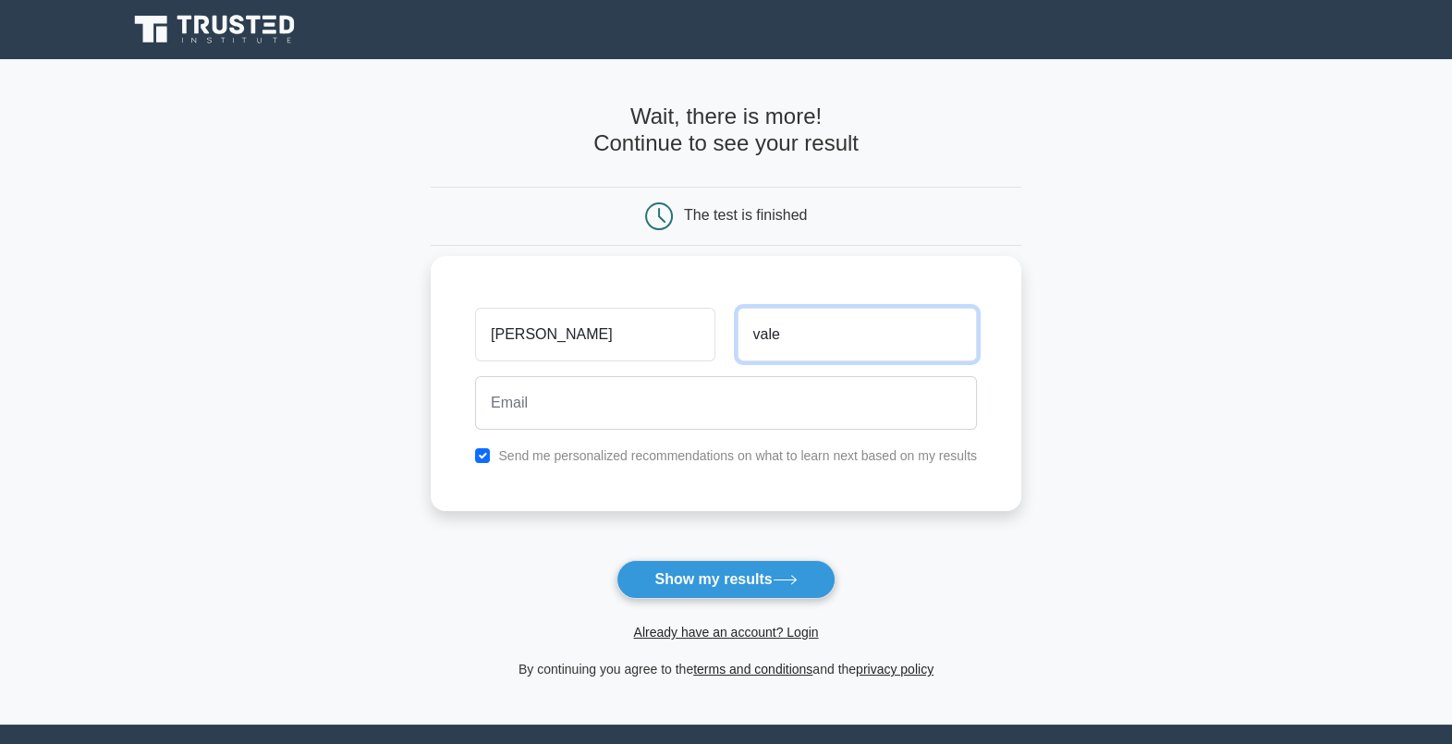
type input "[PERSON_NAME]"
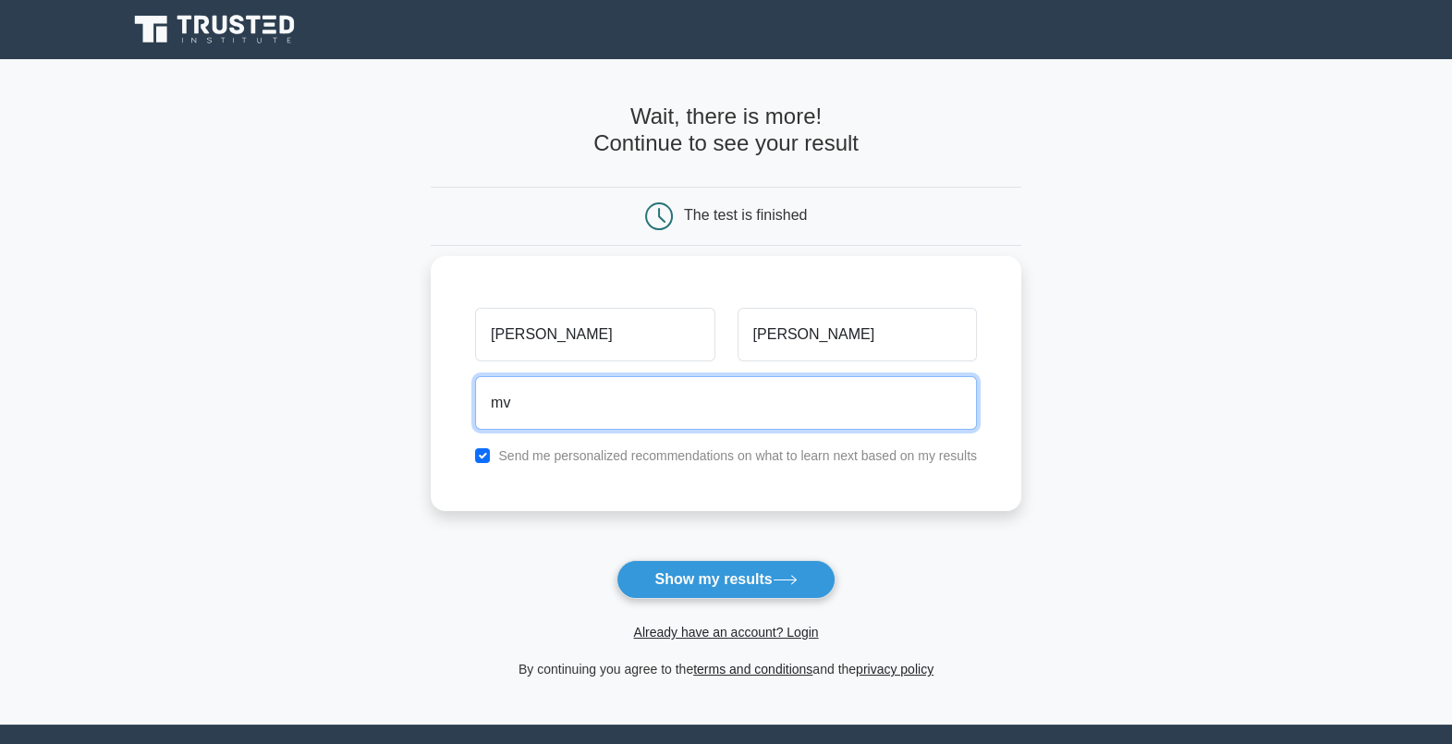
type input "[DOMAIN_NAME][EMAIL_ADDRESS][DOMAIN_NAME]"
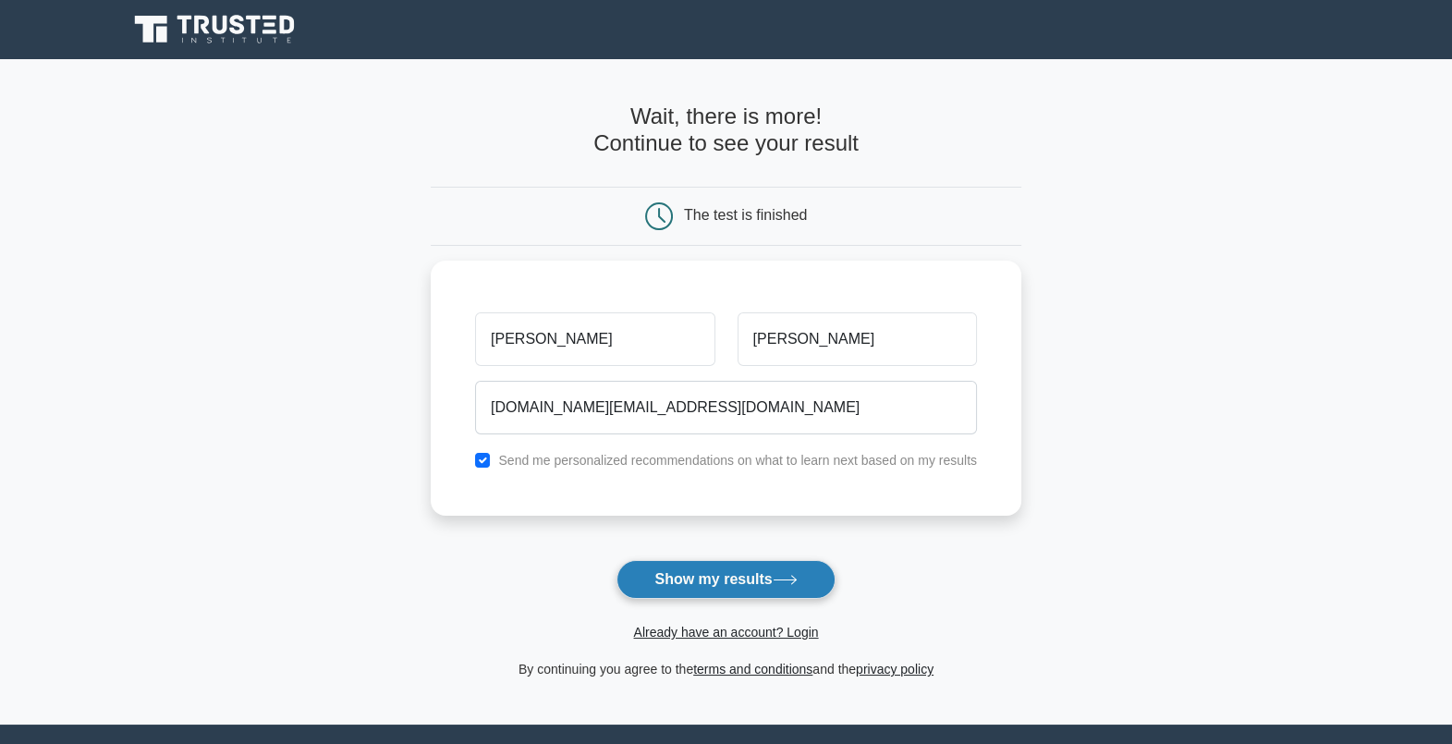
click at [744, 580] on button "Show my results" at bounding box center [726, 579] width 218 height 39
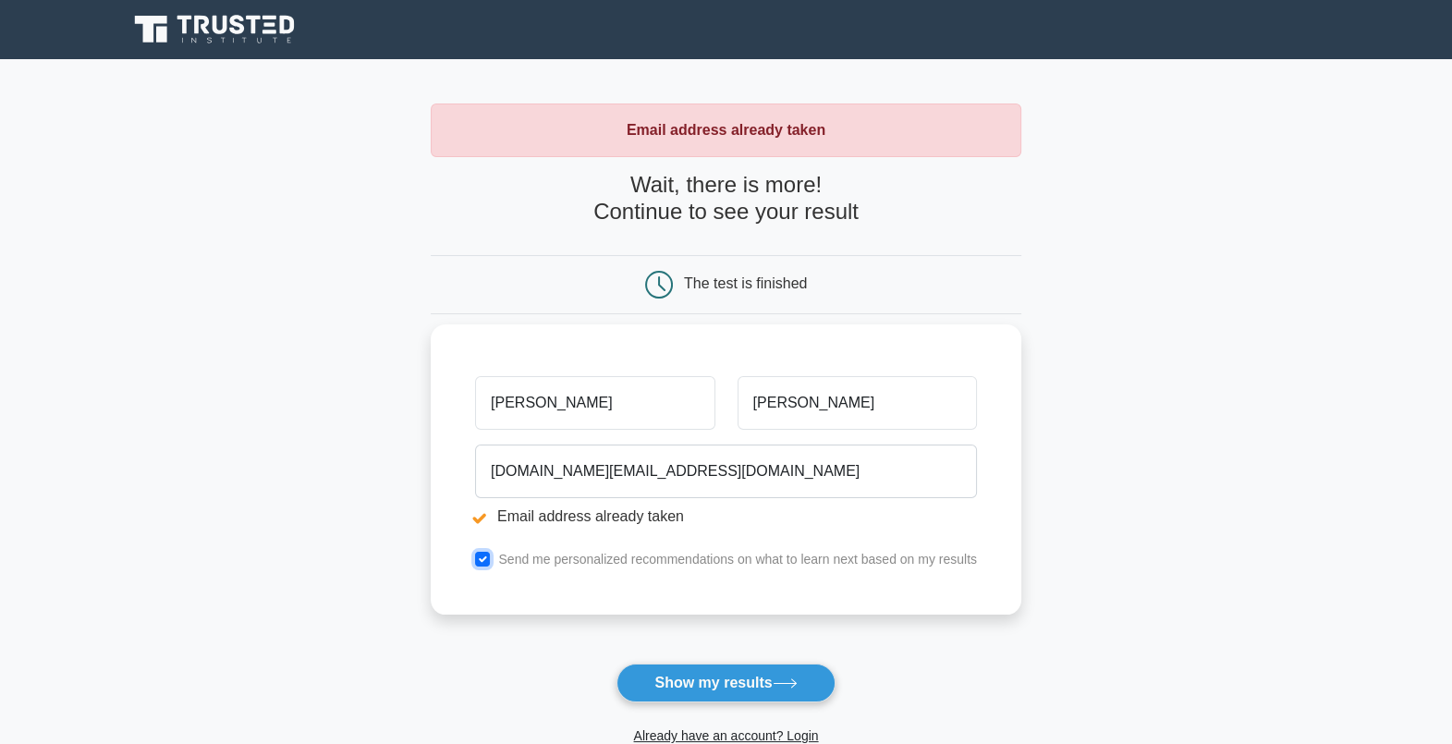
click at [485, 557] on input "checkbox" at bounding box center [482, 559] width 15 height 15
checkbox input "false"
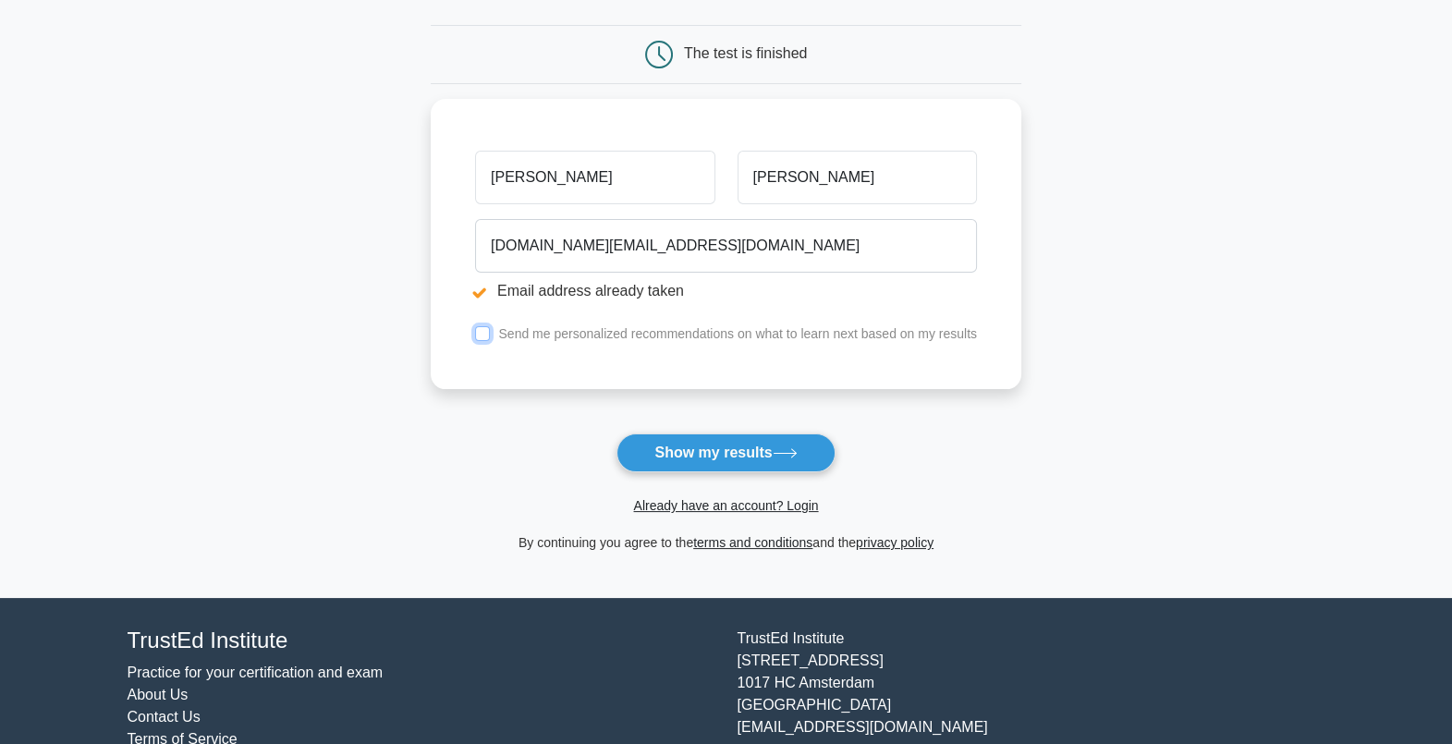
scroll to position [268, 0]
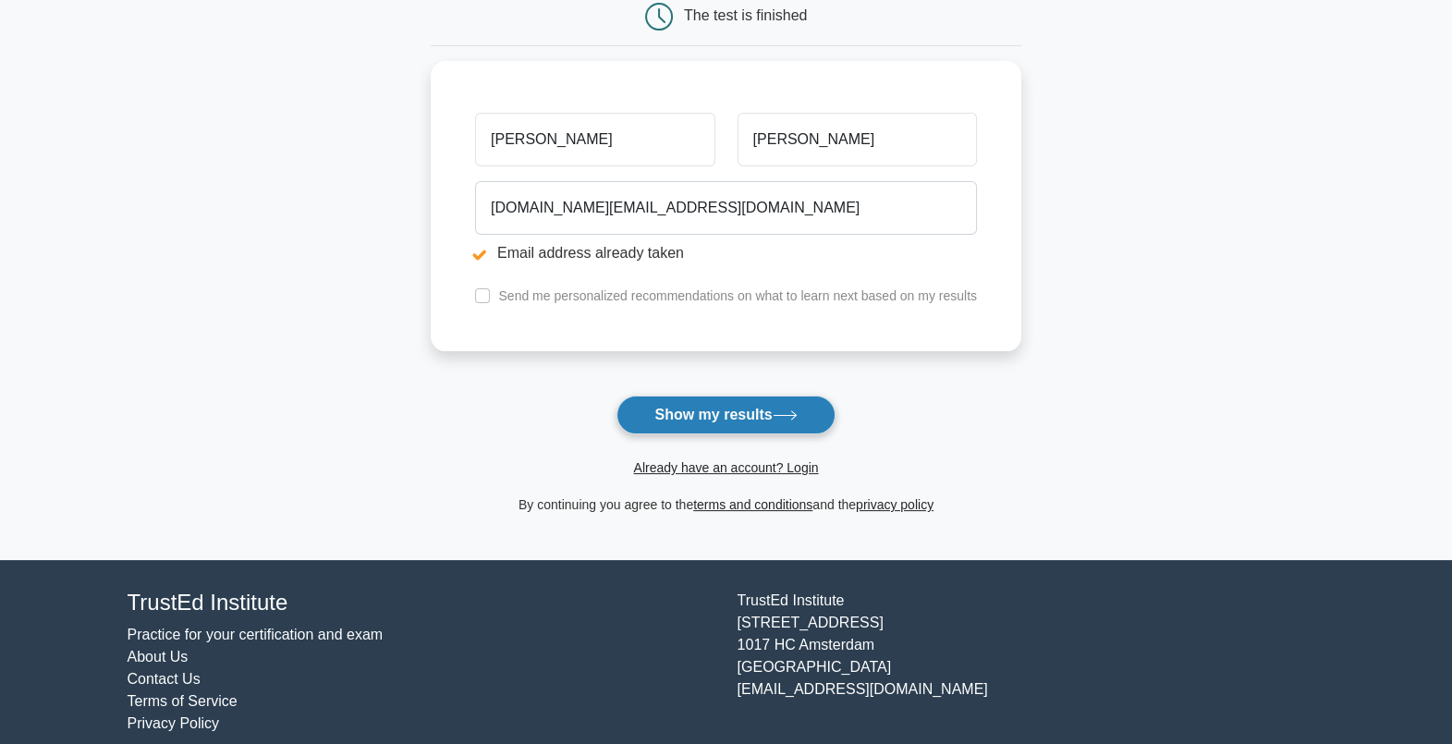
click at [773, 419] on button "Show my results" at bounding box center [726, 415] width 218 height 39
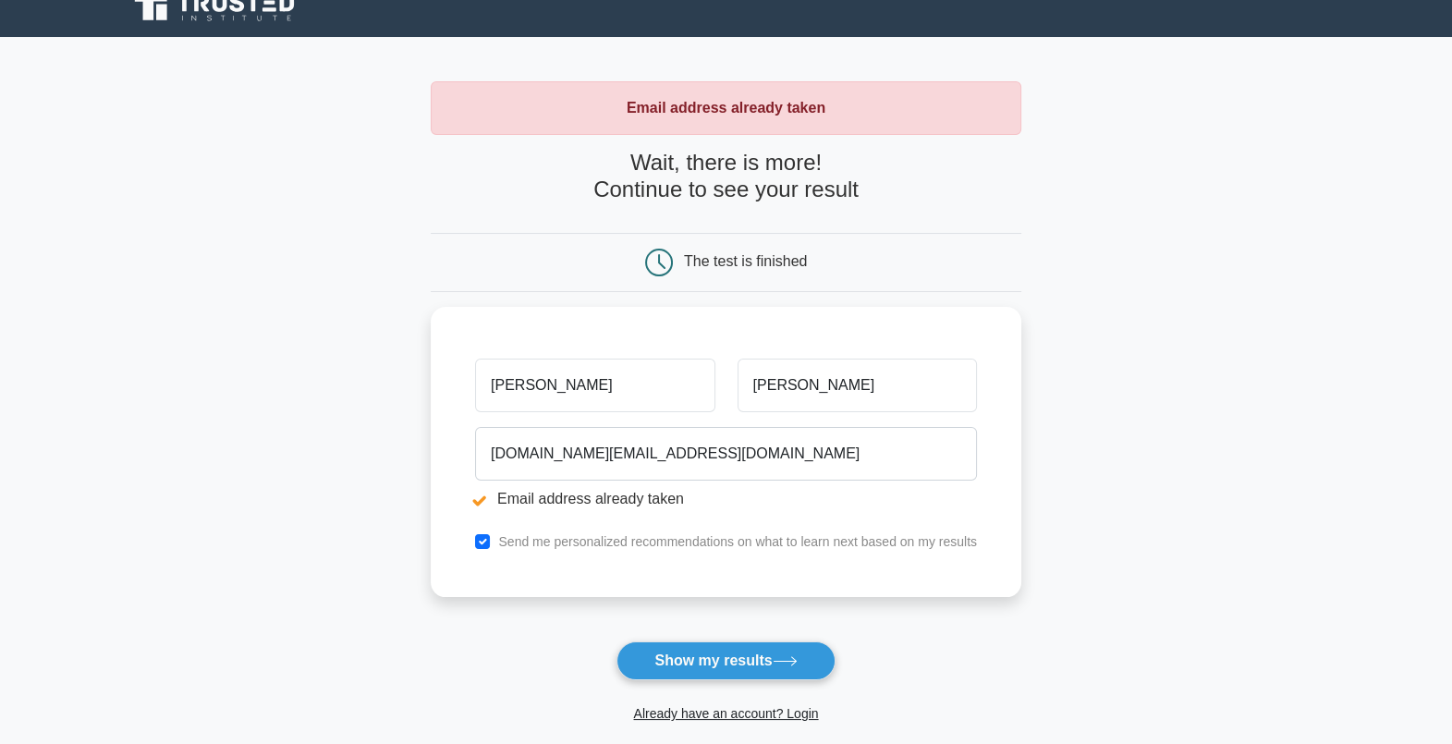
scroll to position [26, 0]
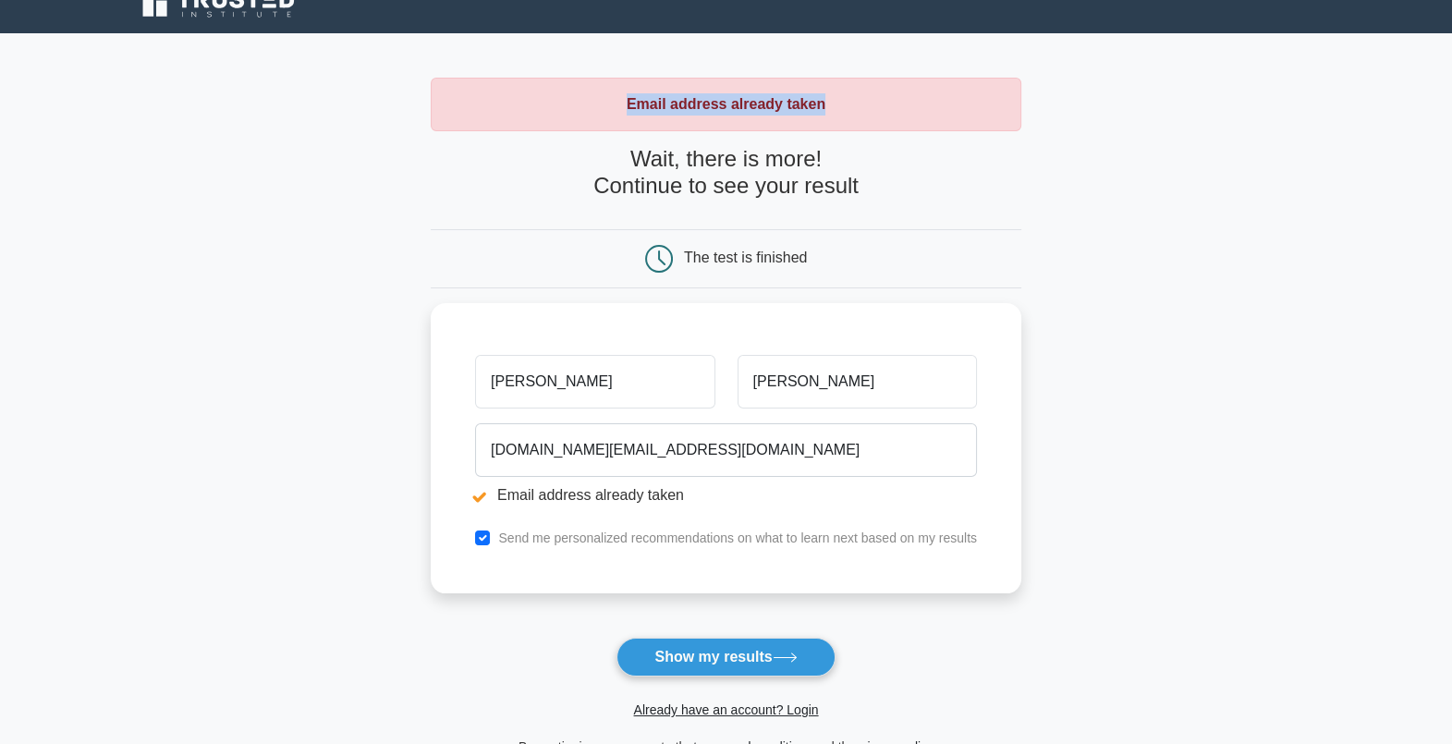
drag, startPoint x: 631, startPoint y: 102, endPoint x: 839, endPoint y: 121, distance: 208.0
click at [839, 121] on div "Email address already taken" at bounding box center [726, 105] width 591 height 54
click at [624, 161] on h4 "Wait, there is more! Continue to see your result" at bounding box center [726, 173] width 591 height 54
drag, startPoint x: 631, startPoint y: 161, endPoint x: 866, endPoint y: 190, distance: 237.6
click at [866, 190] on h4 "Wait, there is more! Continue to see your result" at bounding box center [726, 173] width 591 height 54
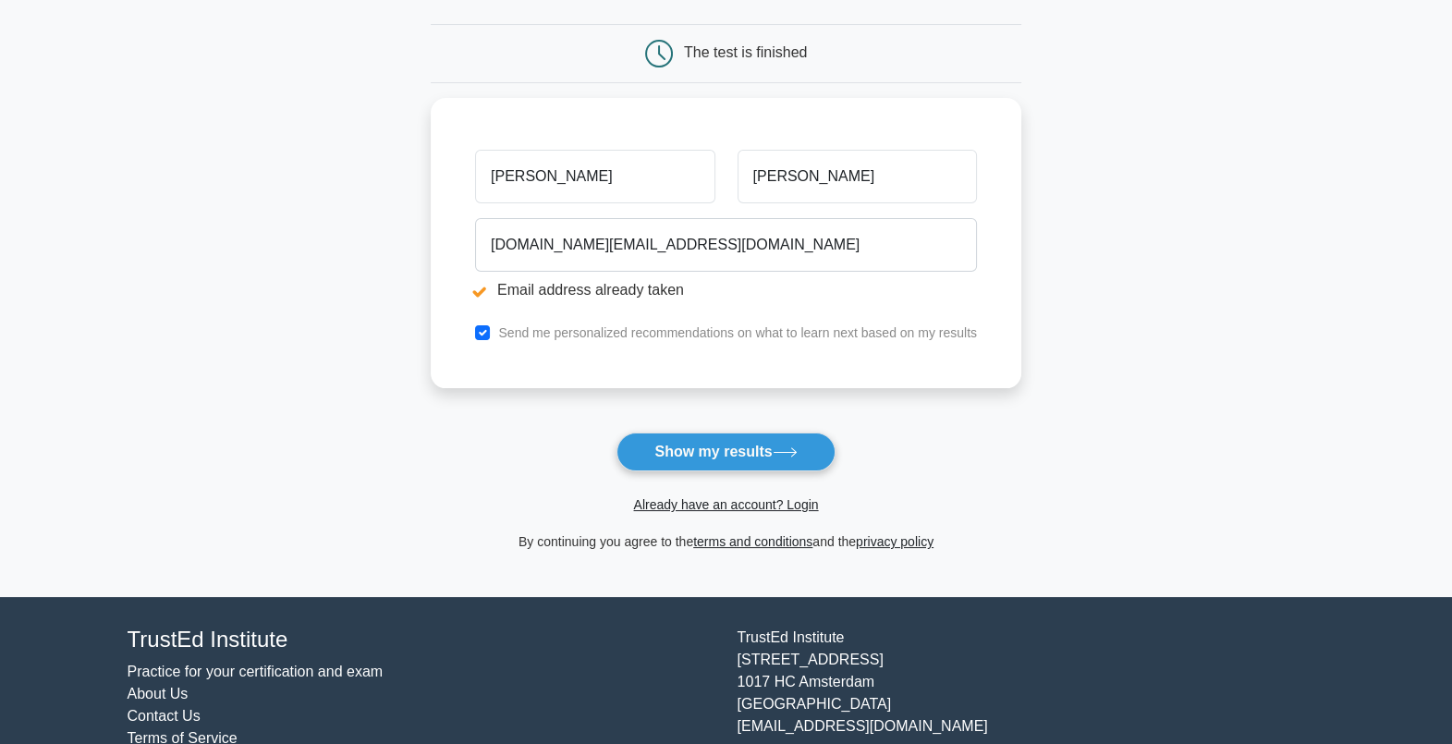
scroll to position [259, 0]
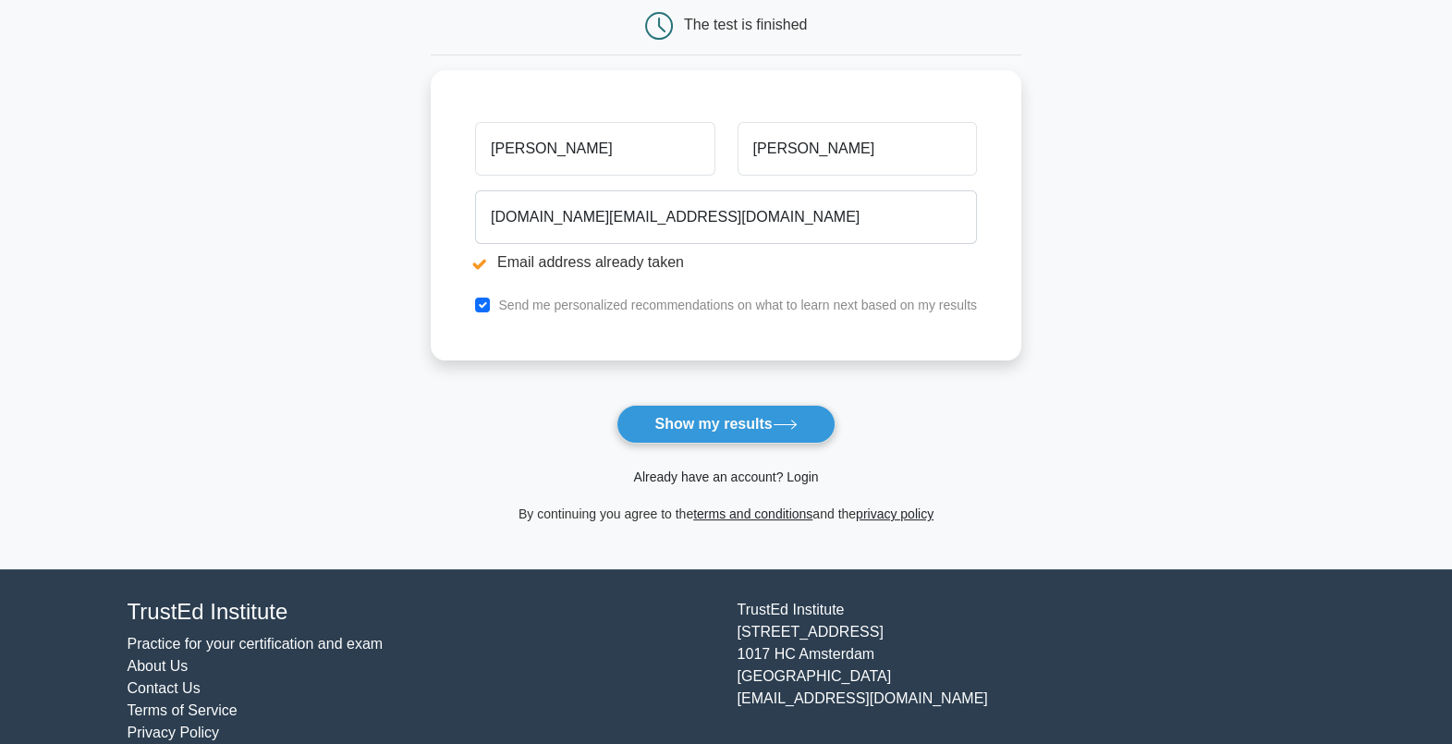
click at [741, 472] on link "Already have an account? Login" at bounding box center [725, 477] width 185 height 15
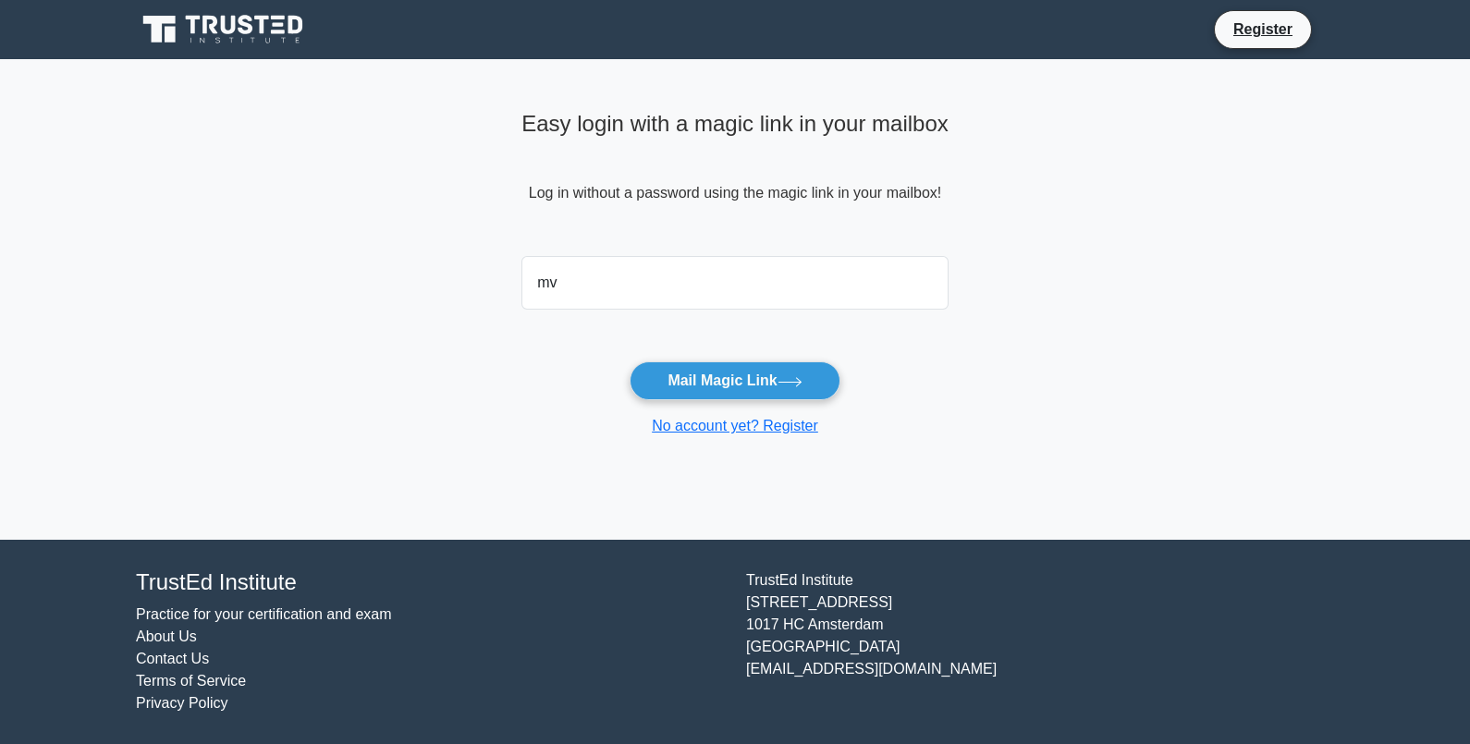
type input "[DOMAIN_NAME][EMAIL_ADDRESS][DOMAIN_NAME]"
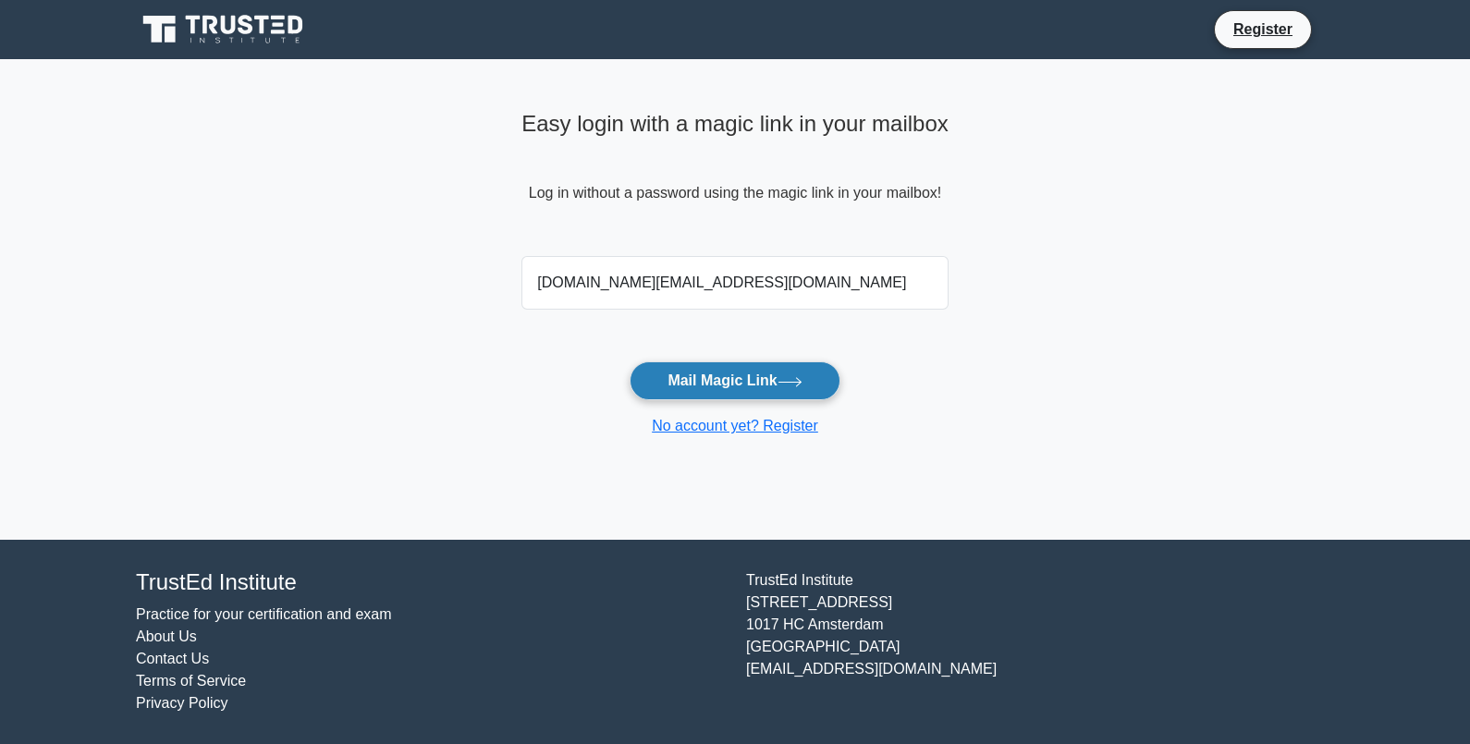
click at [781, 376] on button "Mail Magic Link" at bounding box center [735, 380] width 210 height 39
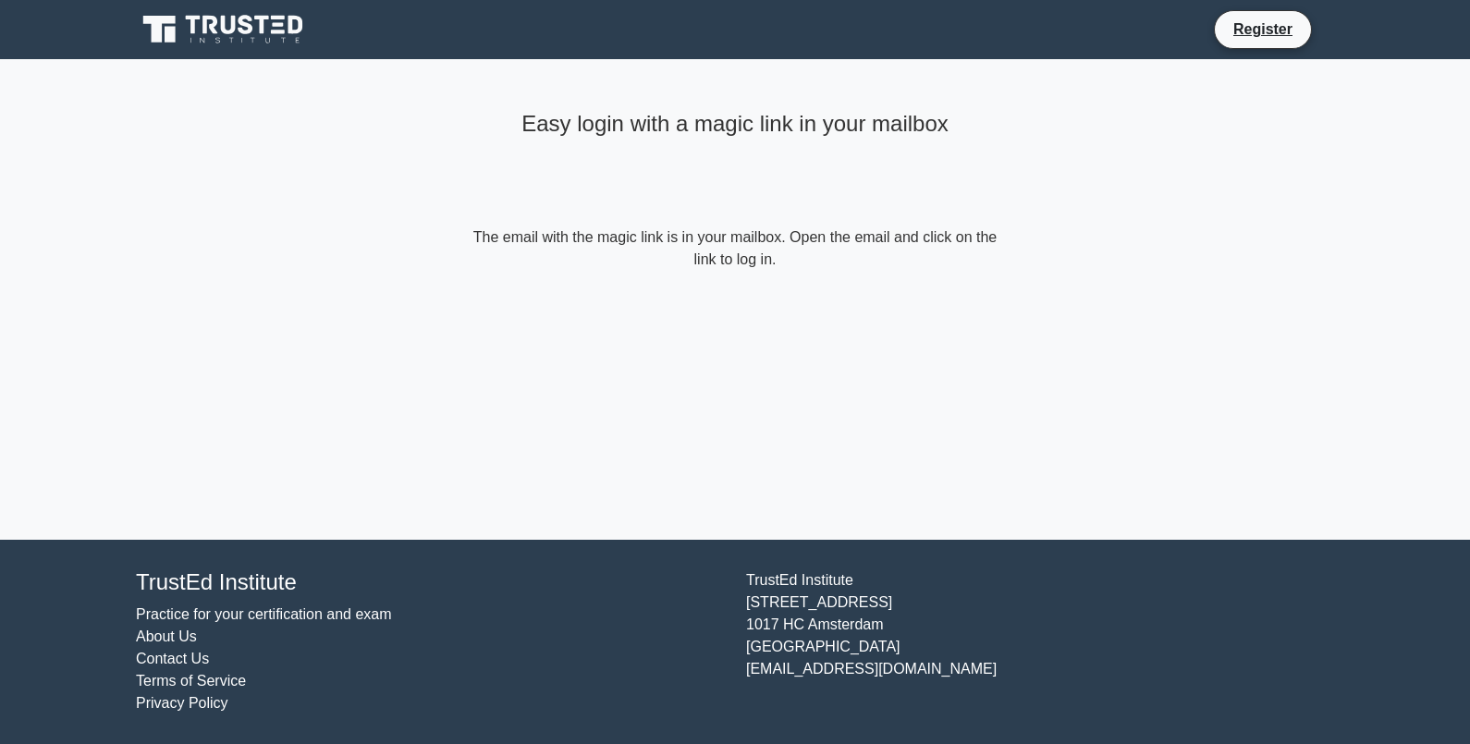
click at [724, 392] on div "Easy login with a magic link in your mailbox The email with the magic link is i…" at bounding box center [735, 299] width 555 height 481
